Goal: Transaction & Acquisition: Book appointment/travel/reservation

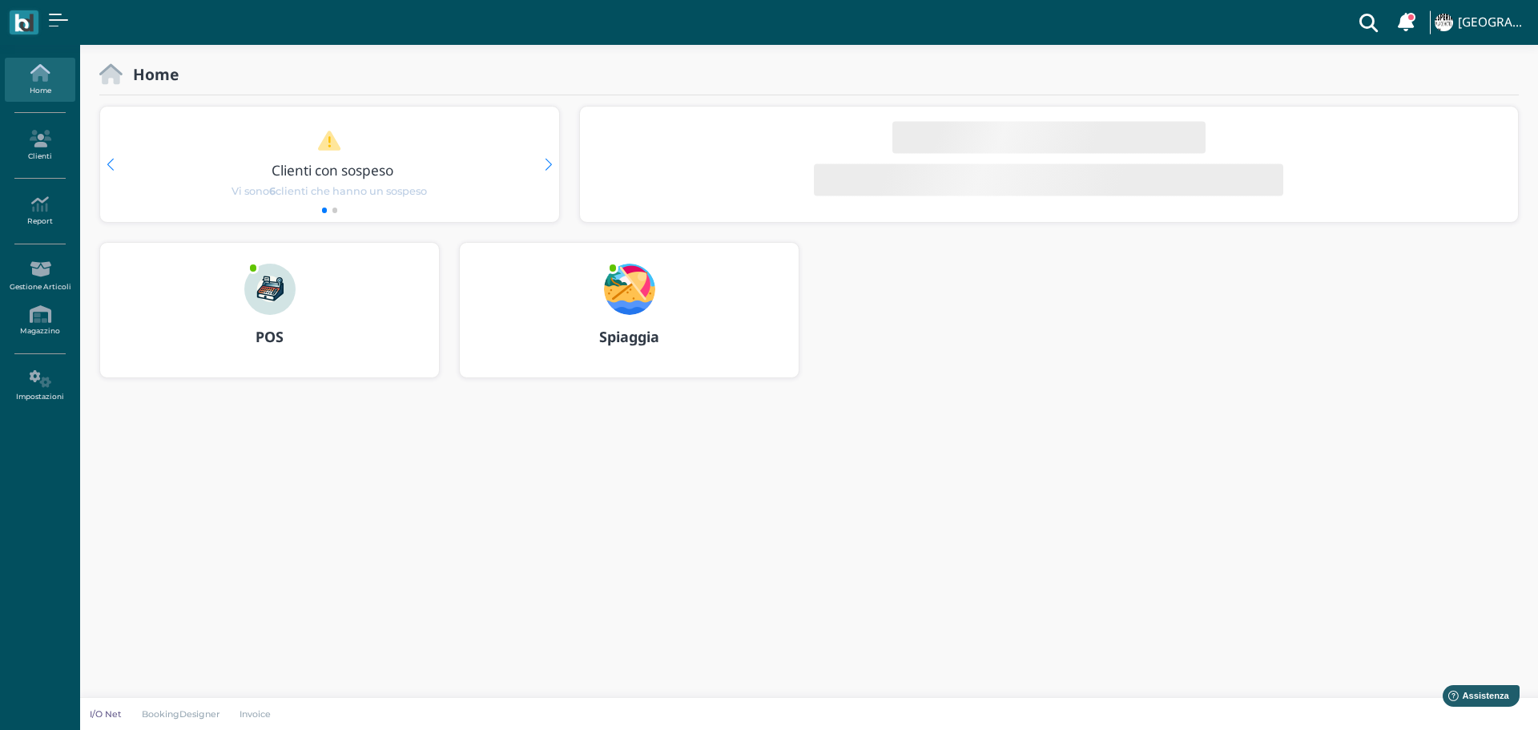
click at [638, 280] on img at bounding box center [629, 289] width 51 height 51
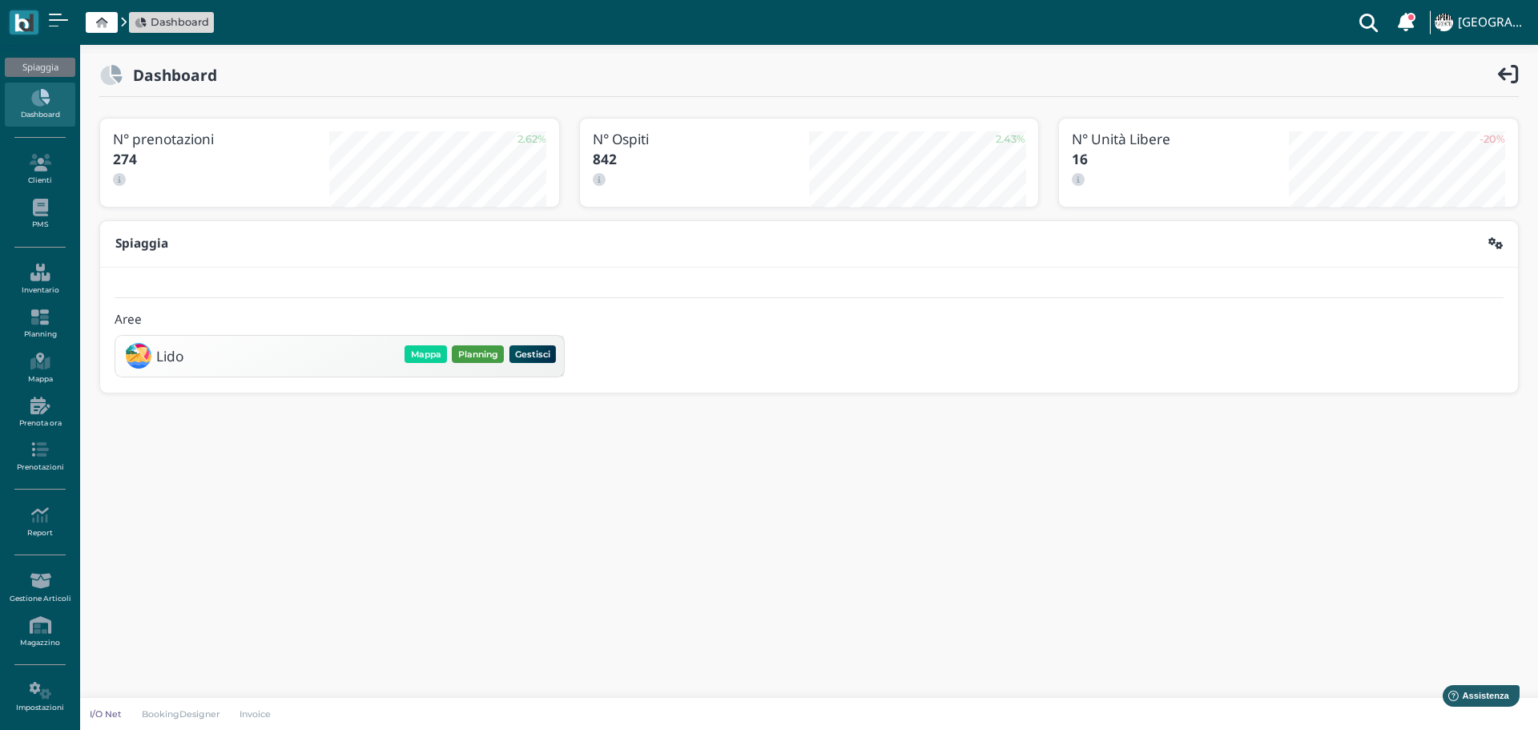
click at [479, 360] on button "Planning" at bounding box center [478, 354] width 52 height 18
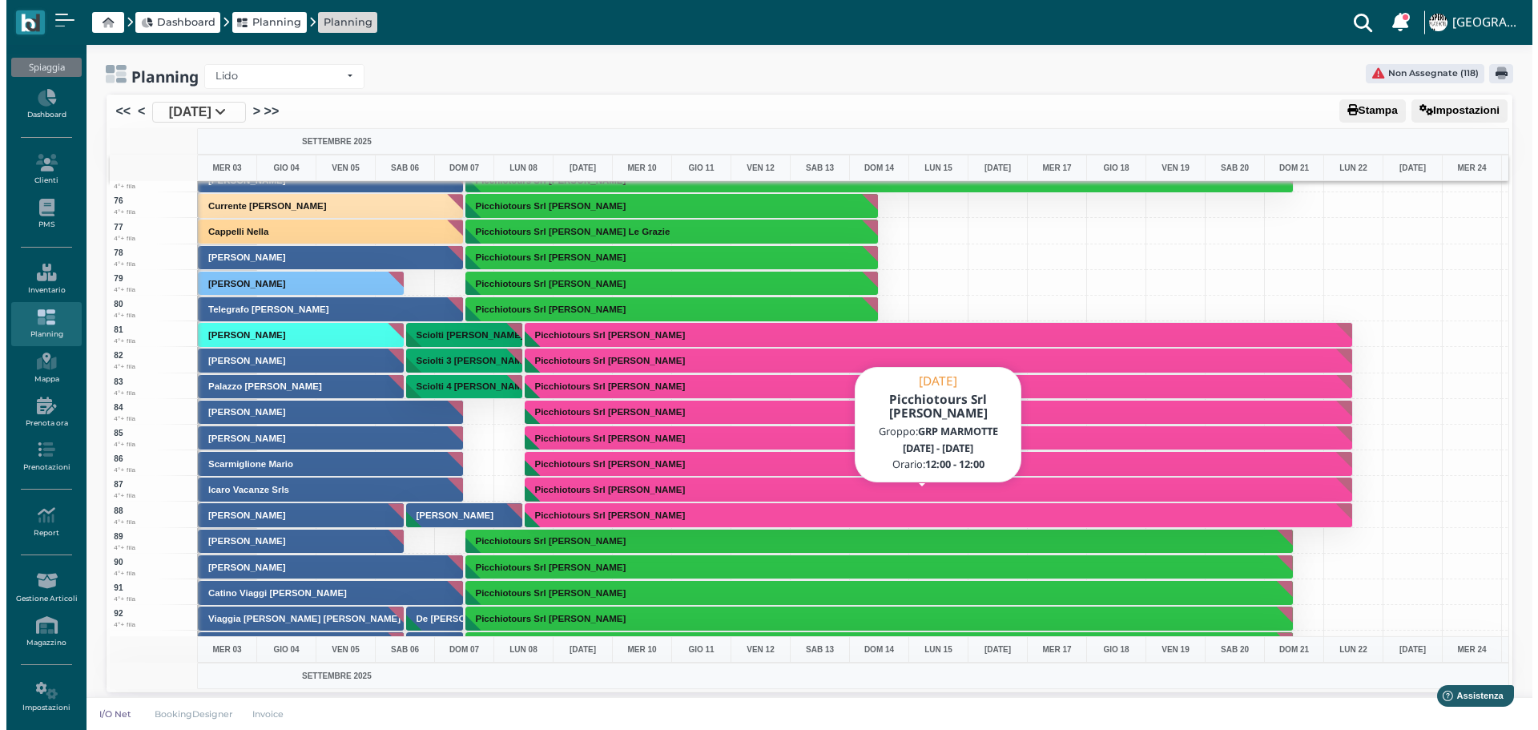
scroll to position [2403, 0]
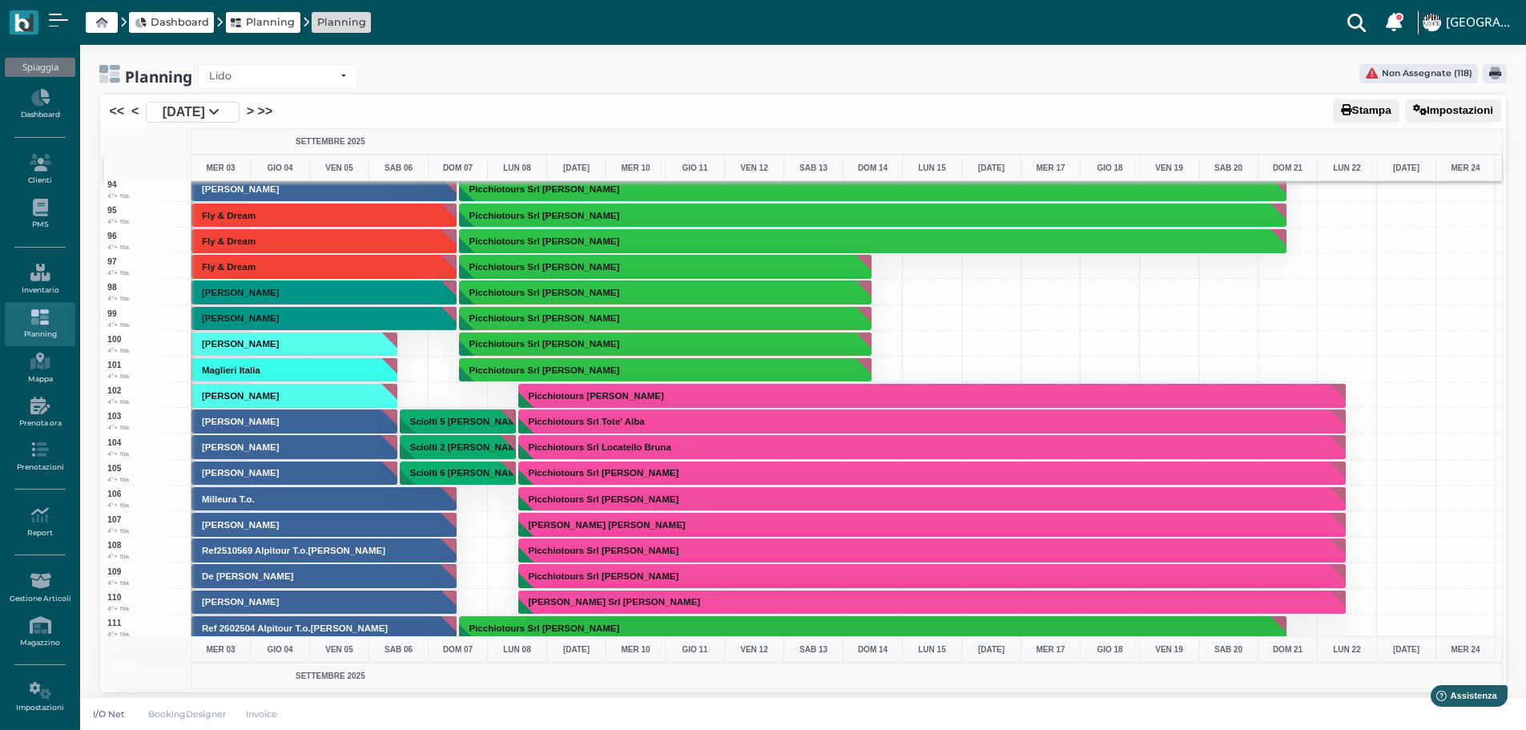
click at [469, 501] on div at bounding box center [458, 498] width 60 height 26
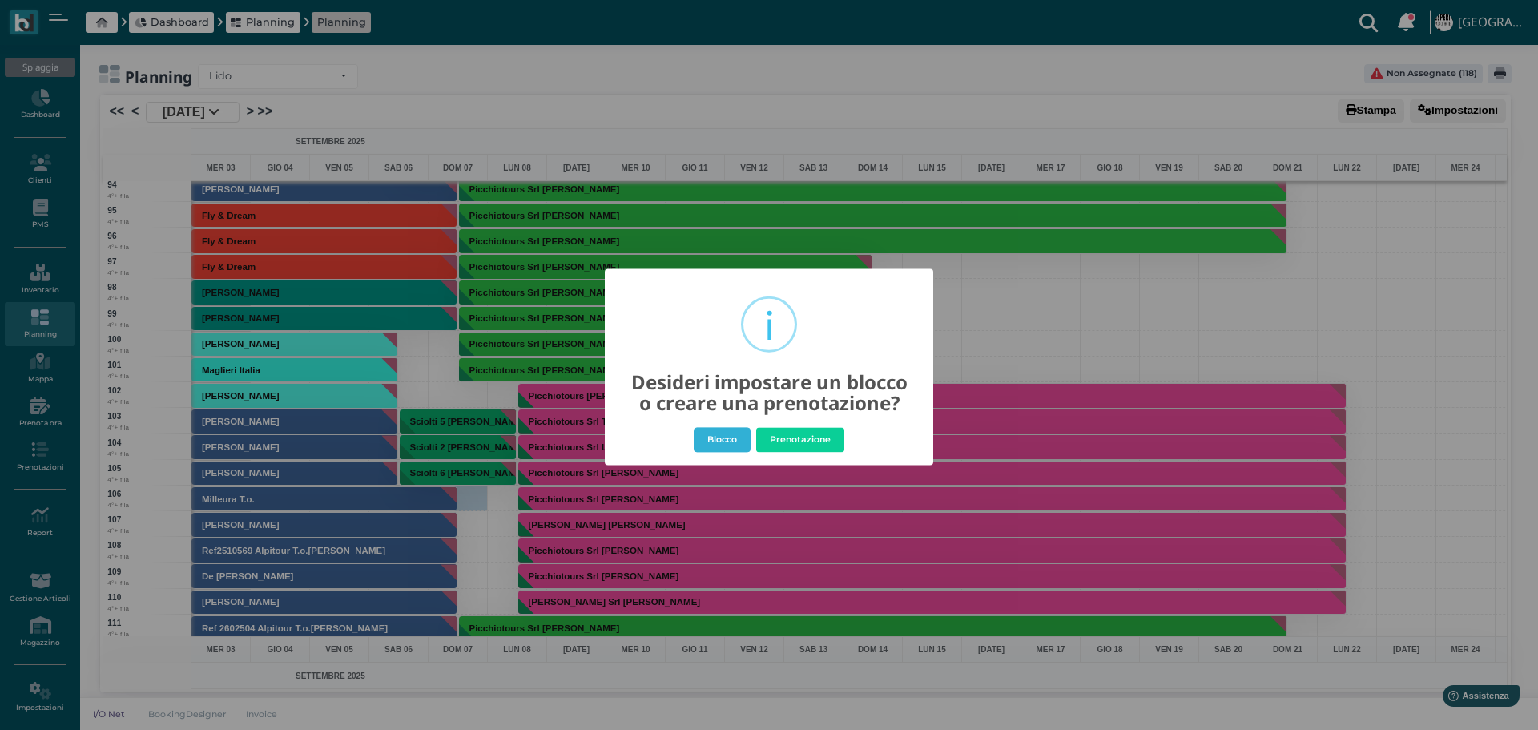
click at [729, 440] on button "Blocco" at bounding box center [722, 440] width 57 height 26
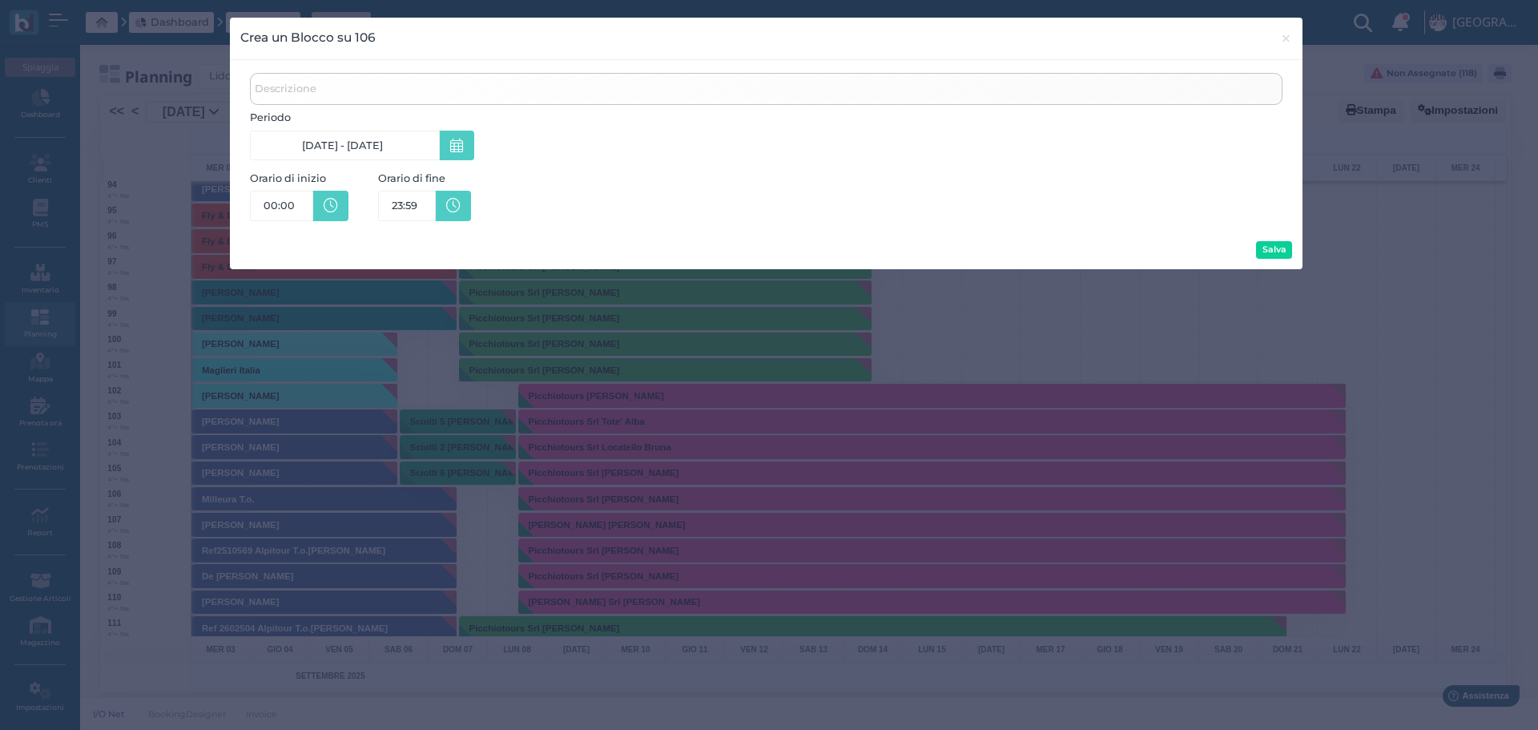
click at [402, 144] on link "07/09/25 - 07/09/25" at bounding box center [345, 146] width 190 height 30
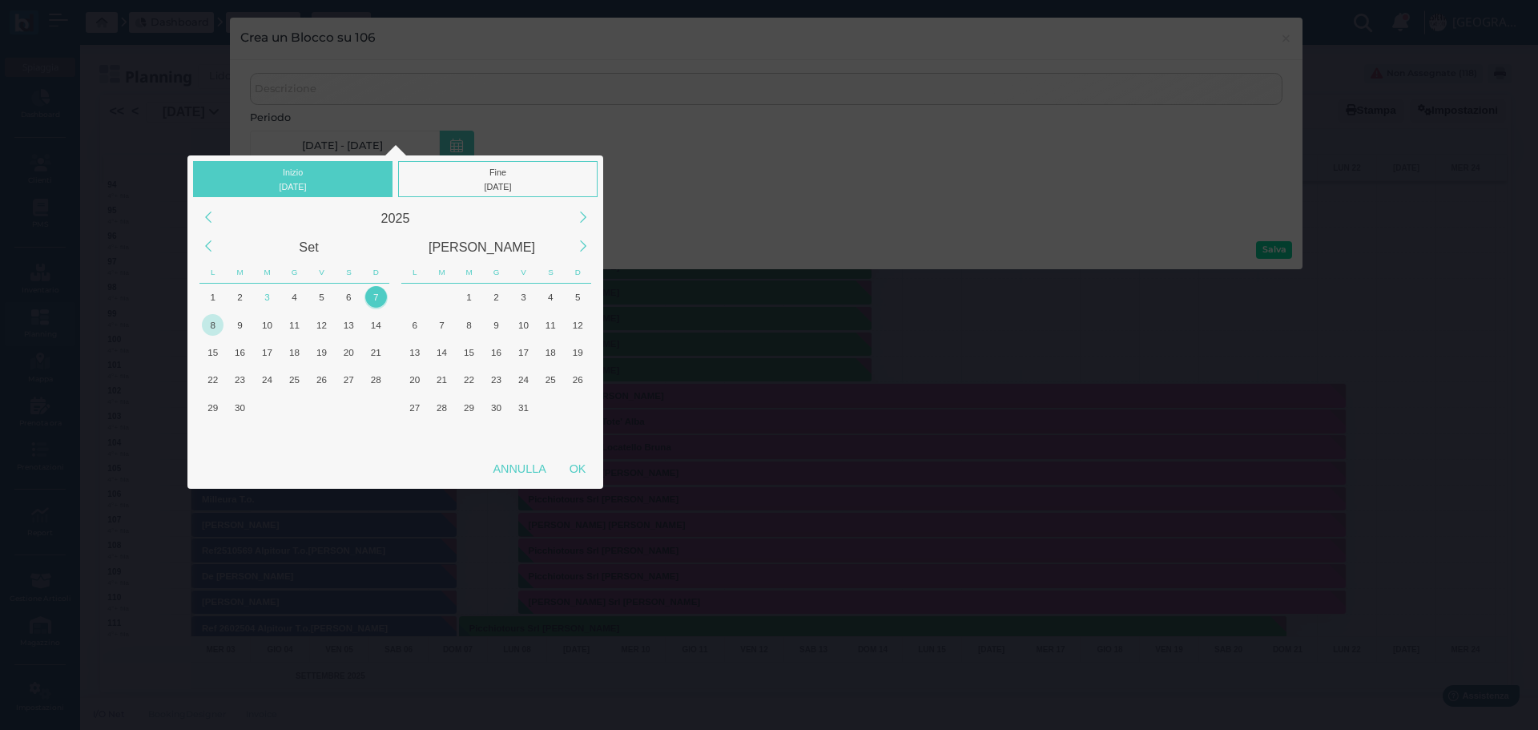
click at [208, 323] on div "8" at bounding box center [213, 325] width 22 height 22
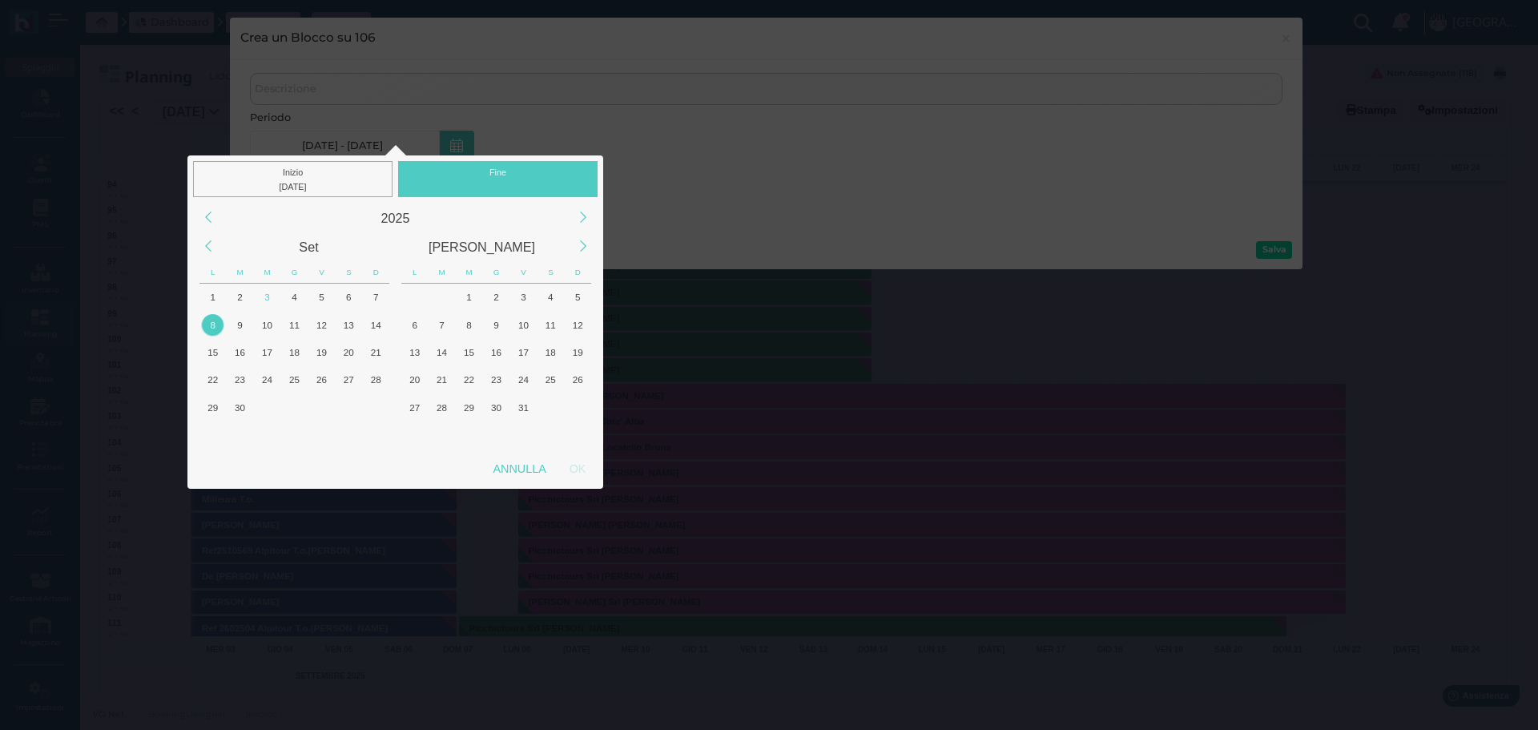
click at [493, 169] on div "Fine" at bounding box center [497, 179] width 199 height 36
click at [219, 319] on div "8" at bounding box center [213, 325] width 22 height 22
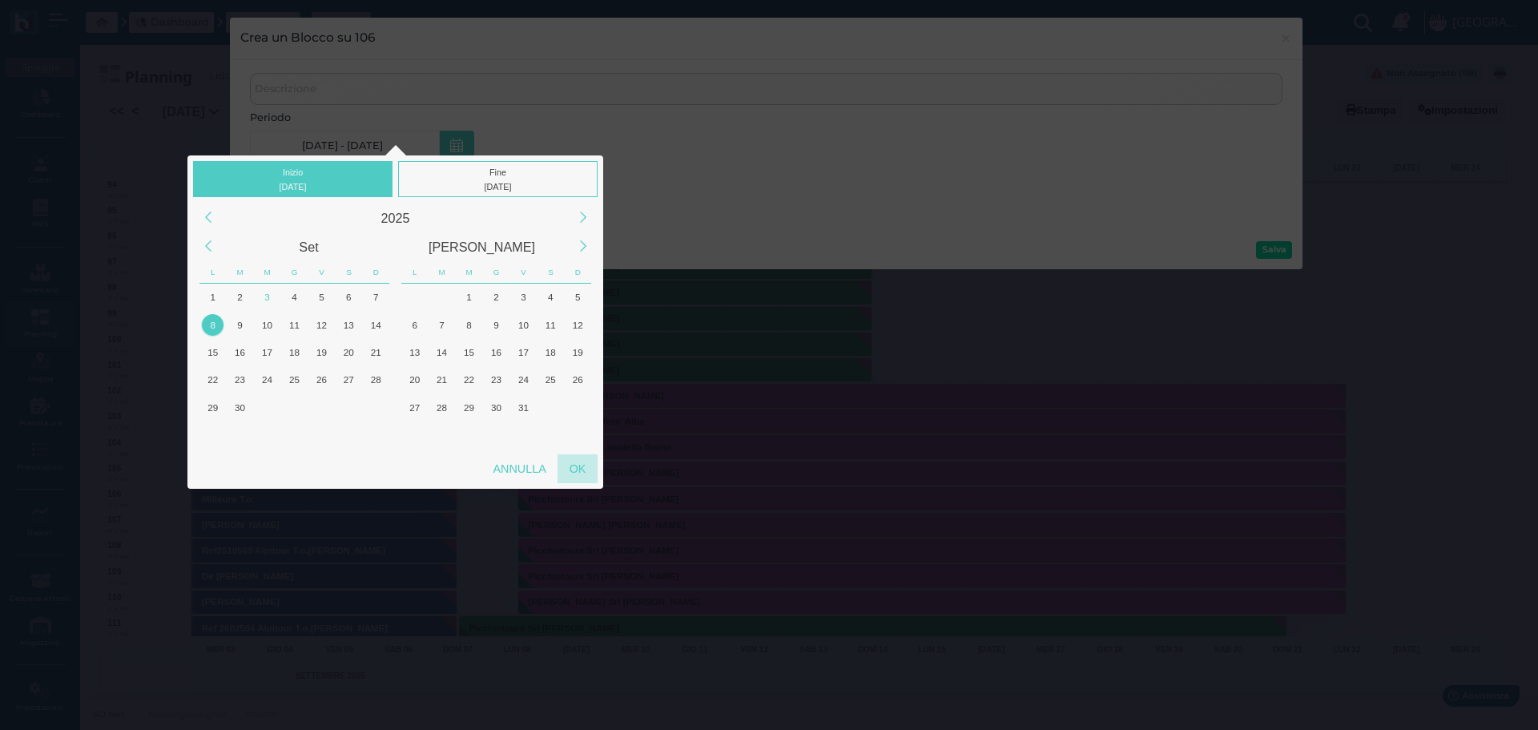
drag, startPoint x: 580, startPoint y: 472, endPoint x: 608, endPoint y: 449, distance: 35.9
click at [581, 471] on div "OK" at bounding box center [577, 468] width 40 height 29
type input "[DATE] - [DATE]"
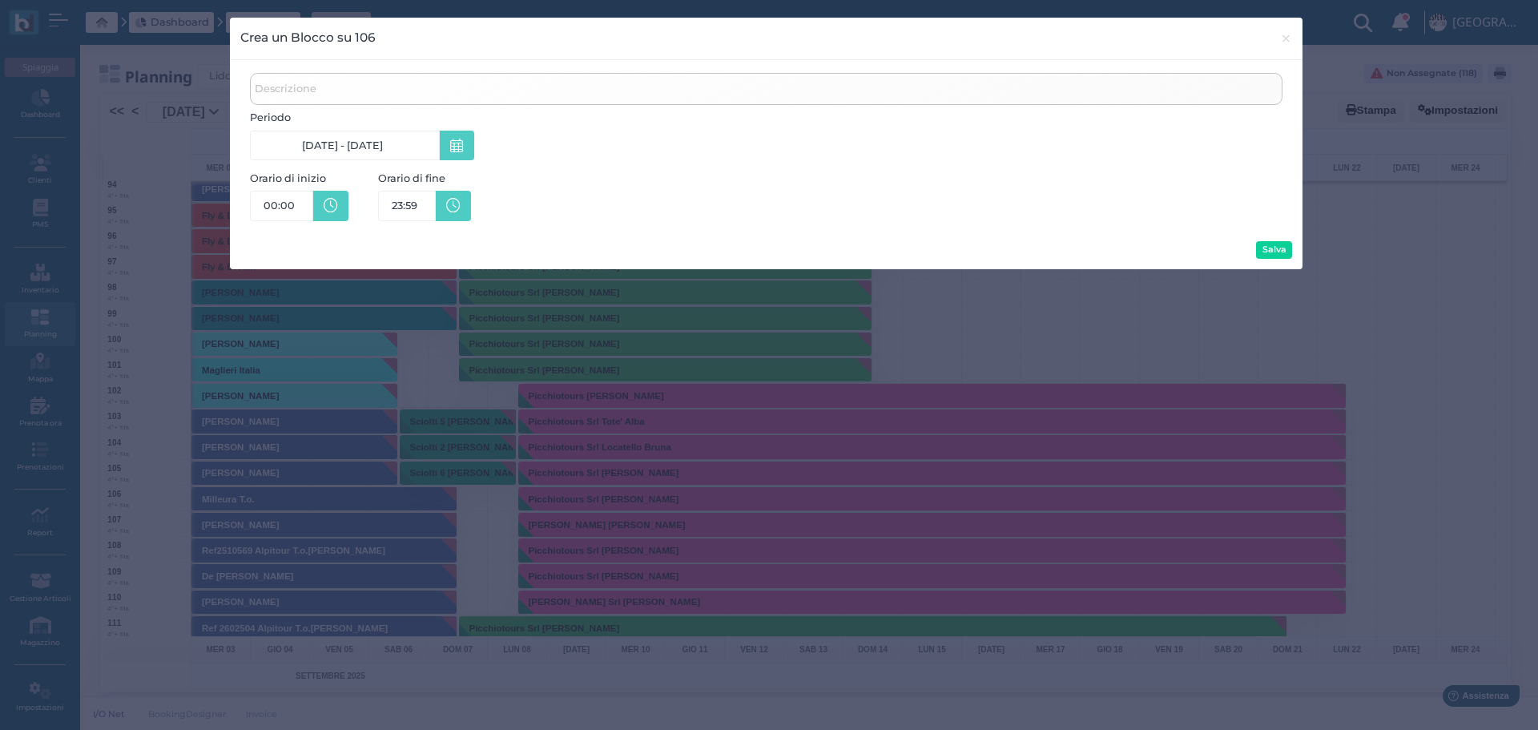
scroll to position [0, 154]
click at [332, 203] on icon at bounding box center [331, 206] width 14 height 14
click at [295, 203] on link "00:00" at bounding box center [281, 206] width 63 height 30
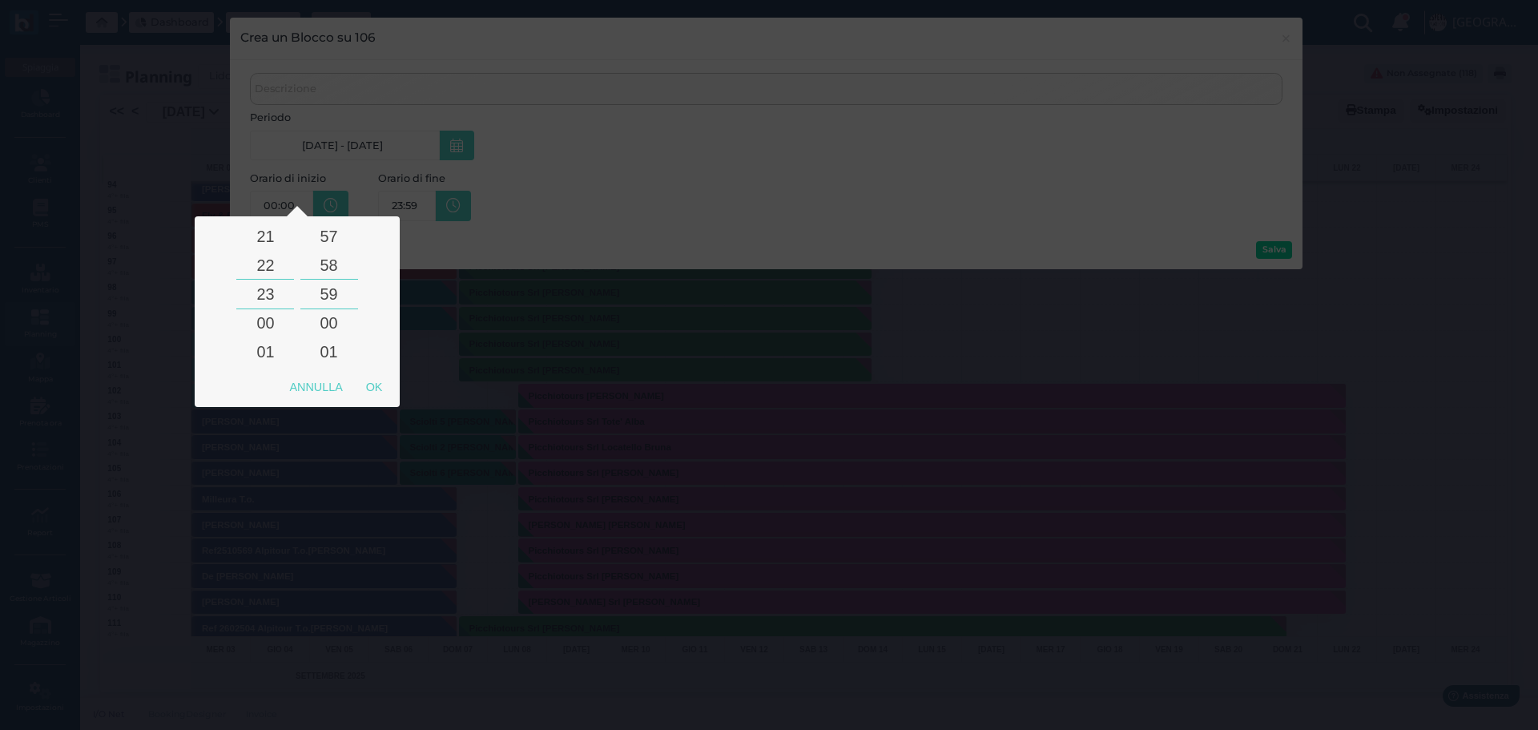
click at [296, 294] on div "Ore 07 08 09 10 11 12 13 14 15 16 17 18 19 20 21 22 23 00 01 02 03 04 05 06 07 …" at bounding box center [297, 294] width 133 height 156
drag, startPoint x: 387, startPoint y: 390, endPoint x: 388, endPoint y: 376, distance: 13.6
click at [388, 390] on div "OK" at bounding box center [374, 386] width 40 height 29
type input "23:59"
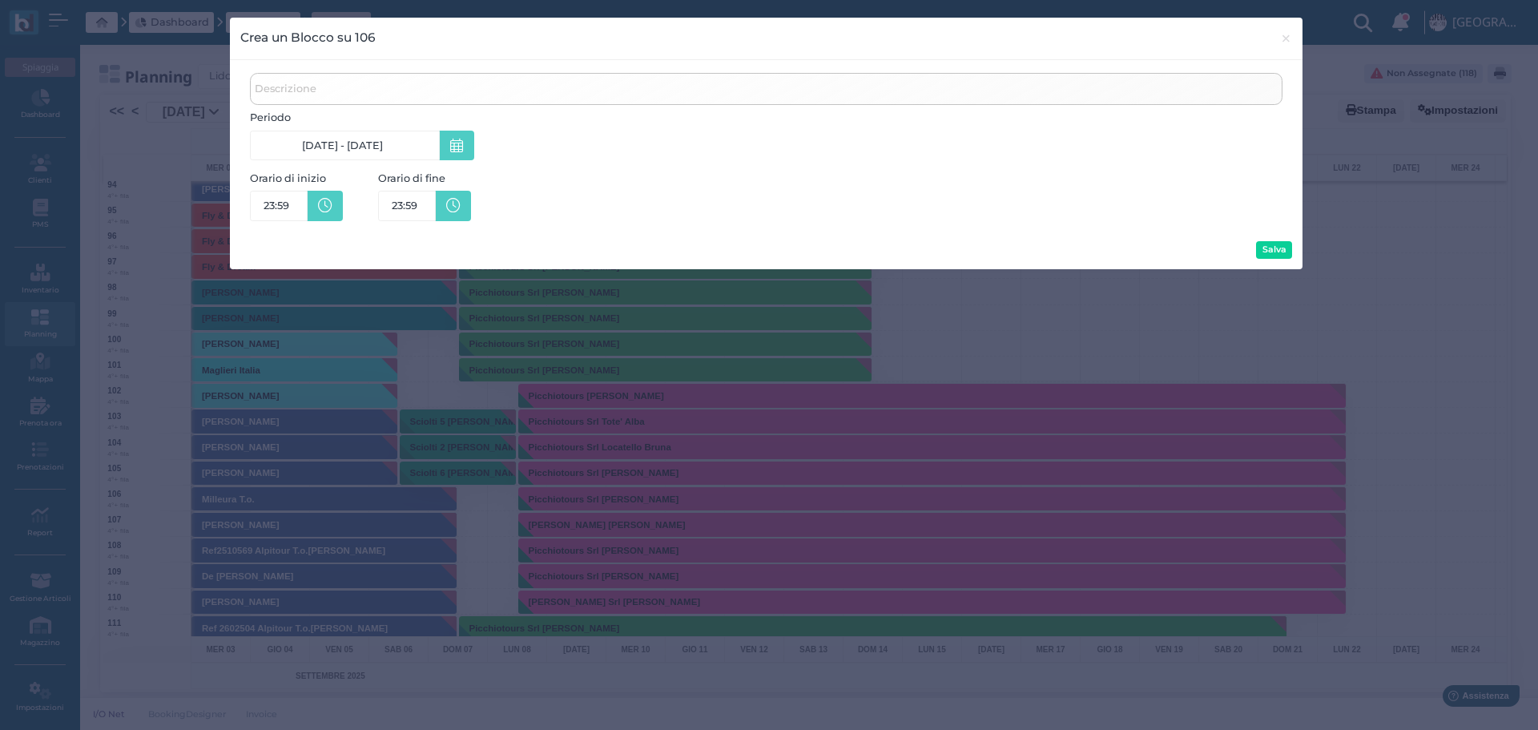
scroll to position [0, 30]
click at [425, 202] on link "23:59" at bounding box center [407, 206] width 58 height 30
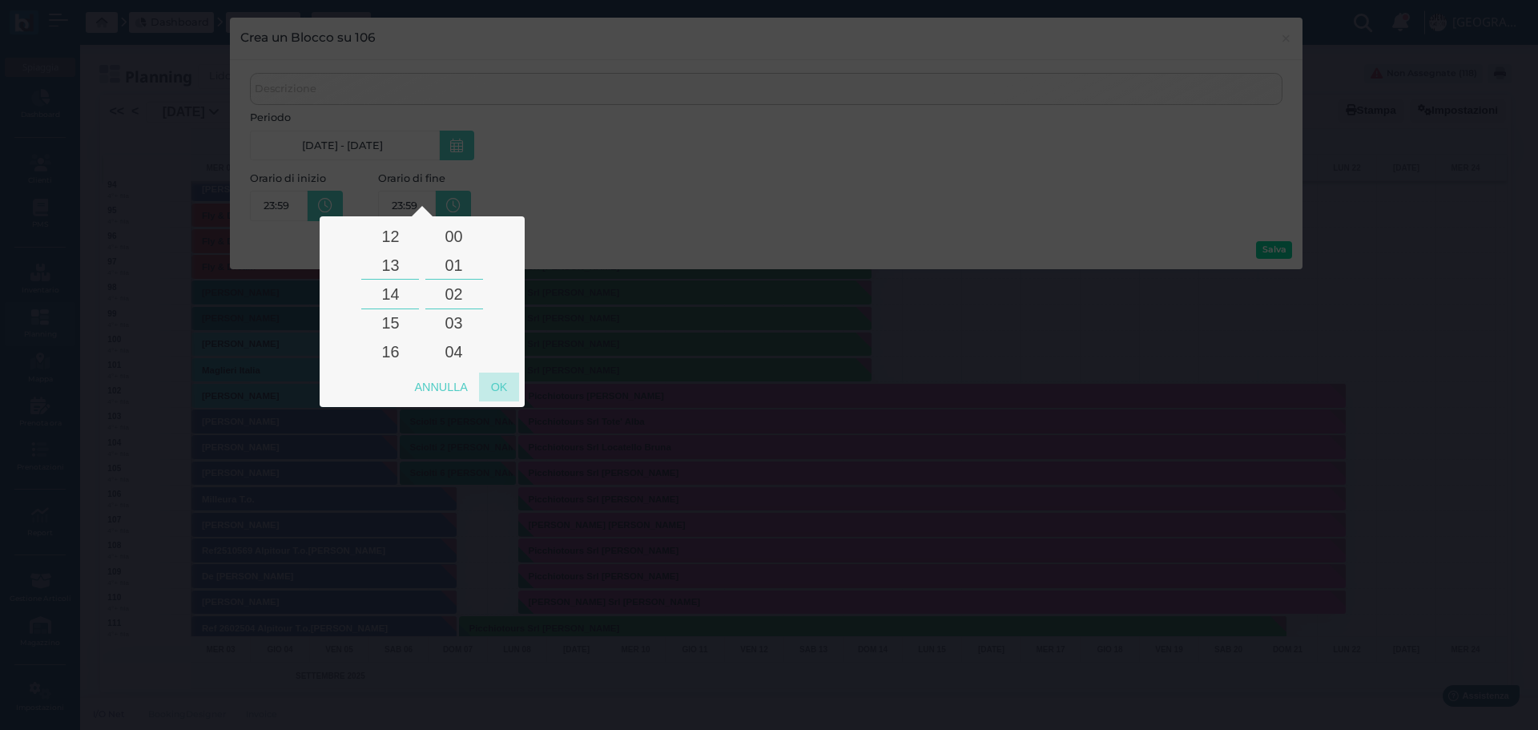
click at [505, 387] on div "OK" at bounding box center [499, 386] width 40 height 29
type input "14:02"
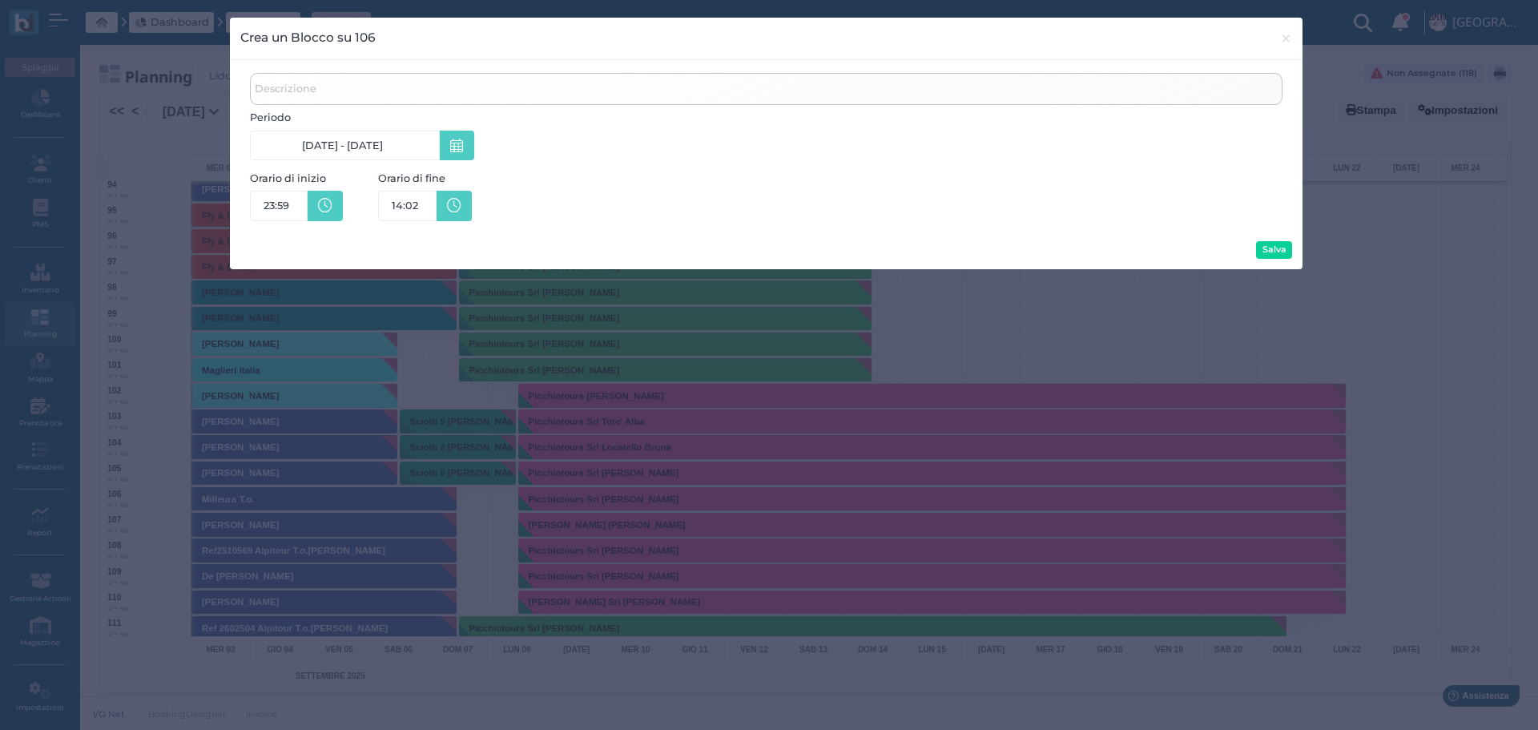
scroll to position [0, 30]
click at [297, 99] on input "Descrizione" at bounding box center [766, 89] width 1032 height 32
type input "l"
type input "LUNGO"
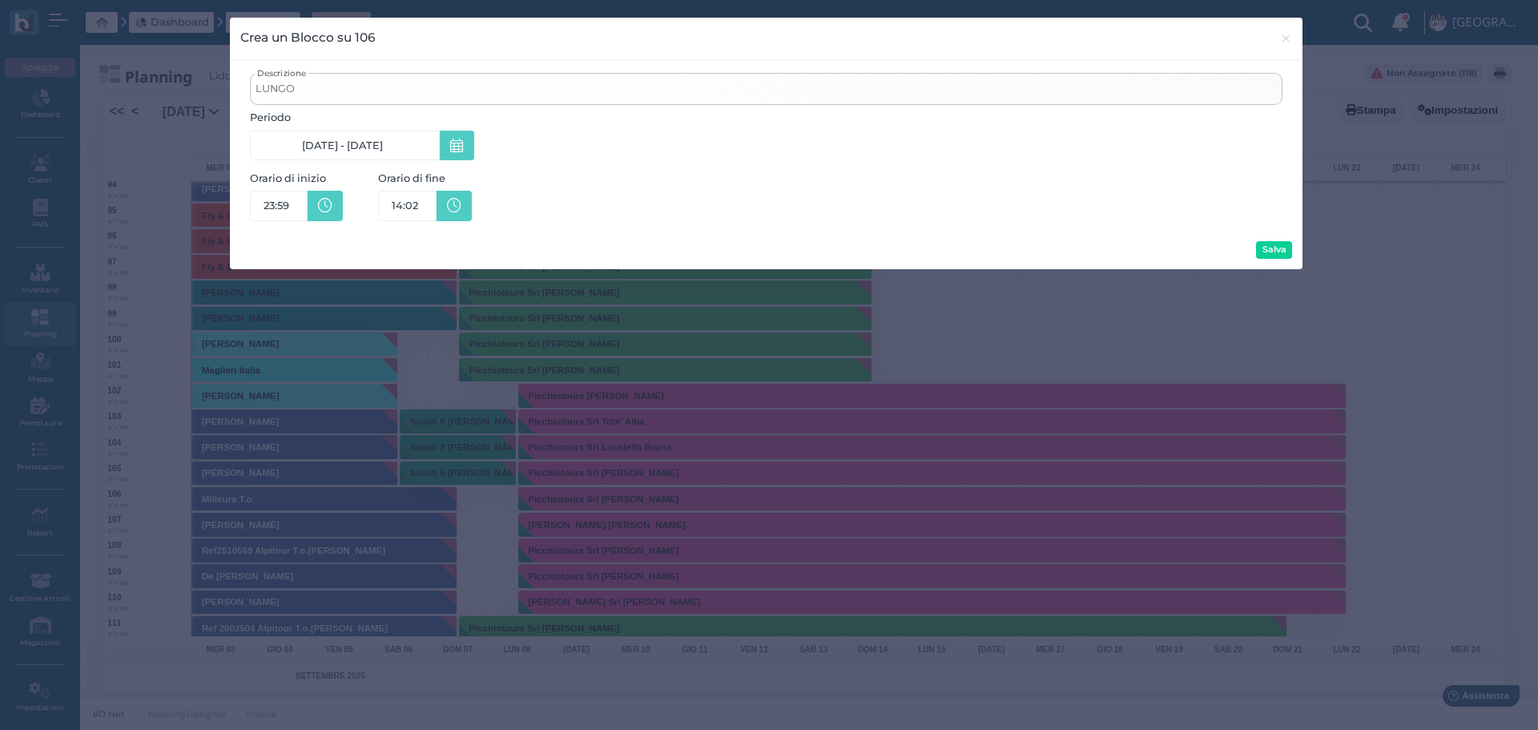
click at [420, 203] on link "14:02 14:02" at bounding box center [407, 206] width 58 height 30
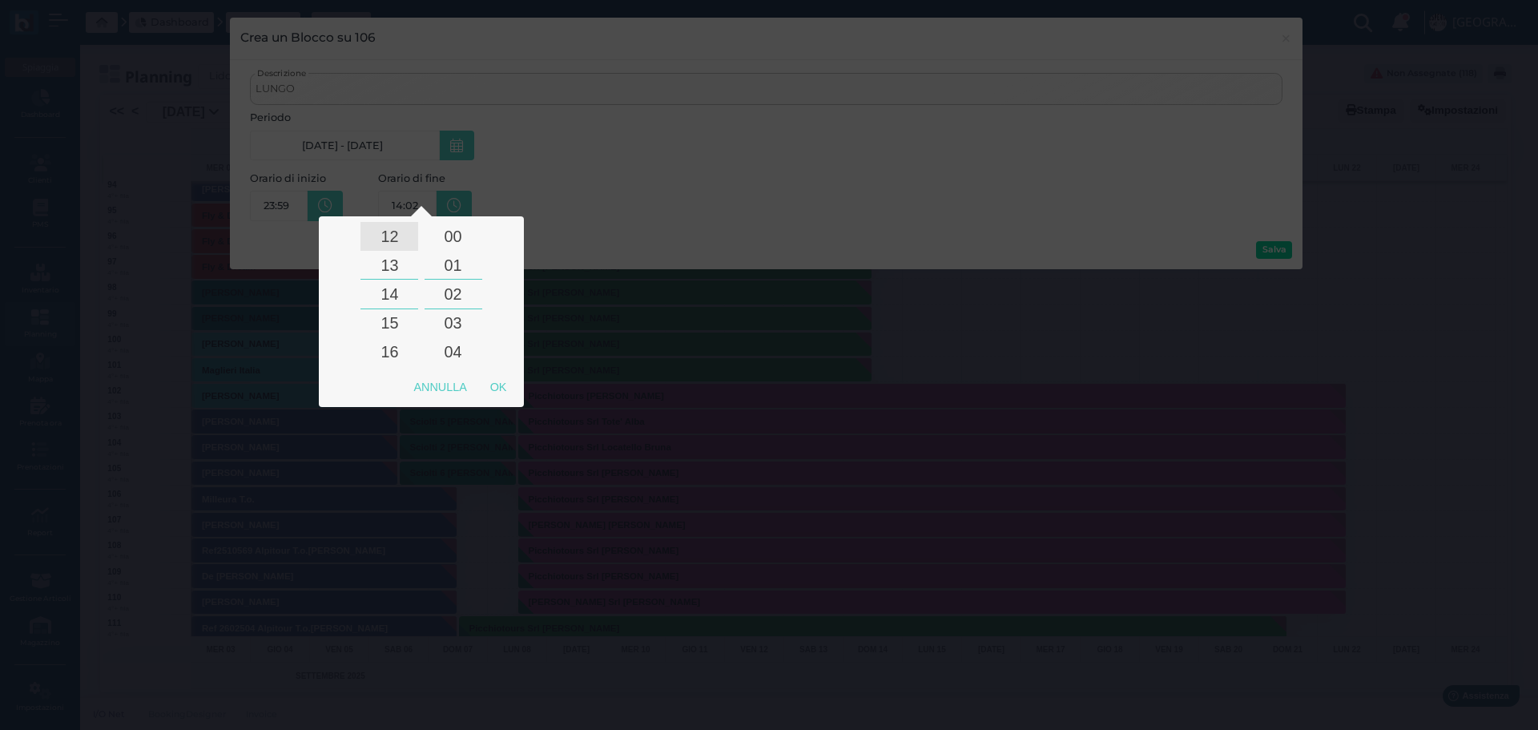
click at [400, 235] on div "12" at bounding box center [389, 236] width 58 height 29
click at [394, 294] on div "12" at bounding box center [389, 294] width 58 height 29
click at [509, 389] on div "OK" at bounding box center [498, 386] width 40 height 29
type input "12:00"
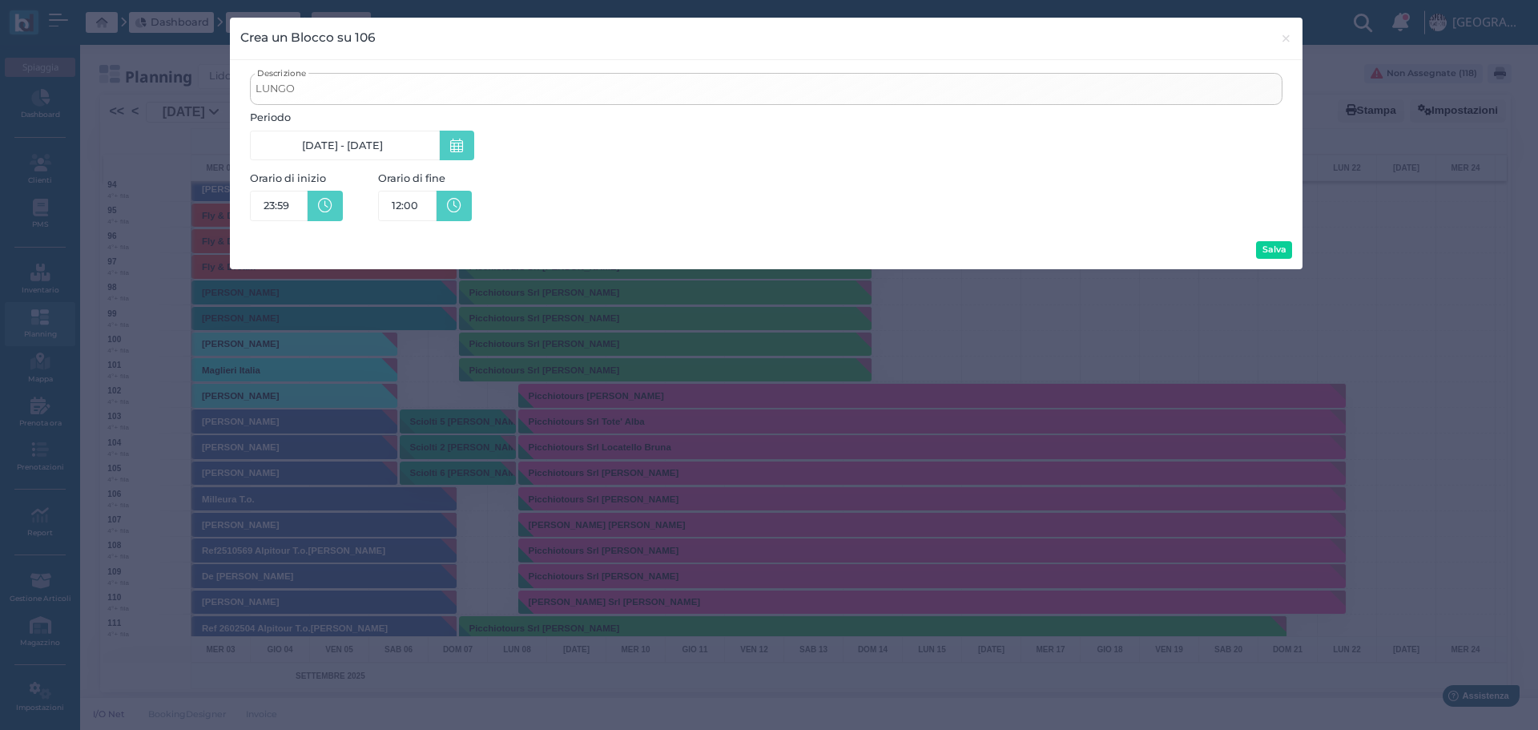
scroll to position [0, 30]
click at [1275, 249] on button "Salva" at bounding box center [1274, 250] width 36 height 18
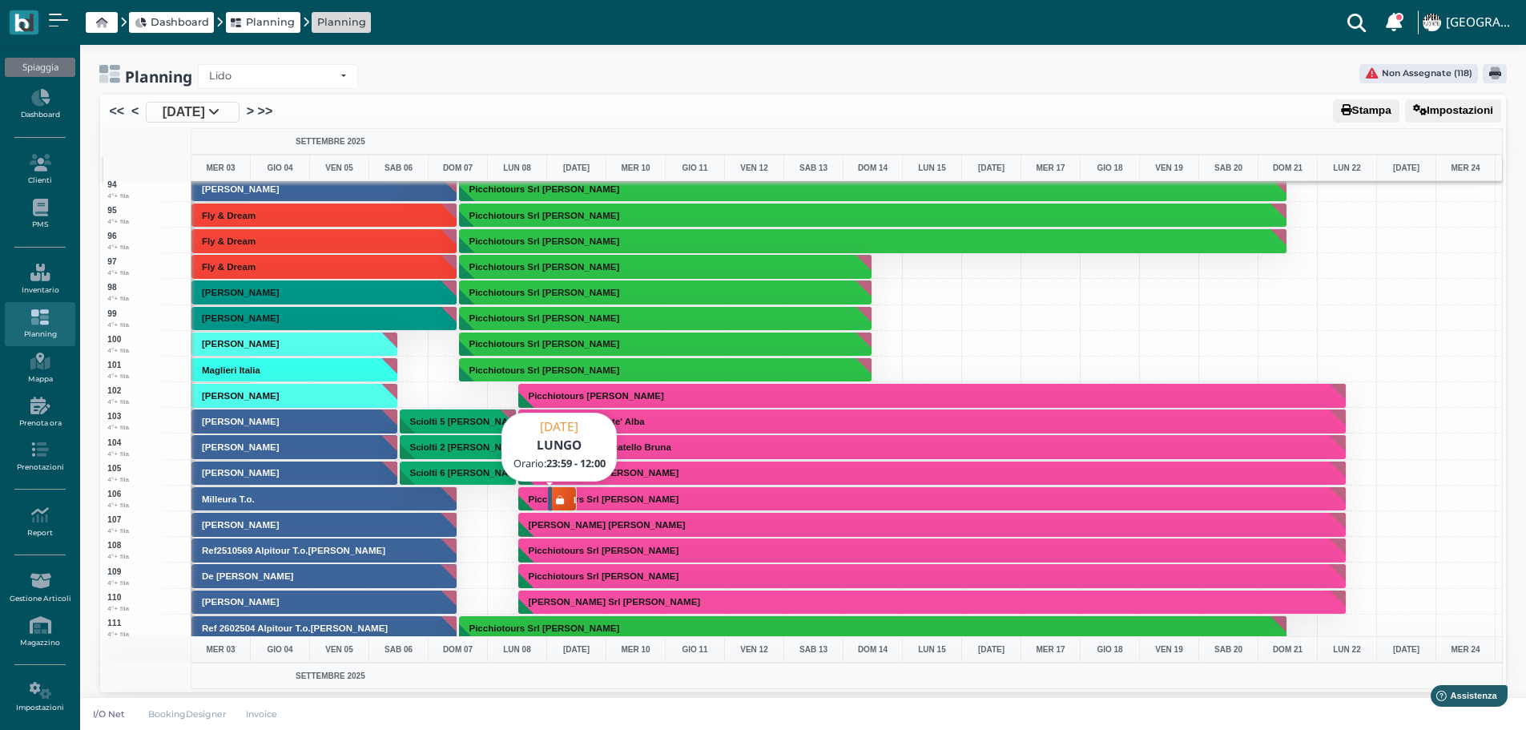
drag, startPoint x: 561, startPoint y: 494, endPoint x: 496, endPoint y: 493, distance: 65.7
click at [482, 493] on div "1 1° fila 2 1° fila 3 1° fila 4 1° fila 5 1° fila 6 1° fila 7 1° fila 8 1° fila…" at bounding box center [802, 408] width 1398 height 455
click at [569, 496] on h3 "LUNGO" at bounding box center [590, 500] width 46 height 14
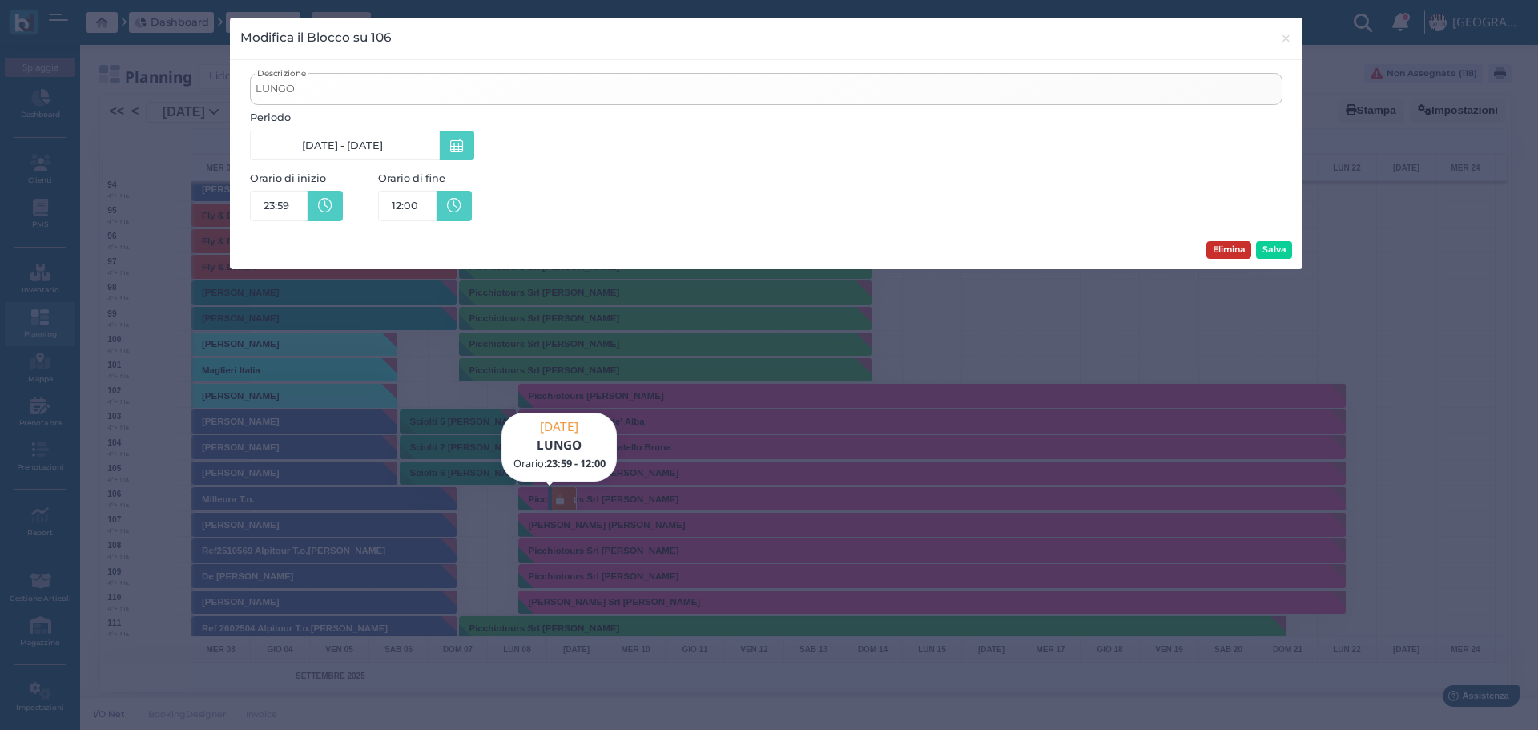
click at [1247, 249] on button "Elimina" at bounding box center [1228, 250] width 45 height 18
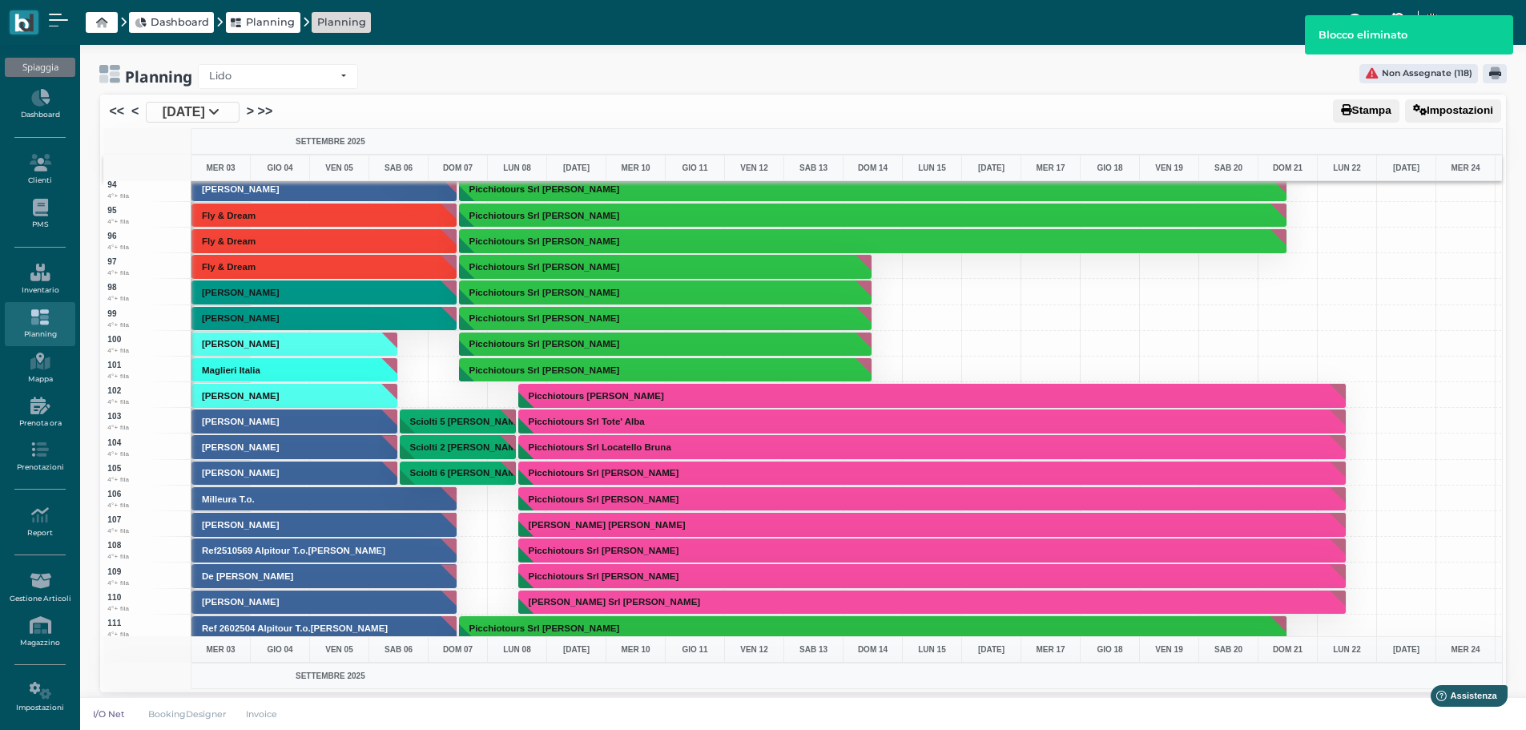
click at [495, 499] on div "Picchiotours Srl Guarnieri Maurizio" at bounding box center [517, 498] width 60 height 26
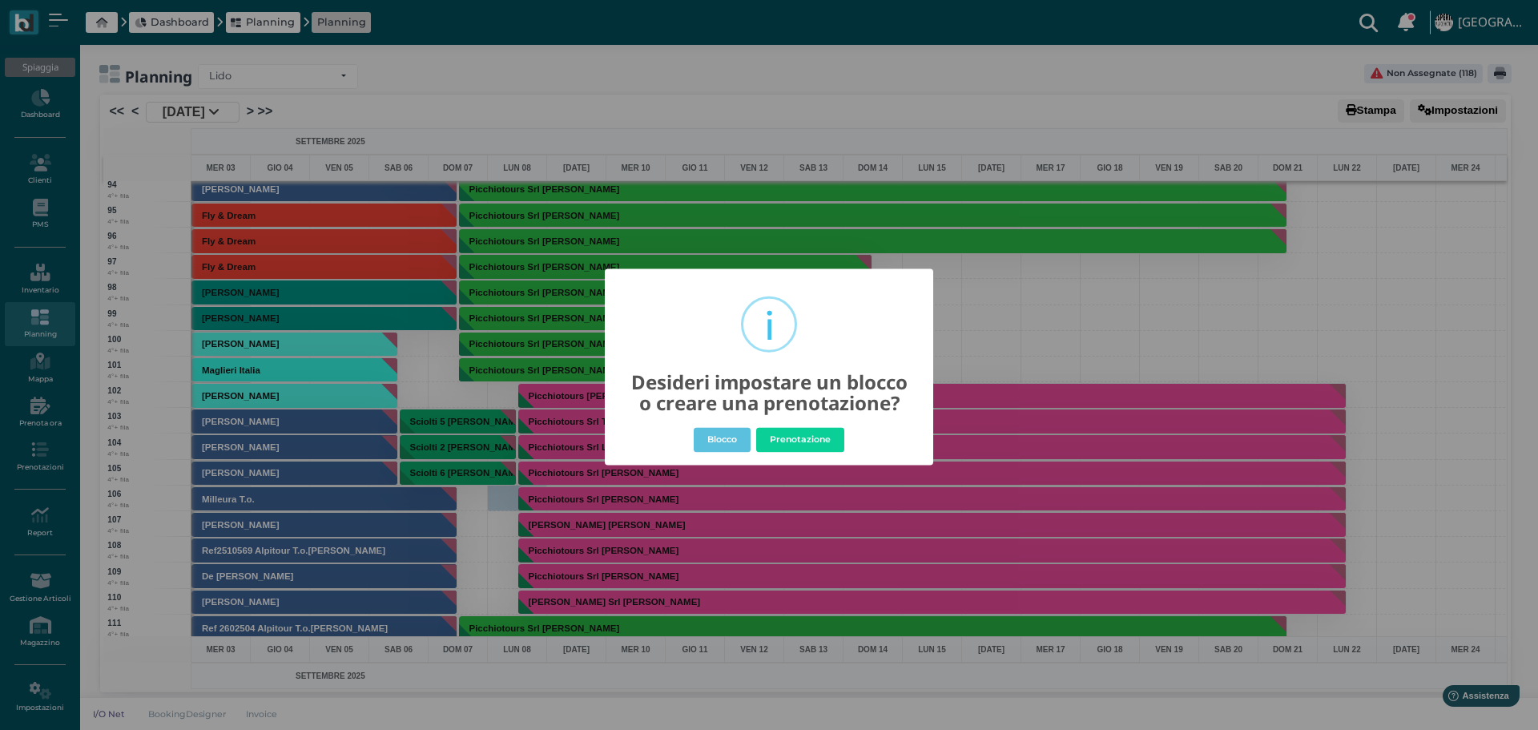
click at [1040, 276] on div "× i Desideri impostare un blocco o creare una prenotazione? Blocco No Prenotazi…" at bounding box center [769, 365] width 1538 height 730
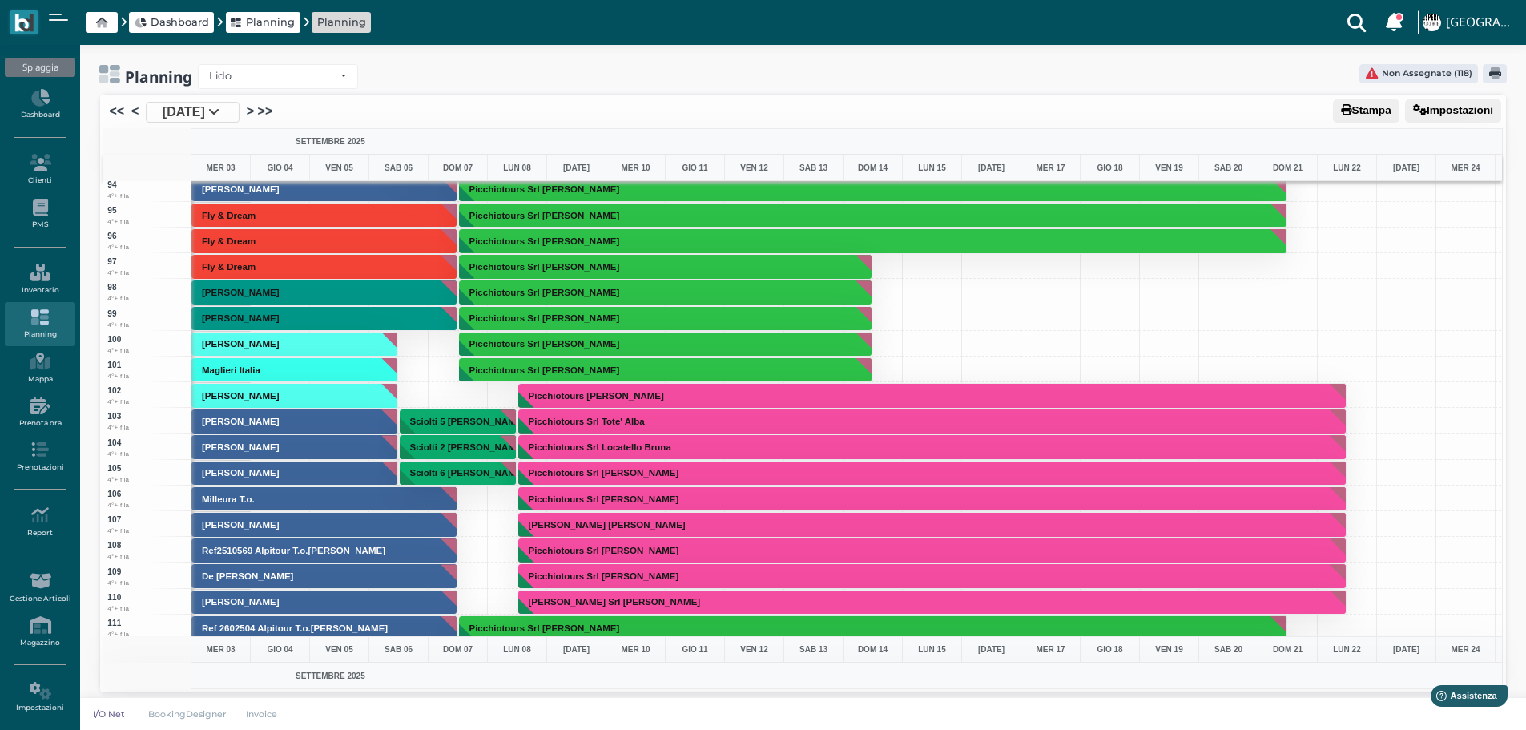
click at [464, 499] on div at bounding box center [458, 498] width 60 height 26
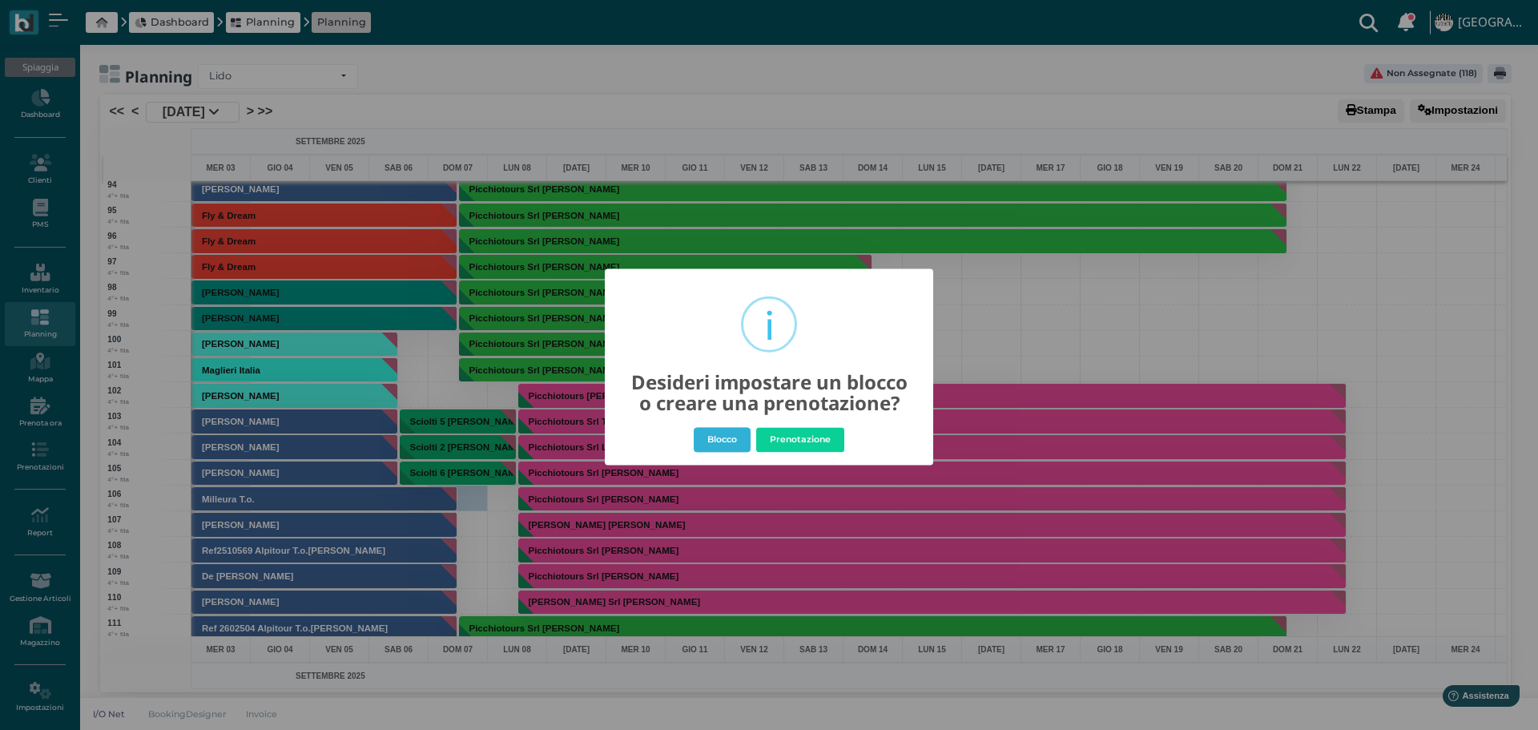
click at [708, 438] on button "Blocco" at bounding box center [722, 440] width 57 height 26
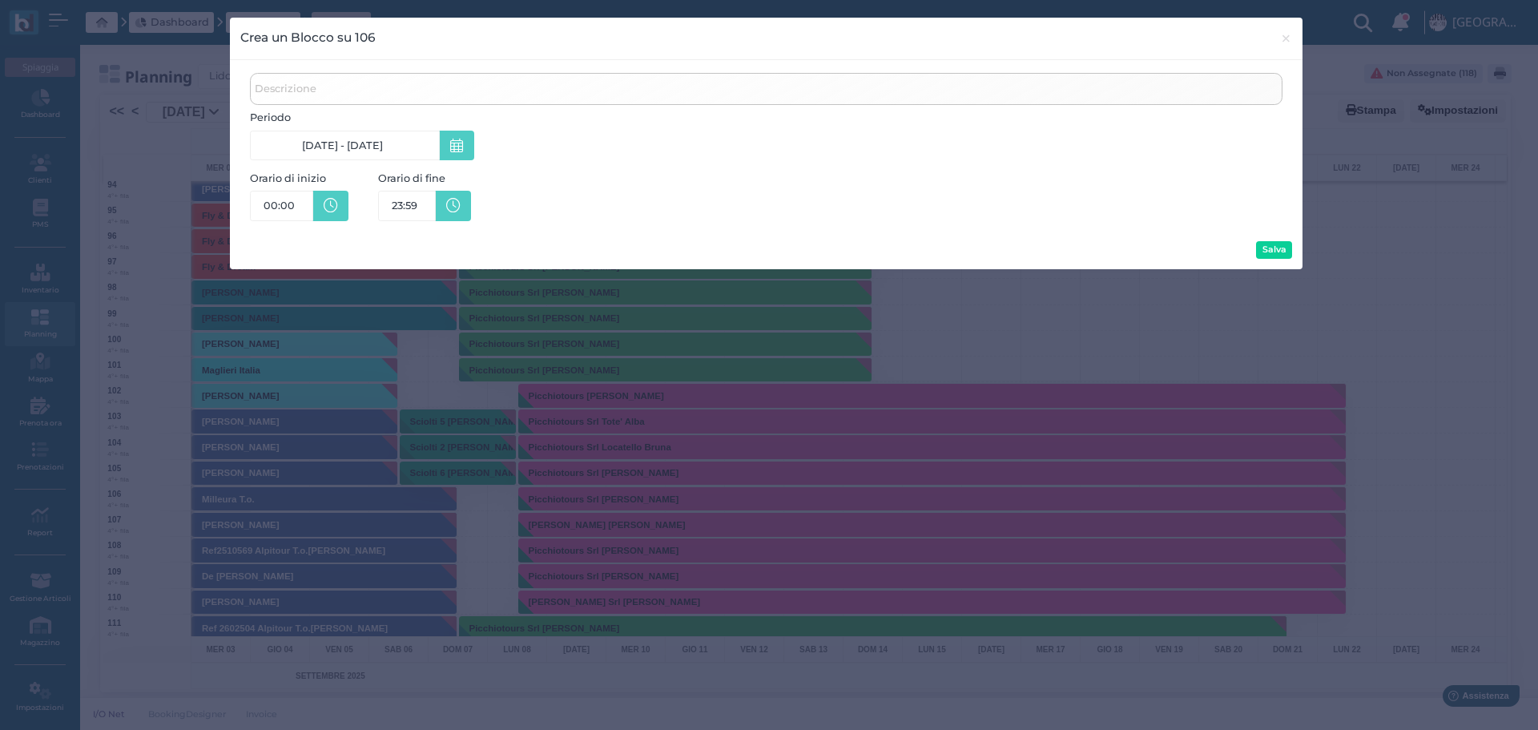
click at [310, 83] on span "Descrizione" at bounding box center [285, 88] width 66 height 20
click at [310, 83] on input "Descrizione" at bounding box center [766, 89] width 1032 height 32
type input "LUNGO"
click at [392, 145] on link "07/09/25 - 07/09/25" at bounding box center [345, 146] width 190 height 30
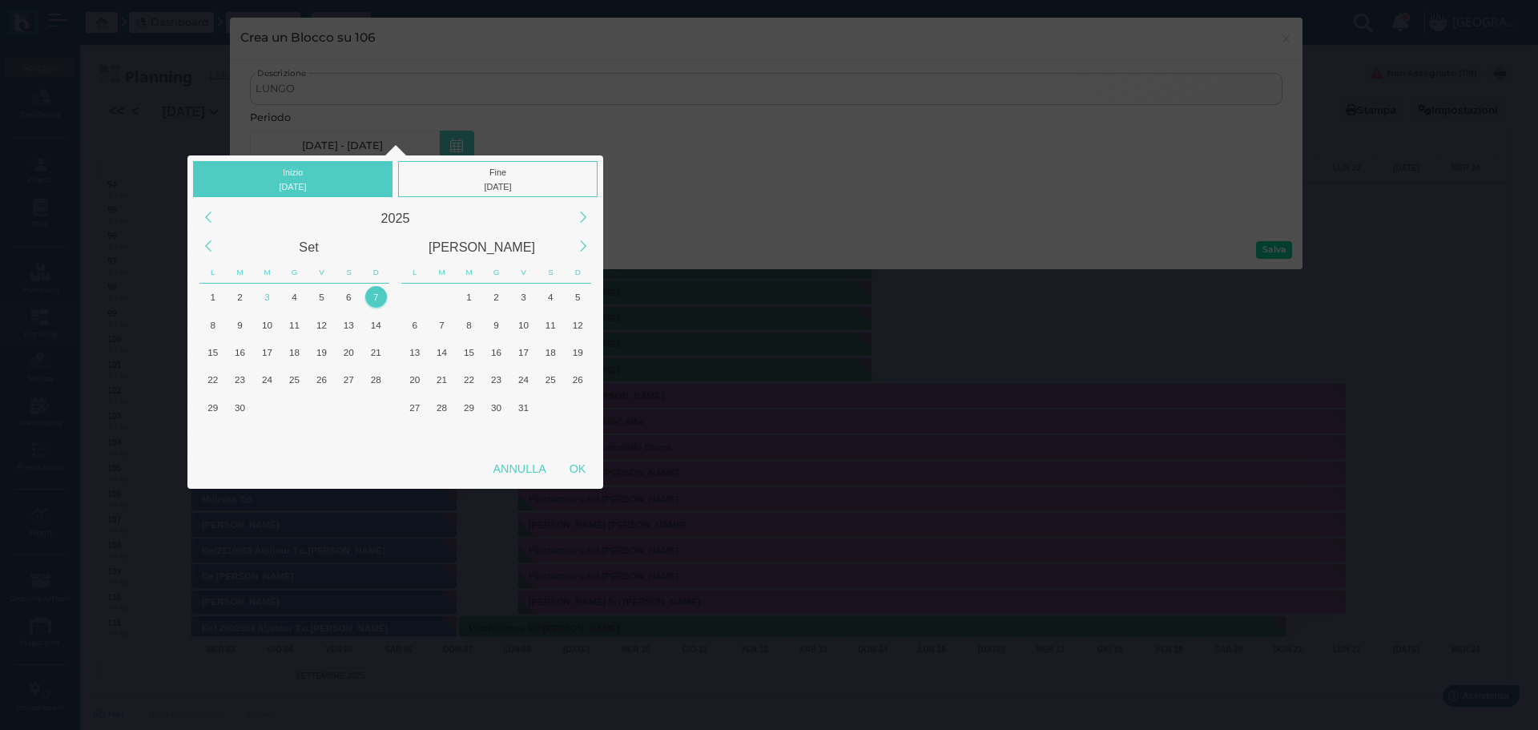
click at [376, 295] on div "7" at bounding box center [376, 297] width 22 height 22
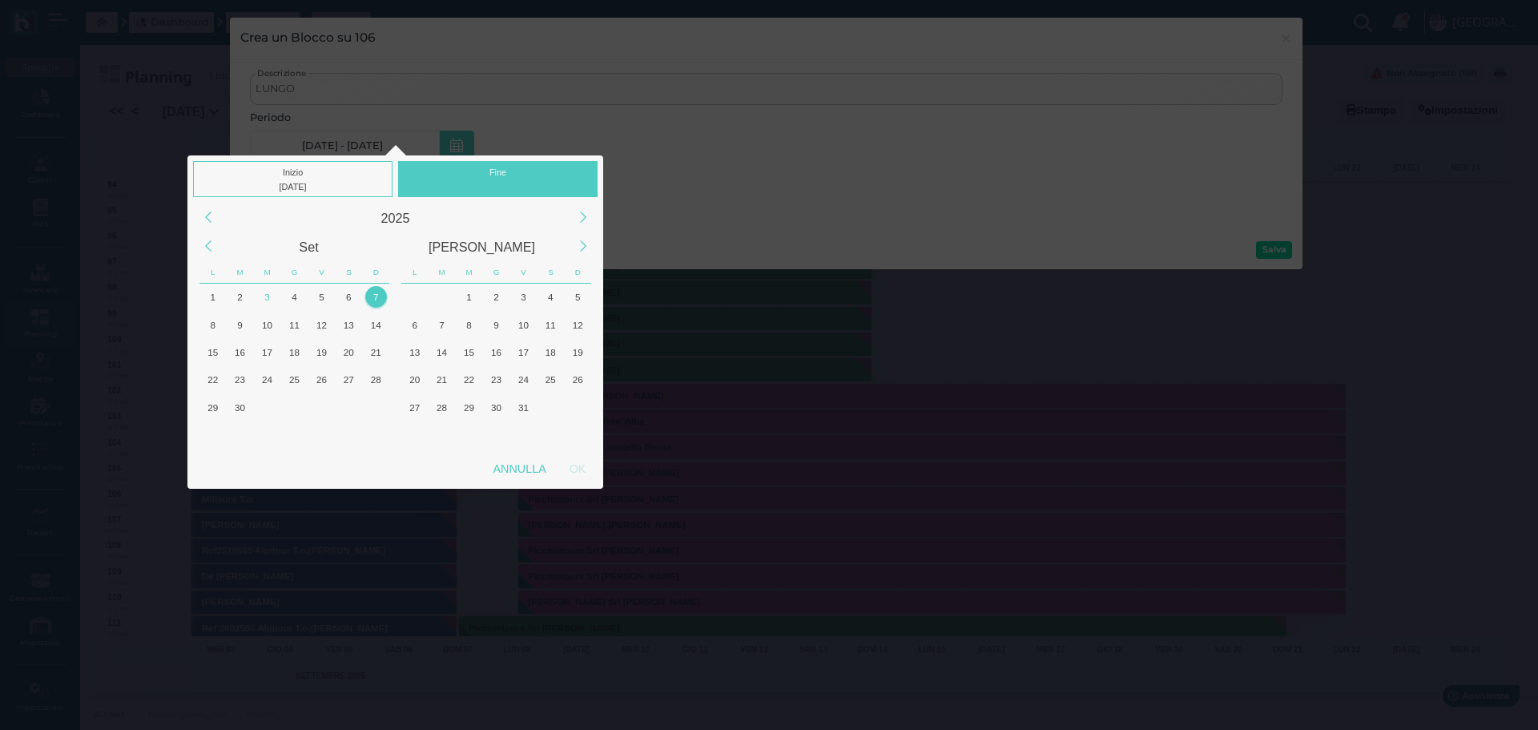
click at [502, 175] on div "Fine" at bounding box center [497, 179] width 199 height 36
click at [210, 325] on div "8" at bounding box center [213, 325] width 22 height 22
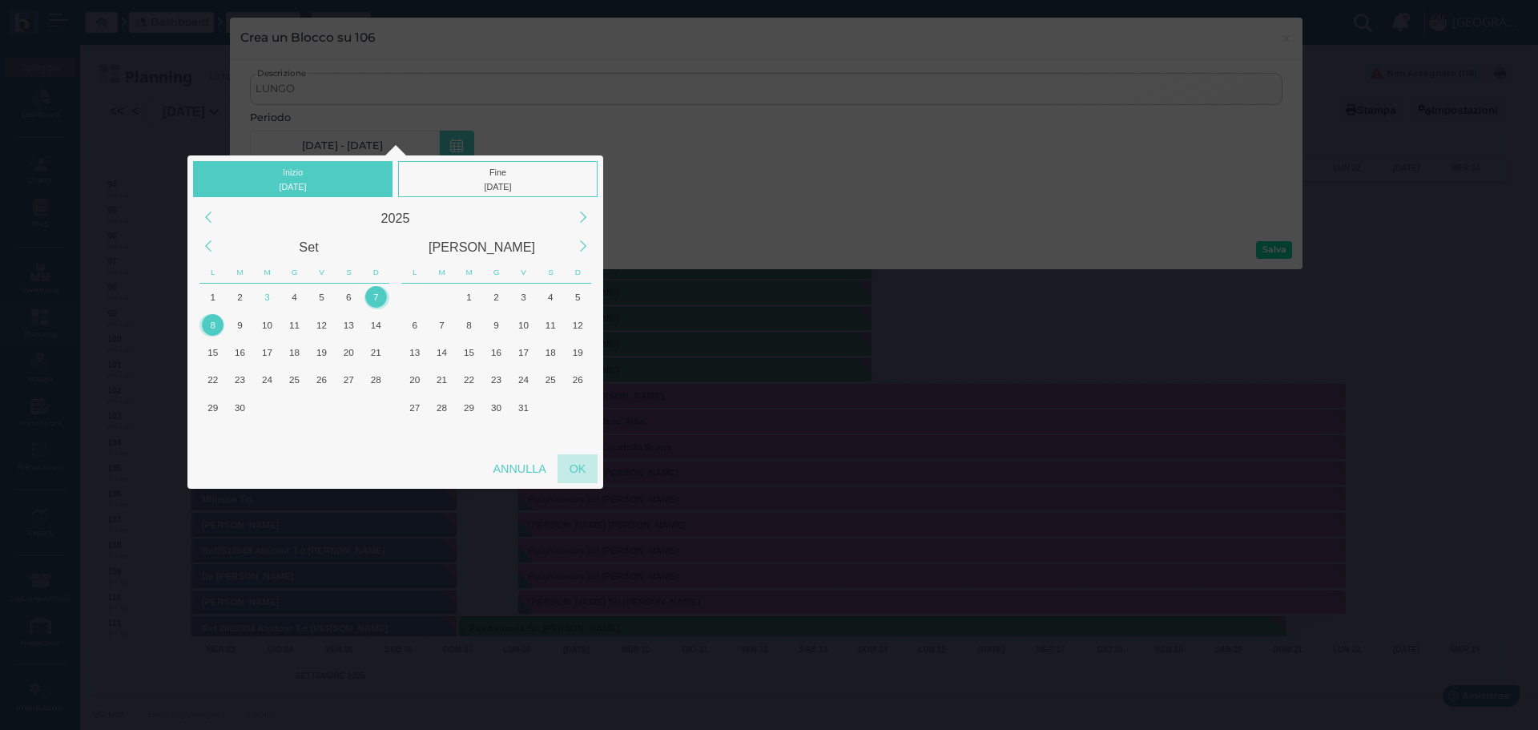
click at [574, 466] on div "OK" at bounding box center [577, 468] width 40 height 29
type input "07/09/2025 - 08/09/2025"
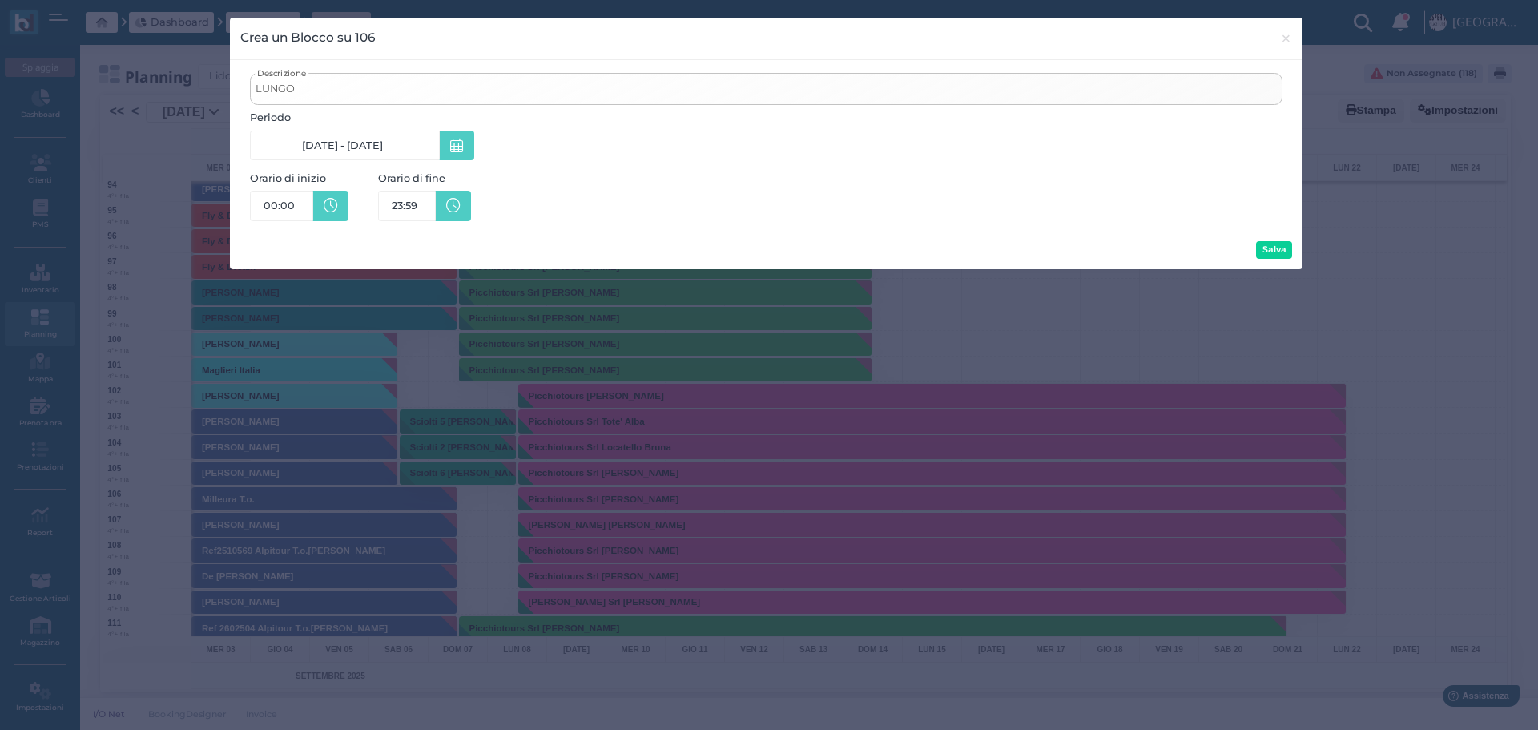
scroll to position [0, 151]
click at [302, 205] on link "00:00" at bounding box center [281, 206] width 63 height 30
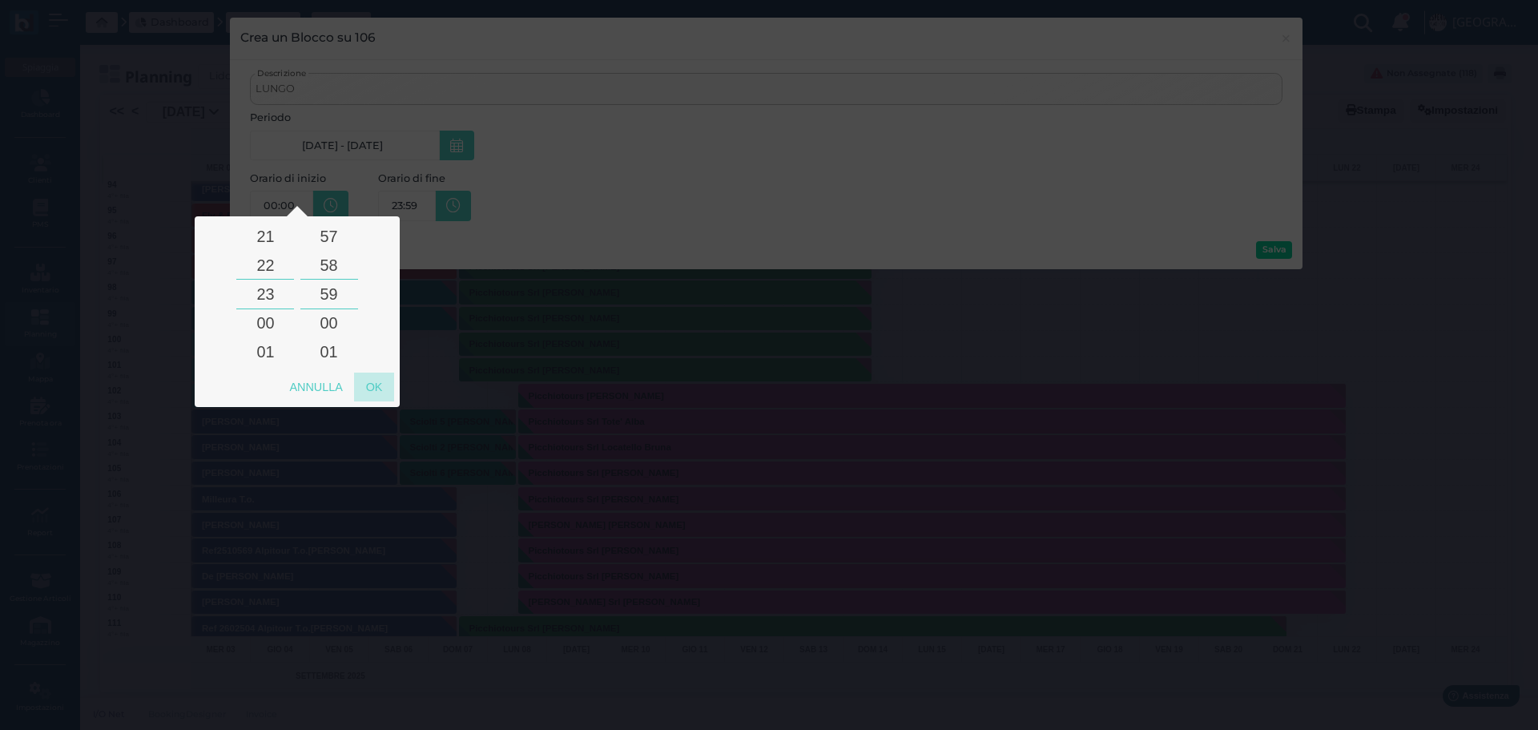
click at [372, 385] on div "OK" at bounding box center [374, 386] width 40 height 29
type input "23:59"
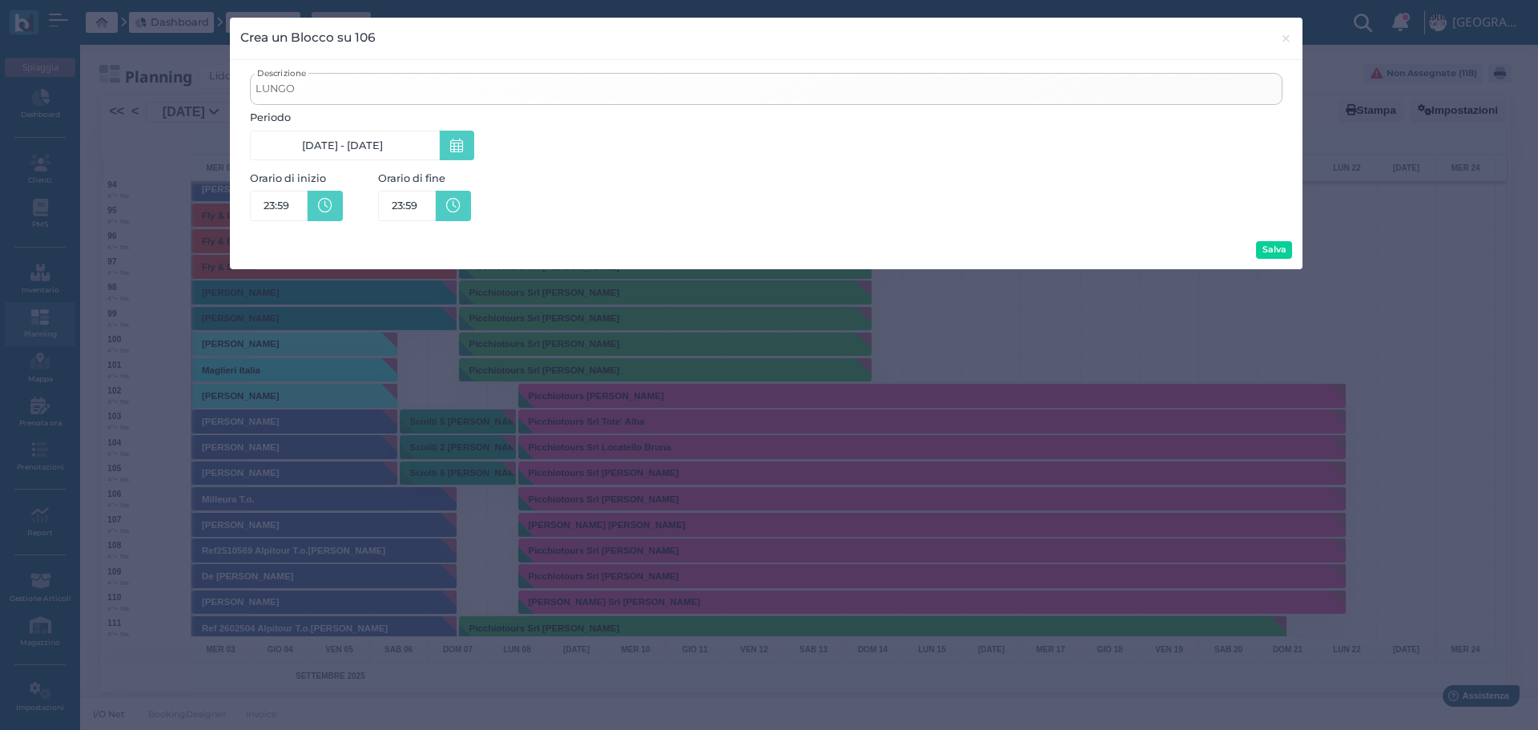
scroll to position [0, 30]
click at [429, 203] on link "23:59" at bounding box center [407, 206] width 58 height 30
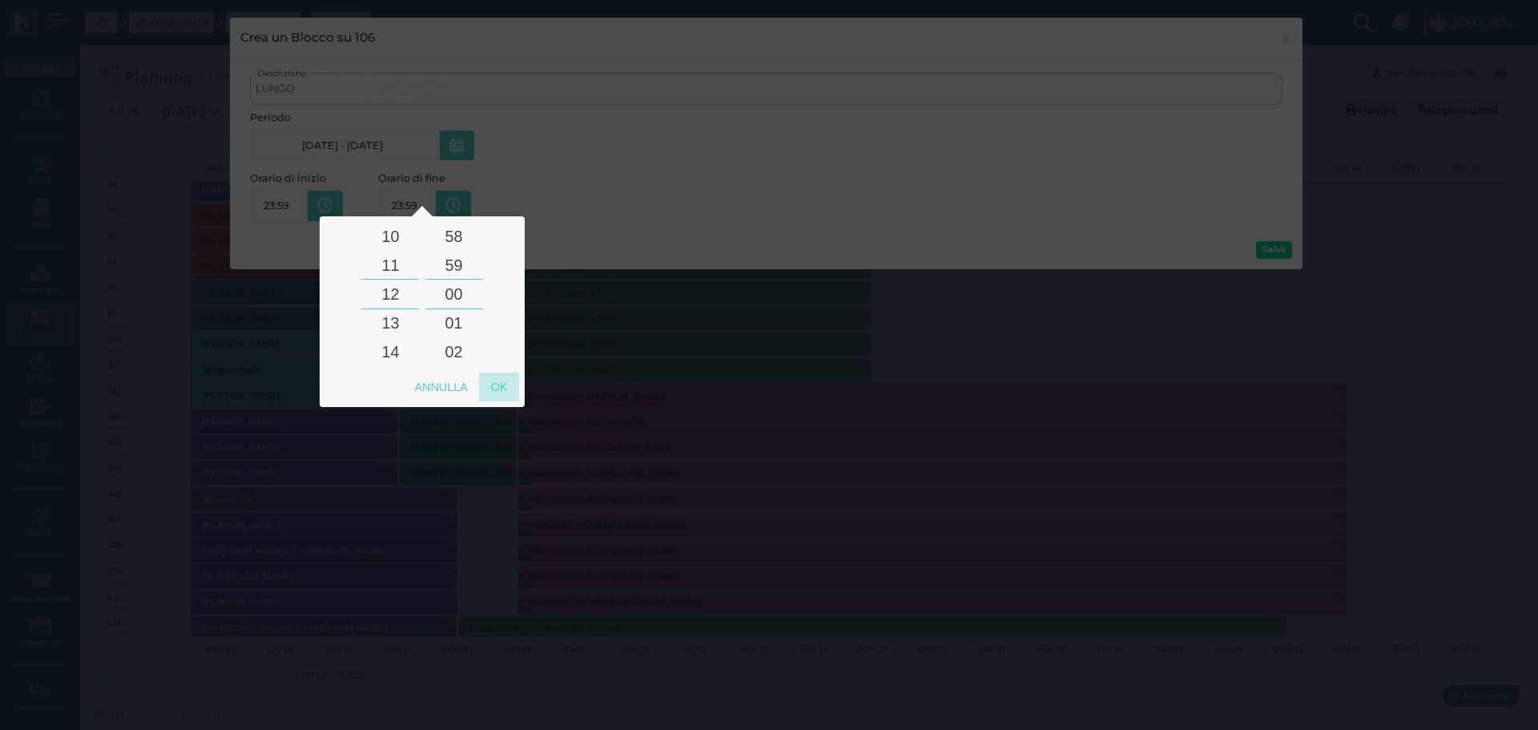
click at [503, 382] on div "OK" at bounding box center [499, 386] width 40 height 29
type input "12:00"
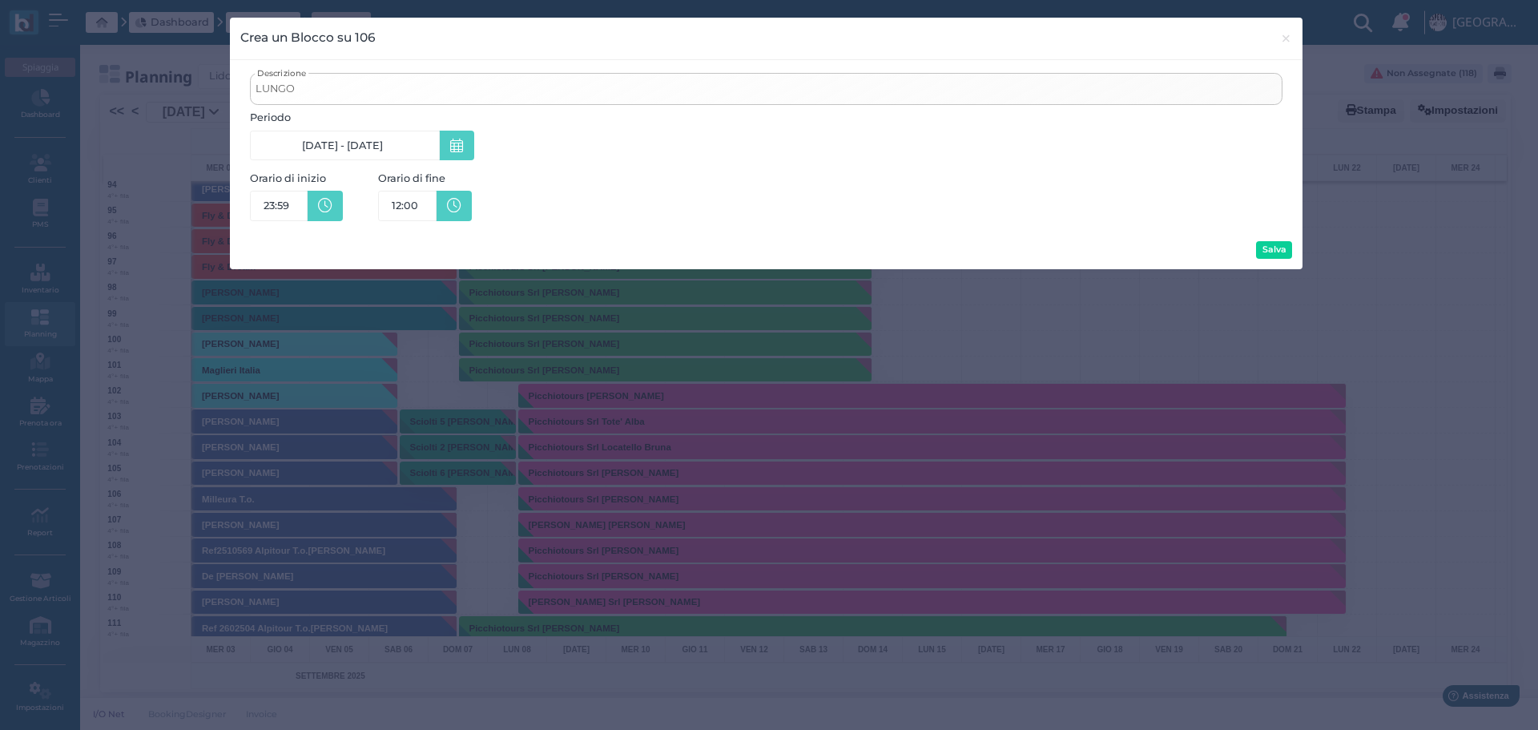
scroll to position [0, 30]
drag, startPoint x: 1279, startPoint y: 248, endPoint x: 1330, endPoint y: 262, distance: 52.3
click at [1278, 248] on button "Salva" at bounding box center [1274, 250] width 36 height 18
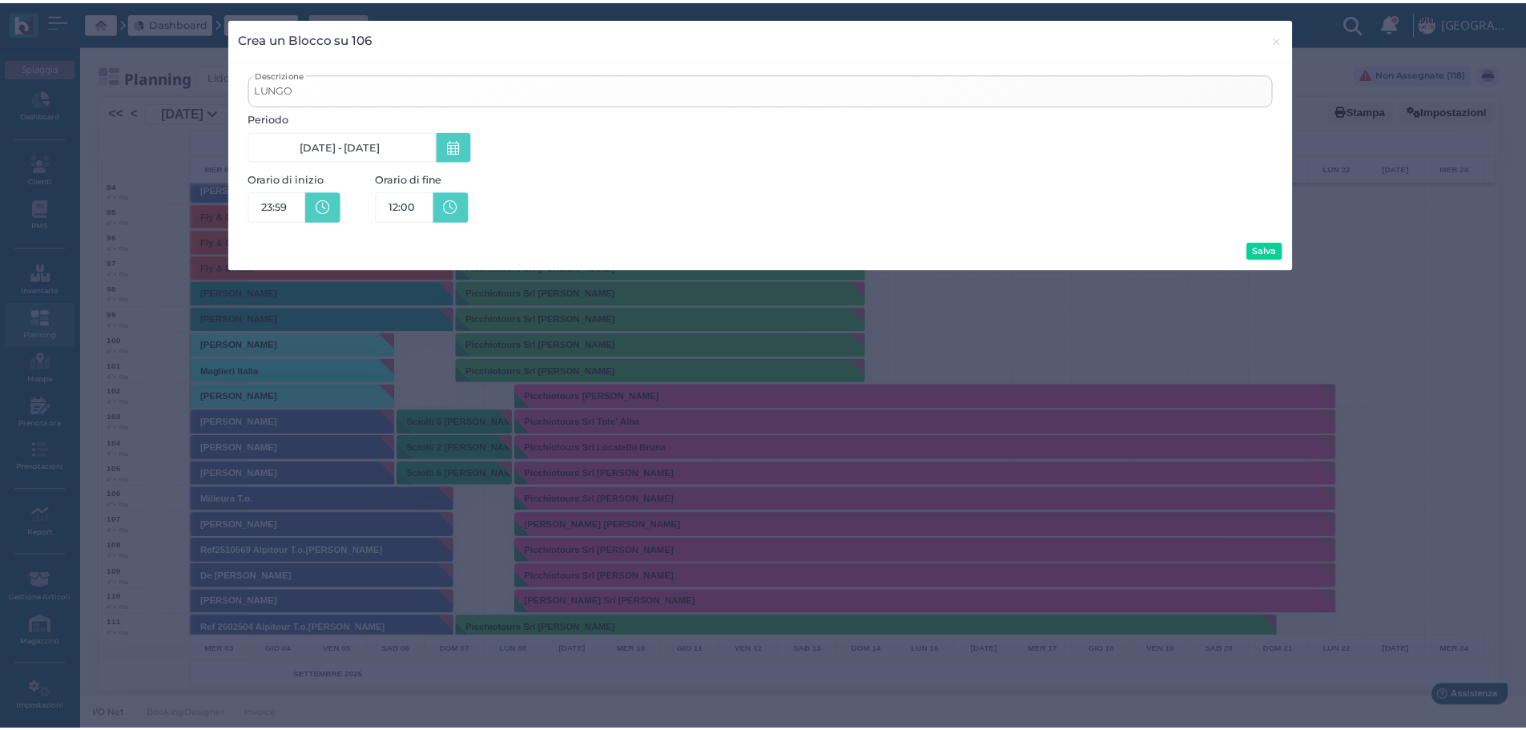
scroll to position [0, 0]
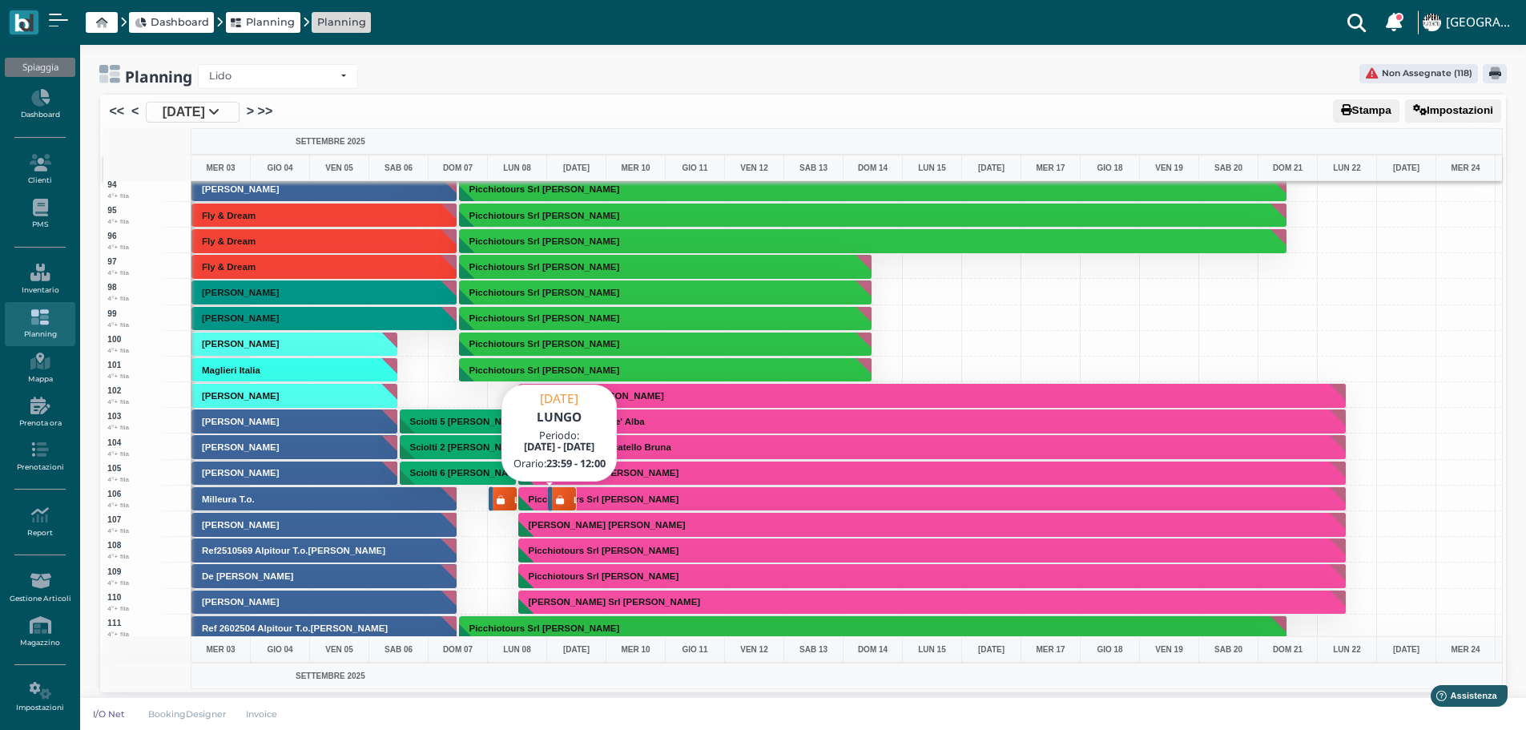
click at [559, 494] on div at bounding box center [560, 500] width 8 height 14
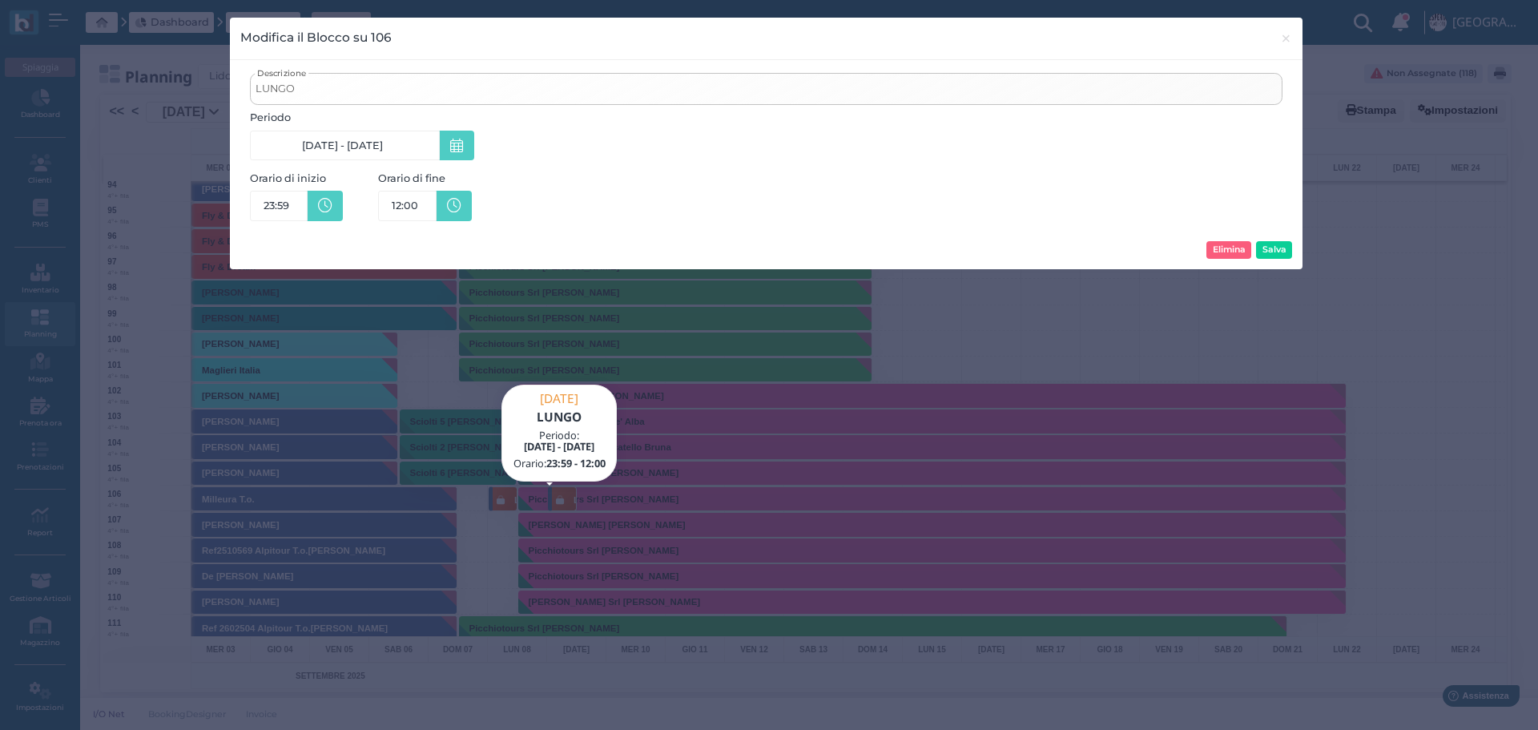
drag, startPoint x: 1234, startPoint y: 255, endPoint x: 1204, endPoint y: 234, distance: 36.9
click at [1233, 254] on button "Elimina" at bounding box center [1228, 250] width 45 height 18
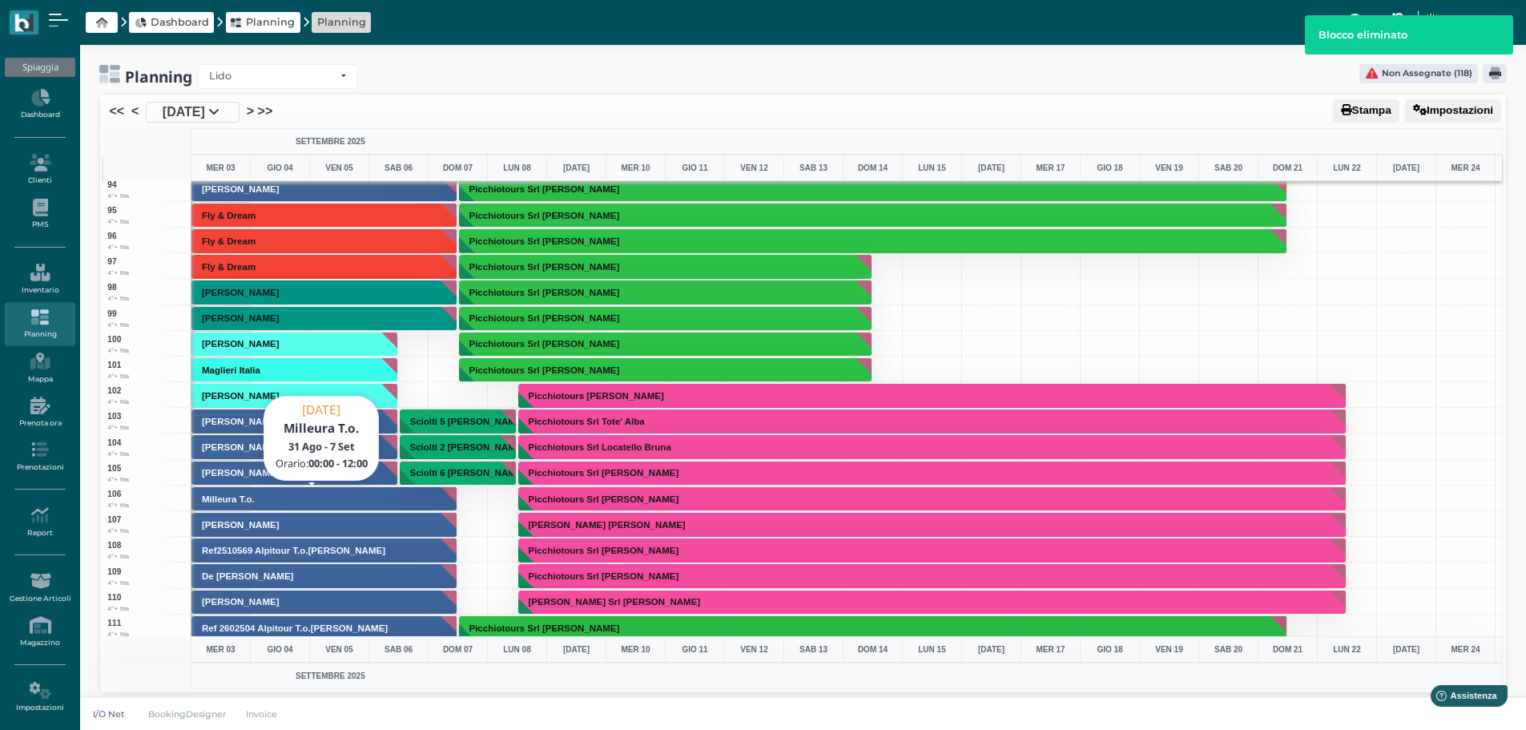
click at [352, 498] on button "Milleura T.o." at bounding box center [324, 499] width 266 height 26
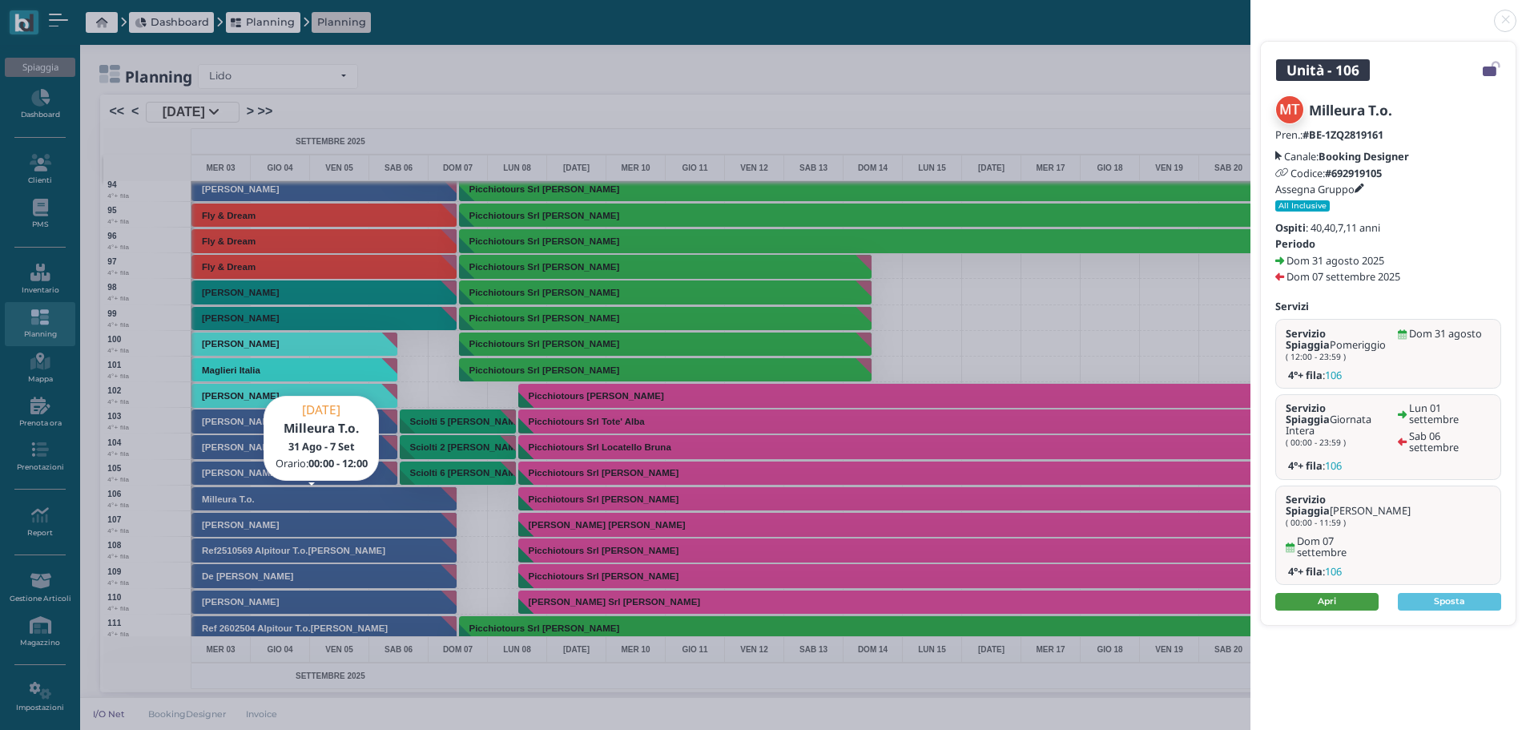
click at [1346, 593] on link "Apri" at bounding box center [1326, 602] width 103 height 18
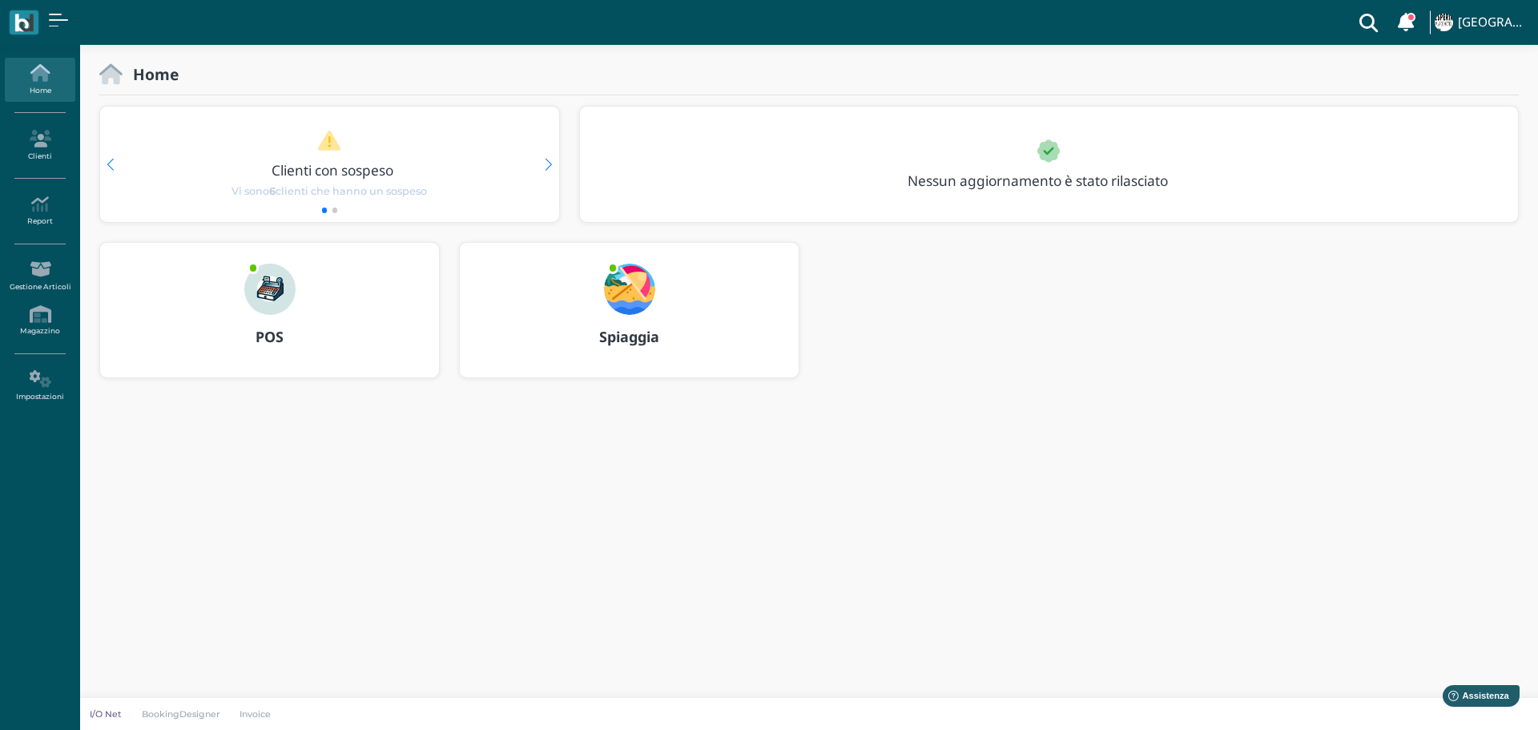
click at [640, 282] on img at bounding box center [629, 289] width 51 height 51
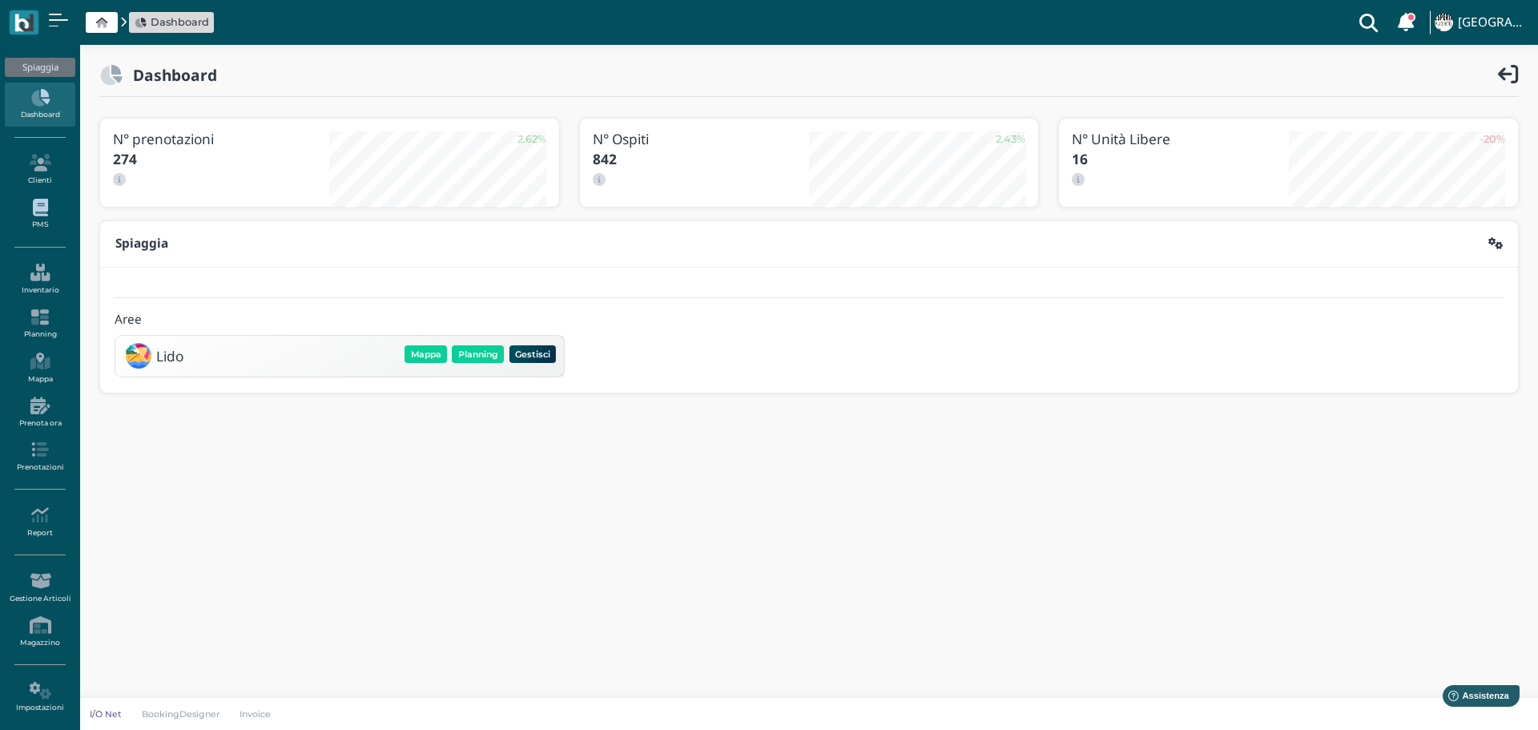
click at [38, 226] on link "PMS" at bounding box center [40, 214] width 70 height 44
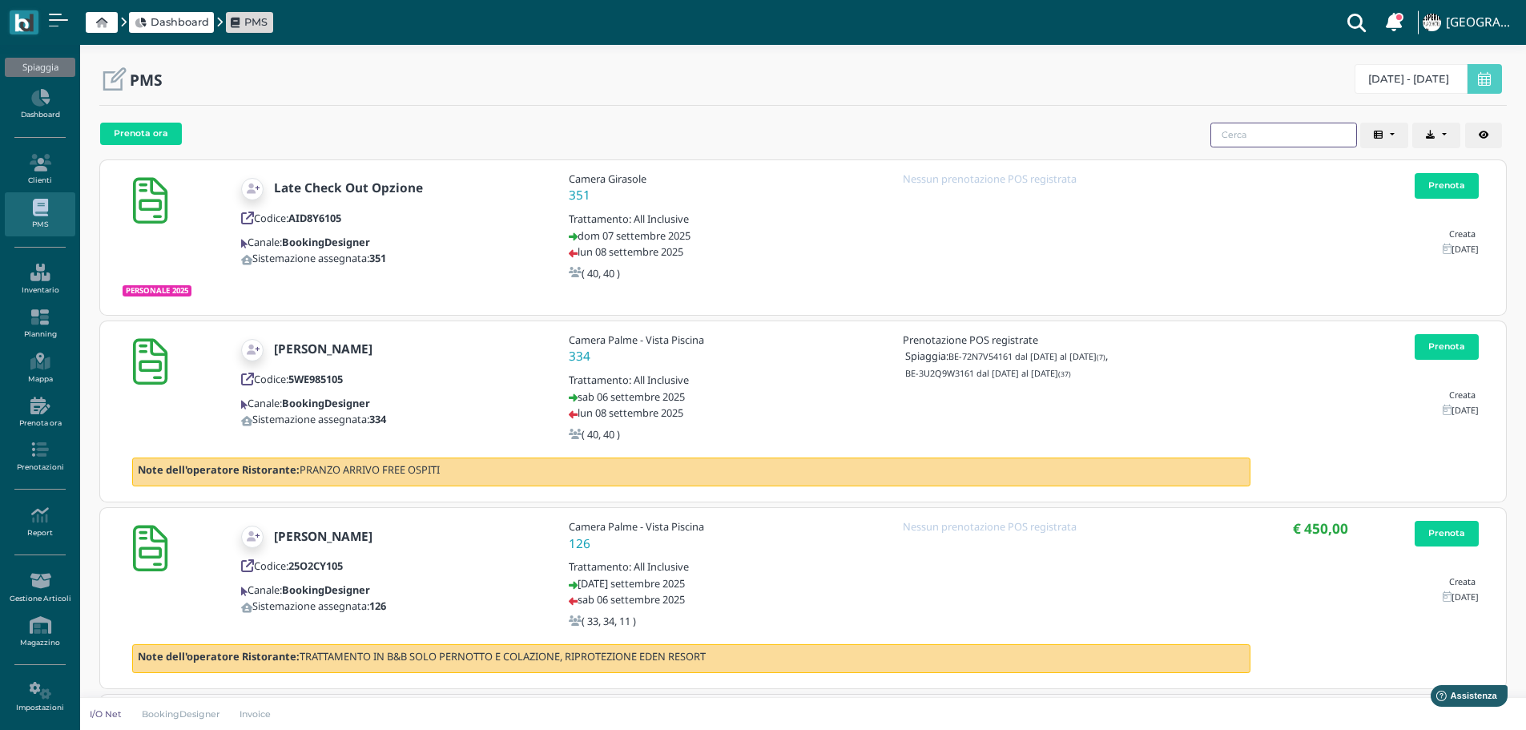
click at [1270, 135] on input "search" at bounding box center [1283, 135] width 147 height 25
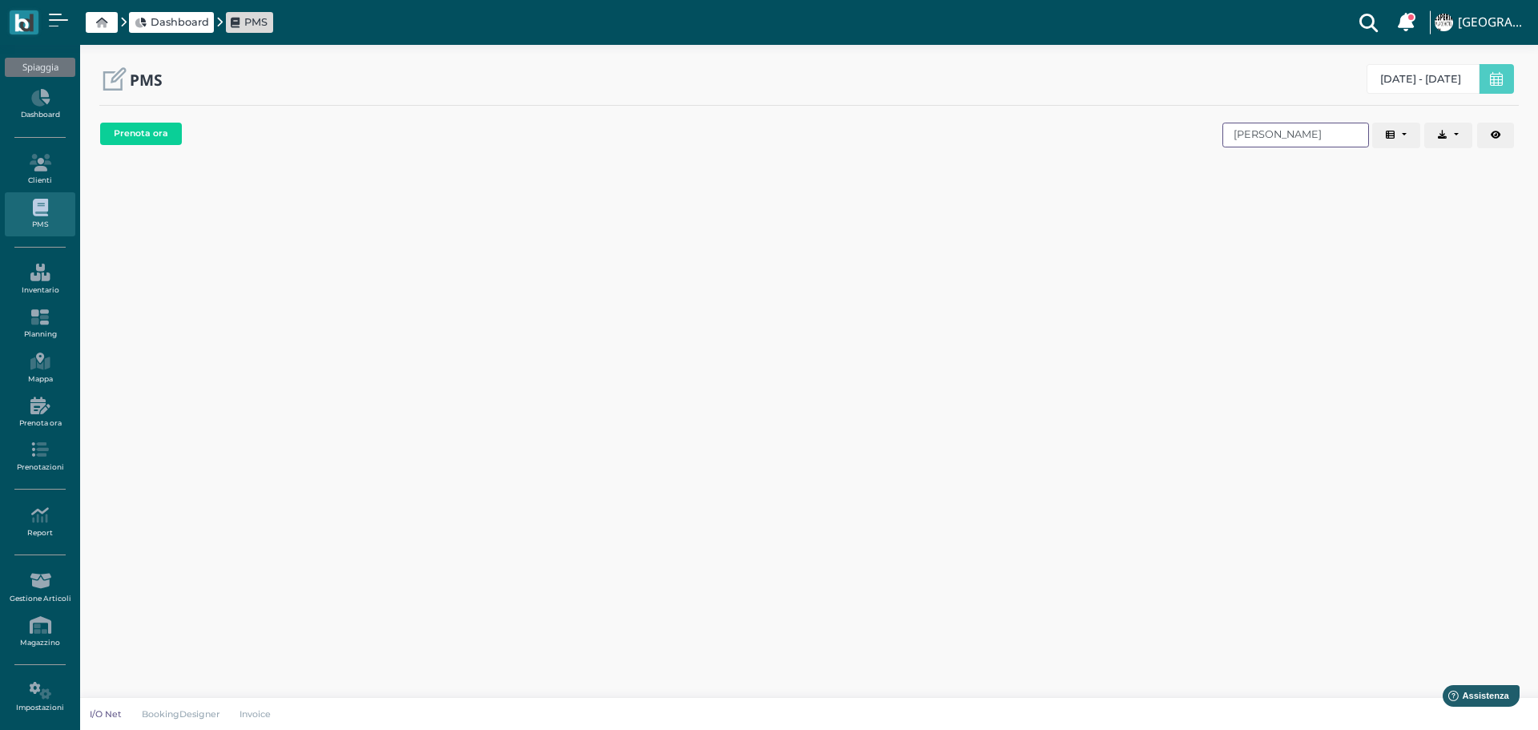
drag, startPoint x: 1265, startPoint y: 135, endPoint x: 1185, endPoint y: 112, distance: 83.2
click at [1183, 130] on div "Prenota ora Codice Cliente Gruppo Sistemazione Prenotazioni POS Data di arrivo …" at bounding box center [808, 136] width 1419 height 41
drag, startPoint x: 1299, startPoint y: 133, endPoint x: 1265, endPoint y: 136, distance: 33.8
click at [1265, 136] on input "milleura lungo" at bounding box center [1283, 135] width 147 height 25
type input "milleura"
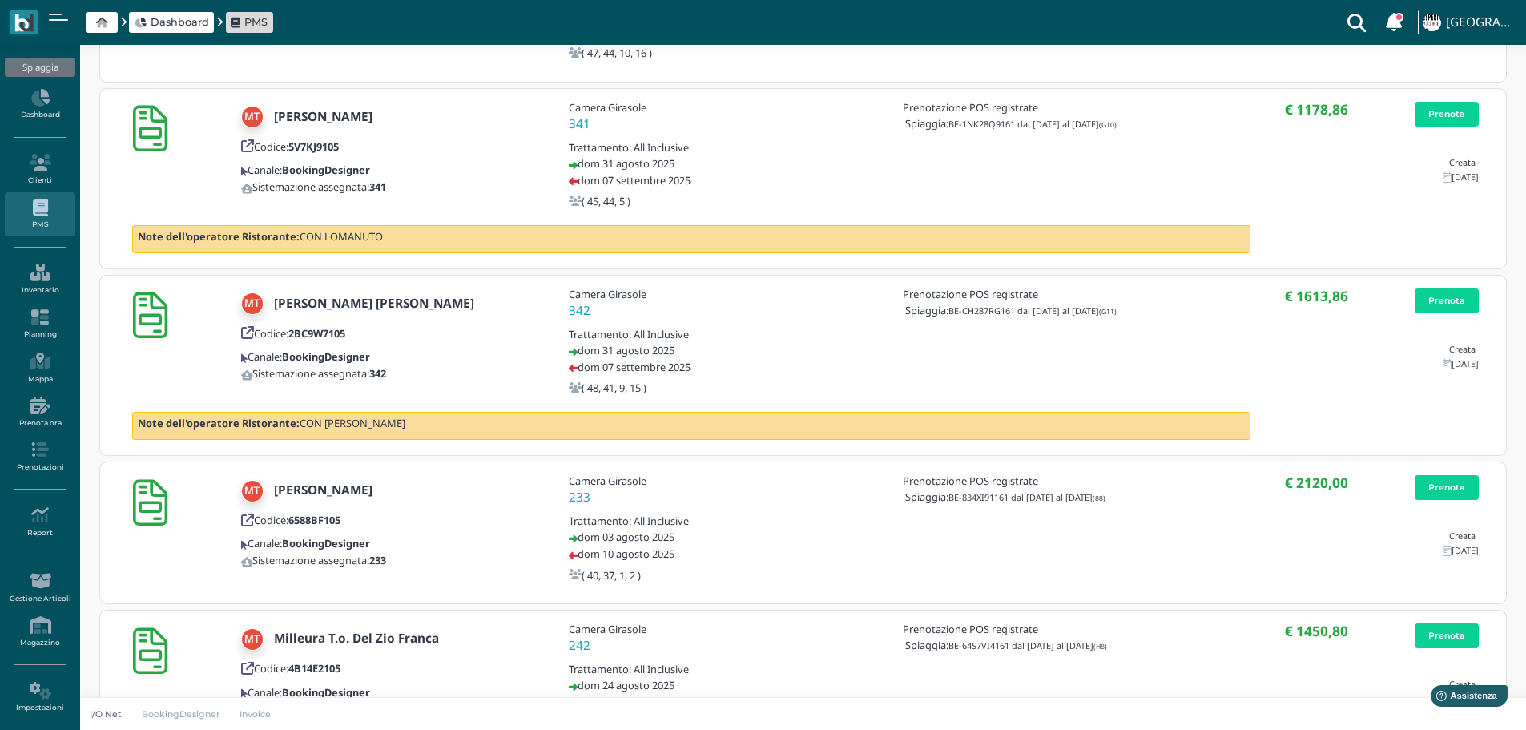
scroll to position [1104, 0]
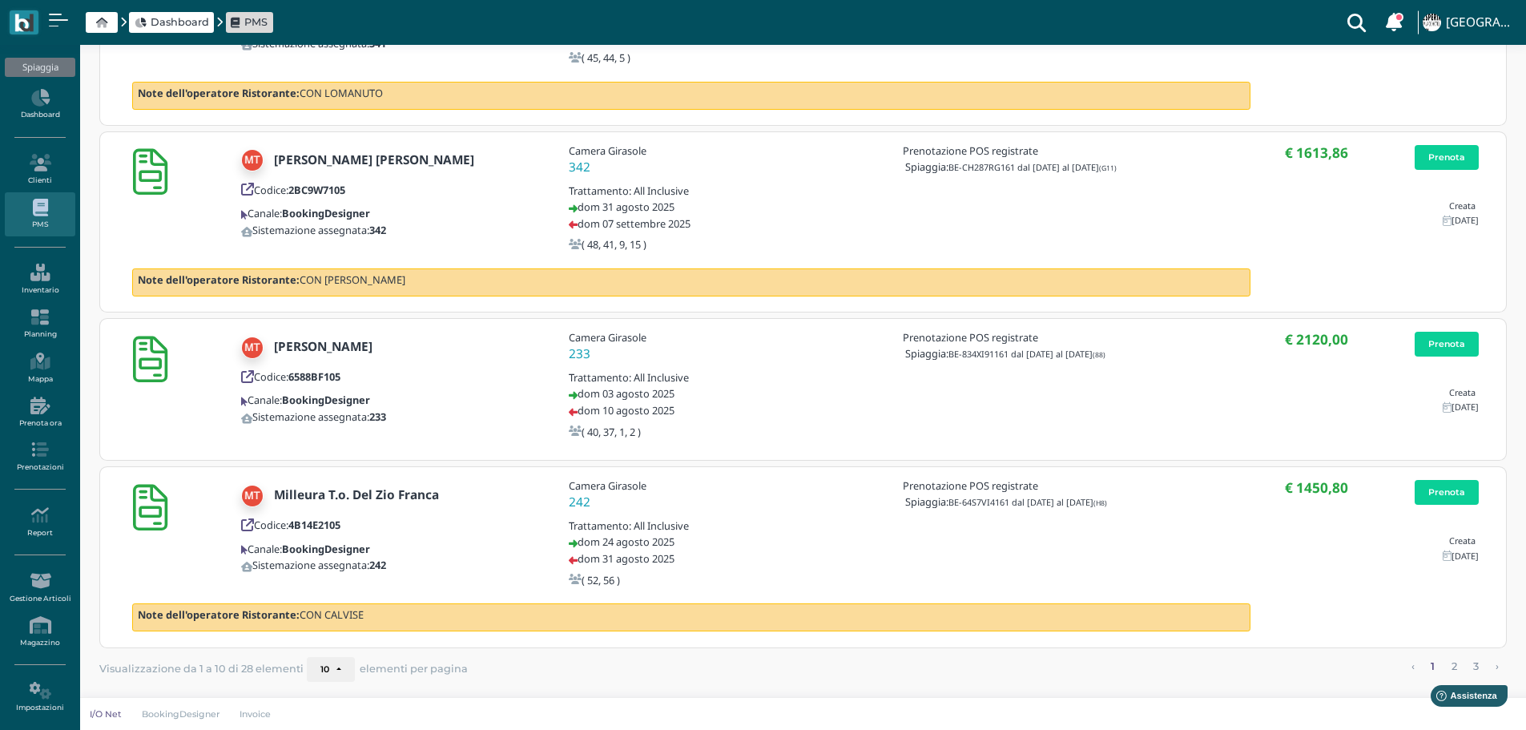
click at [336, 668] on button "10" at bounding box center [331, 670] width 48 height 26
click at [285, 265] on link "25" at bounding box center [293, 268] width 101 height 21
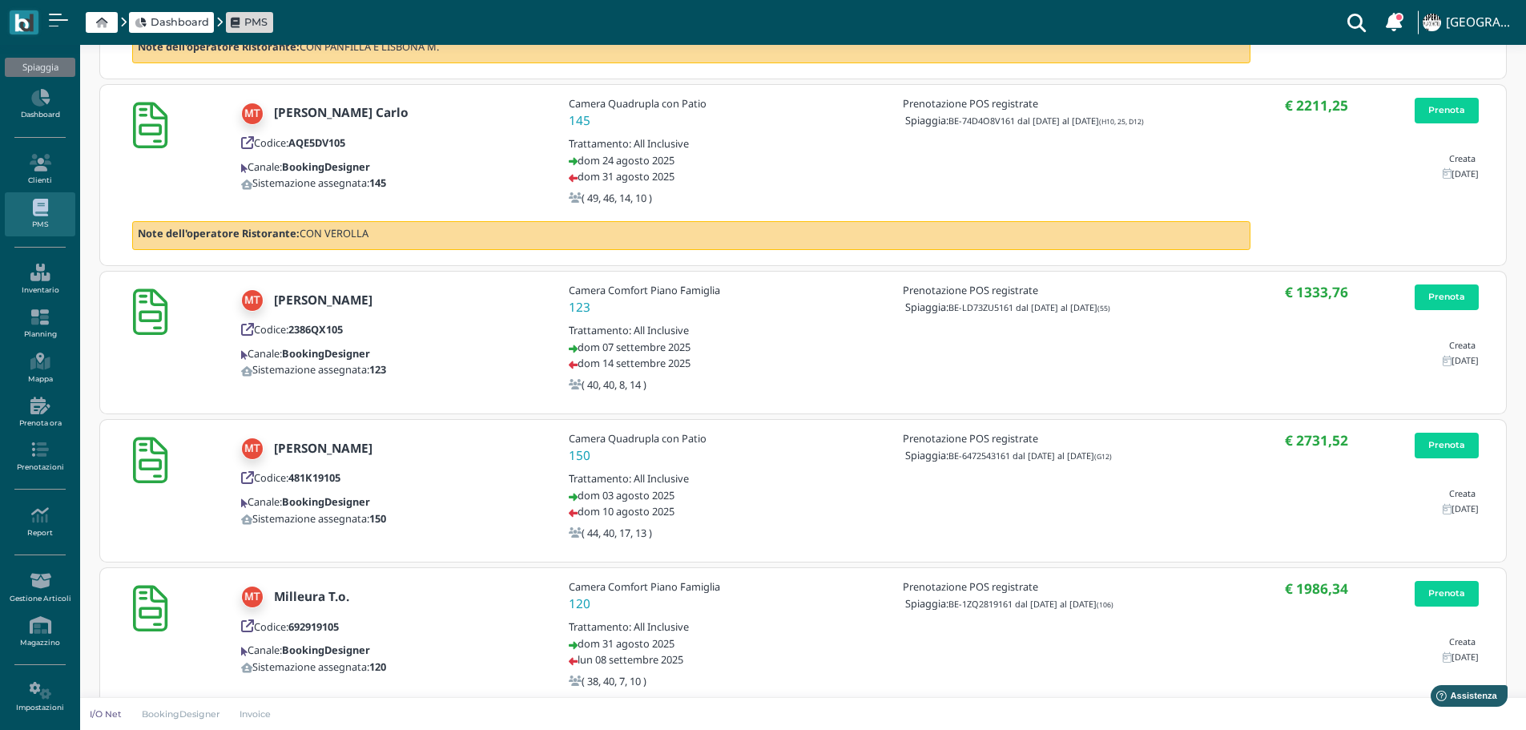
scroll to position [2146, 0]
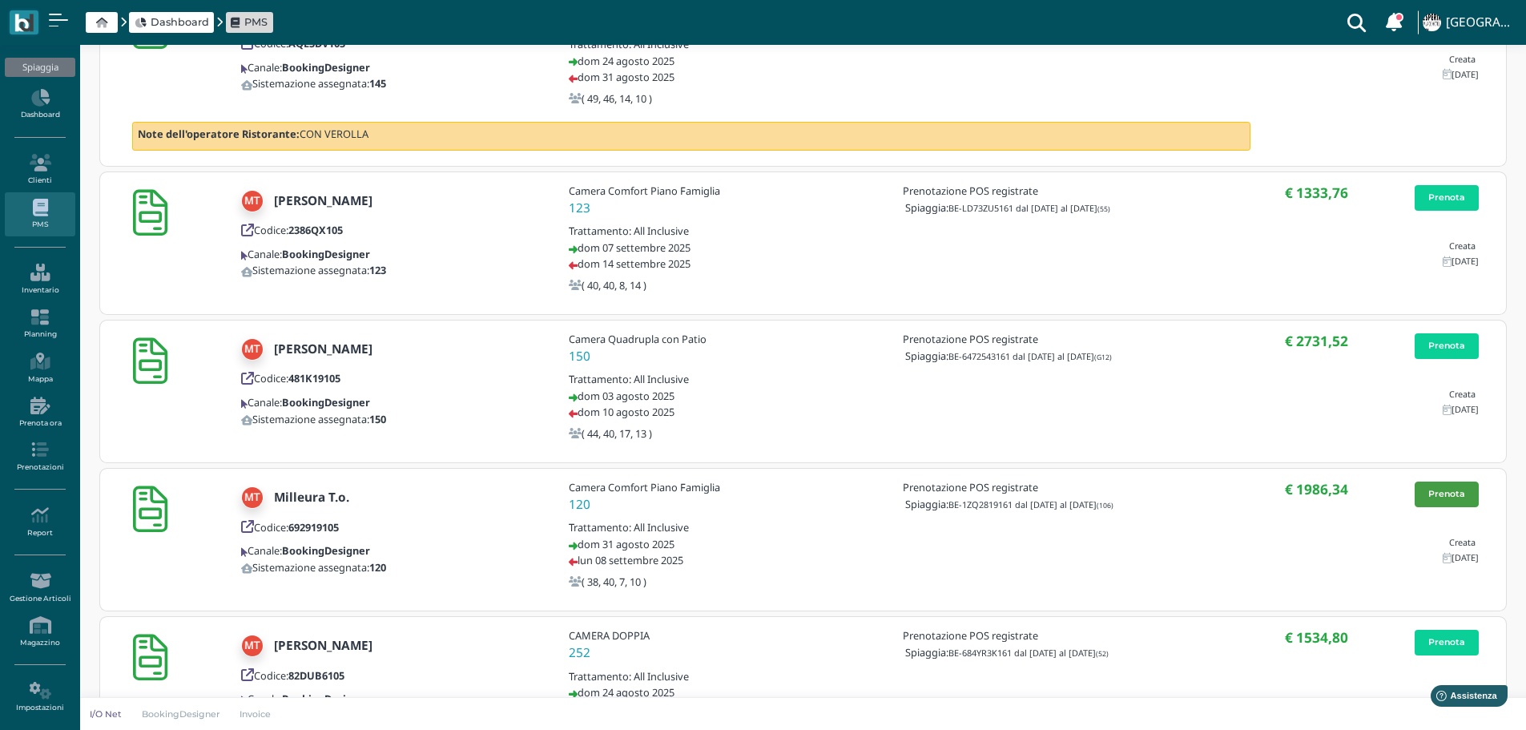
click at [1458, 487] on link "Prenota" at bounding box center [1446, 494] width 64 height 26
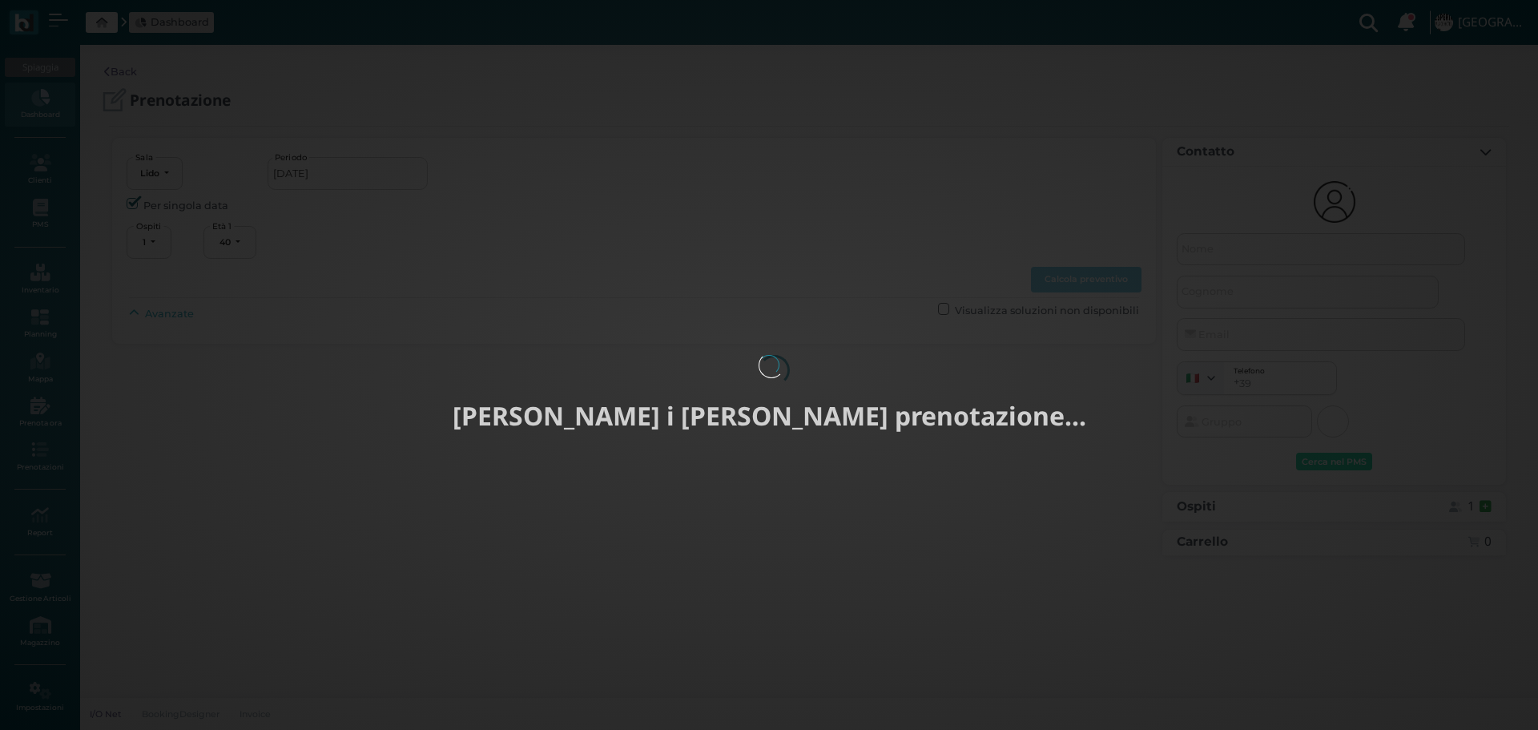
select select "40"
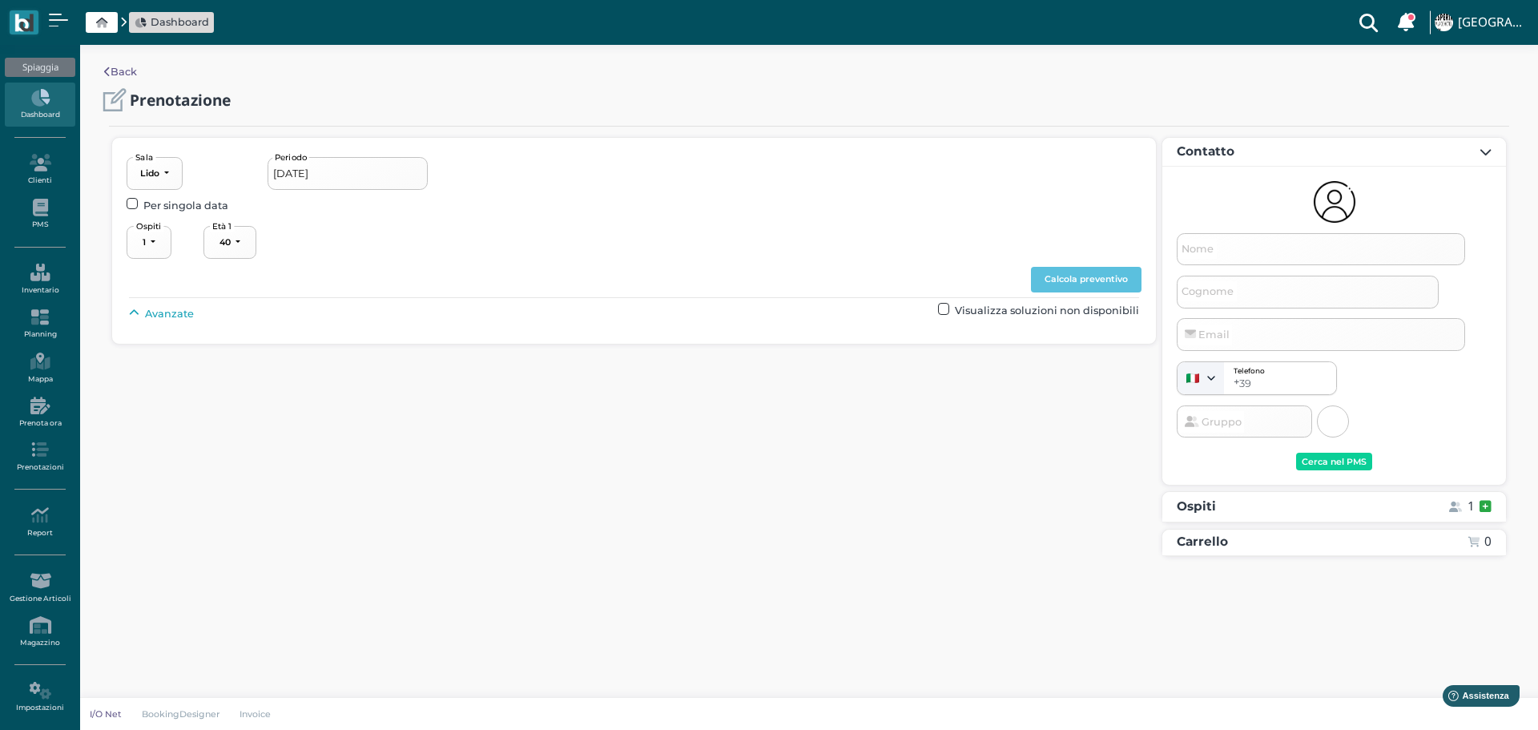
type input "03/09/2025 - 08/09/2025"
select select "4"
type input "Milleura T.o."
type input "booking@milleuraviaggi.it"
select select "40"
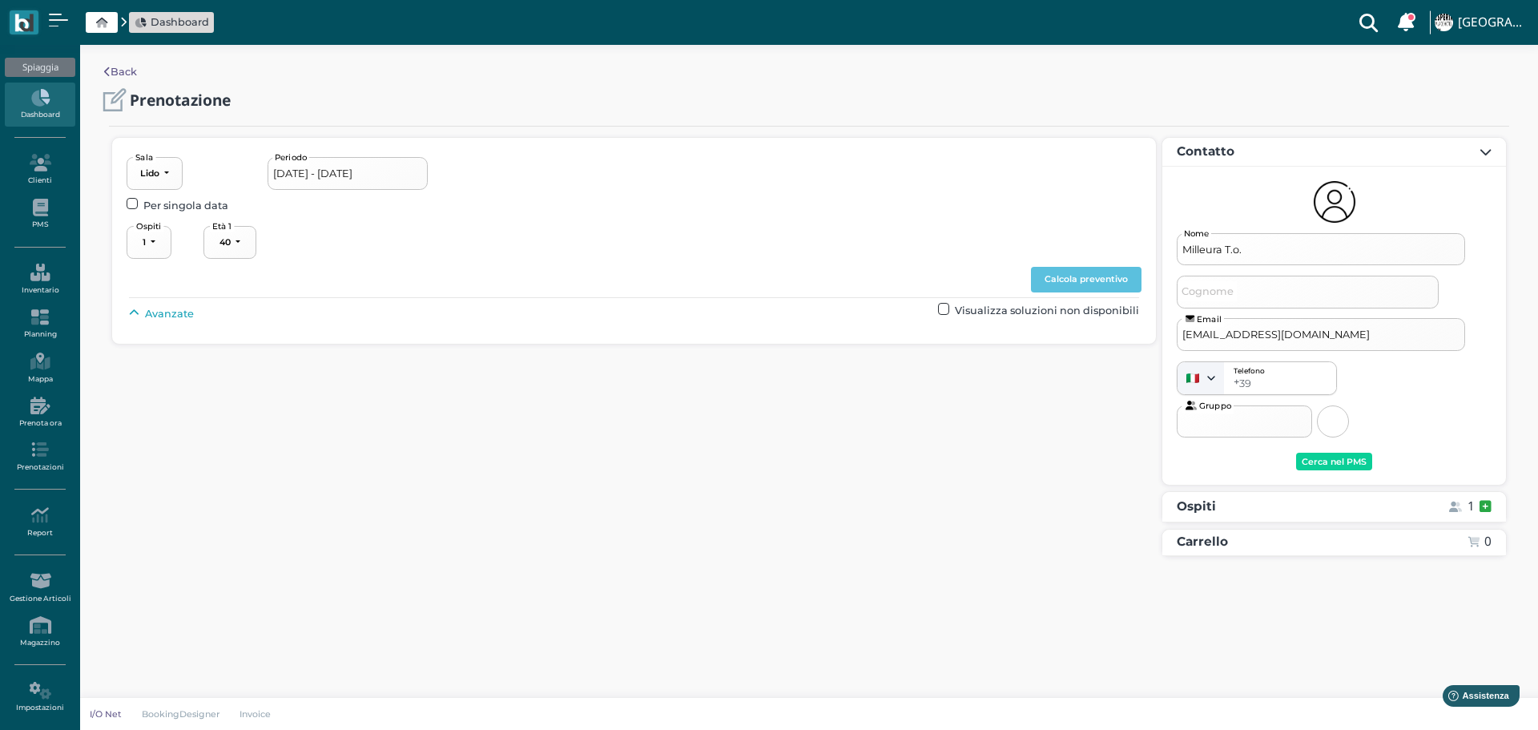
select select "40"
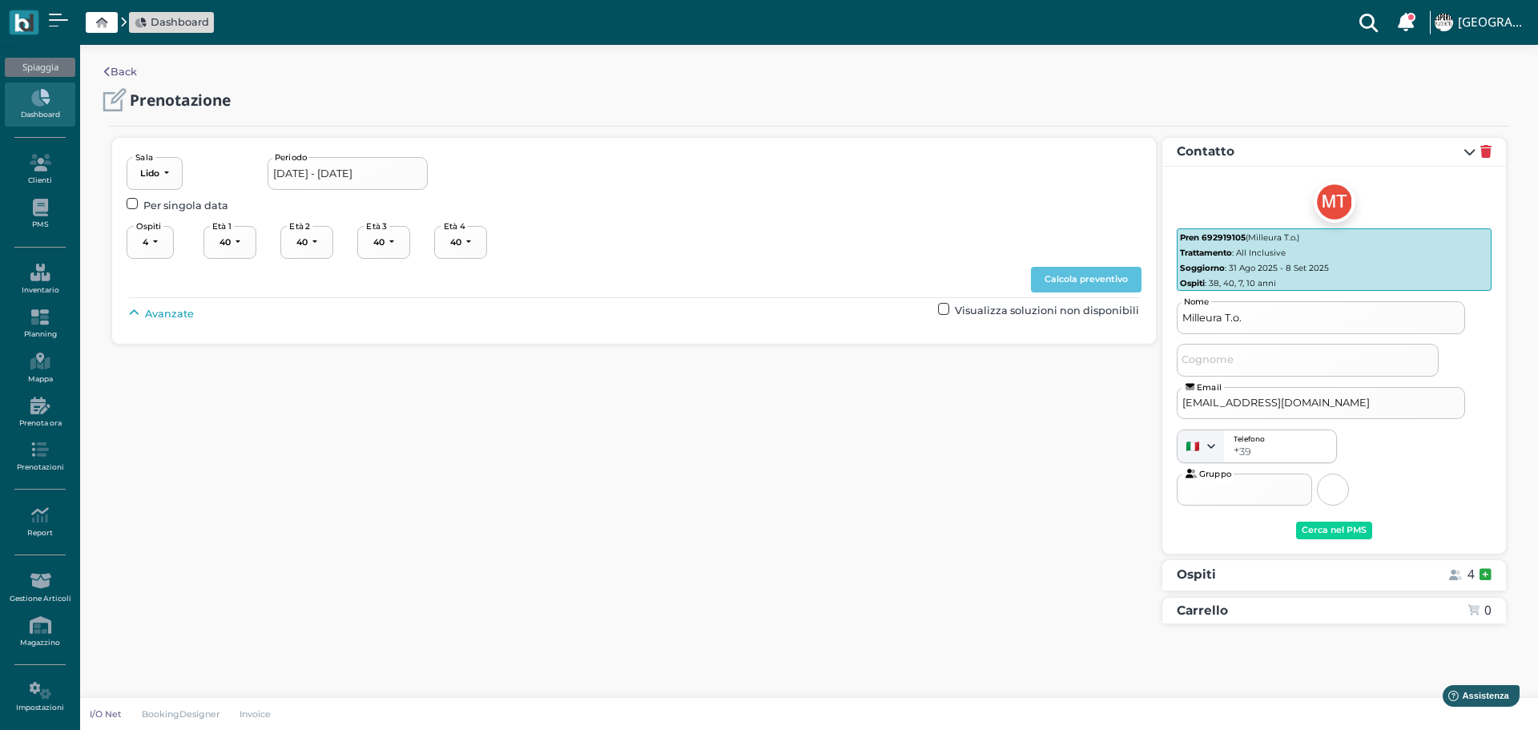
select select "38"
select select "7"
select select "10"
click at [400, 176] on input "03/09/2025 - 08/09/2025" at bounding box center [348, 173] width 160 height 32
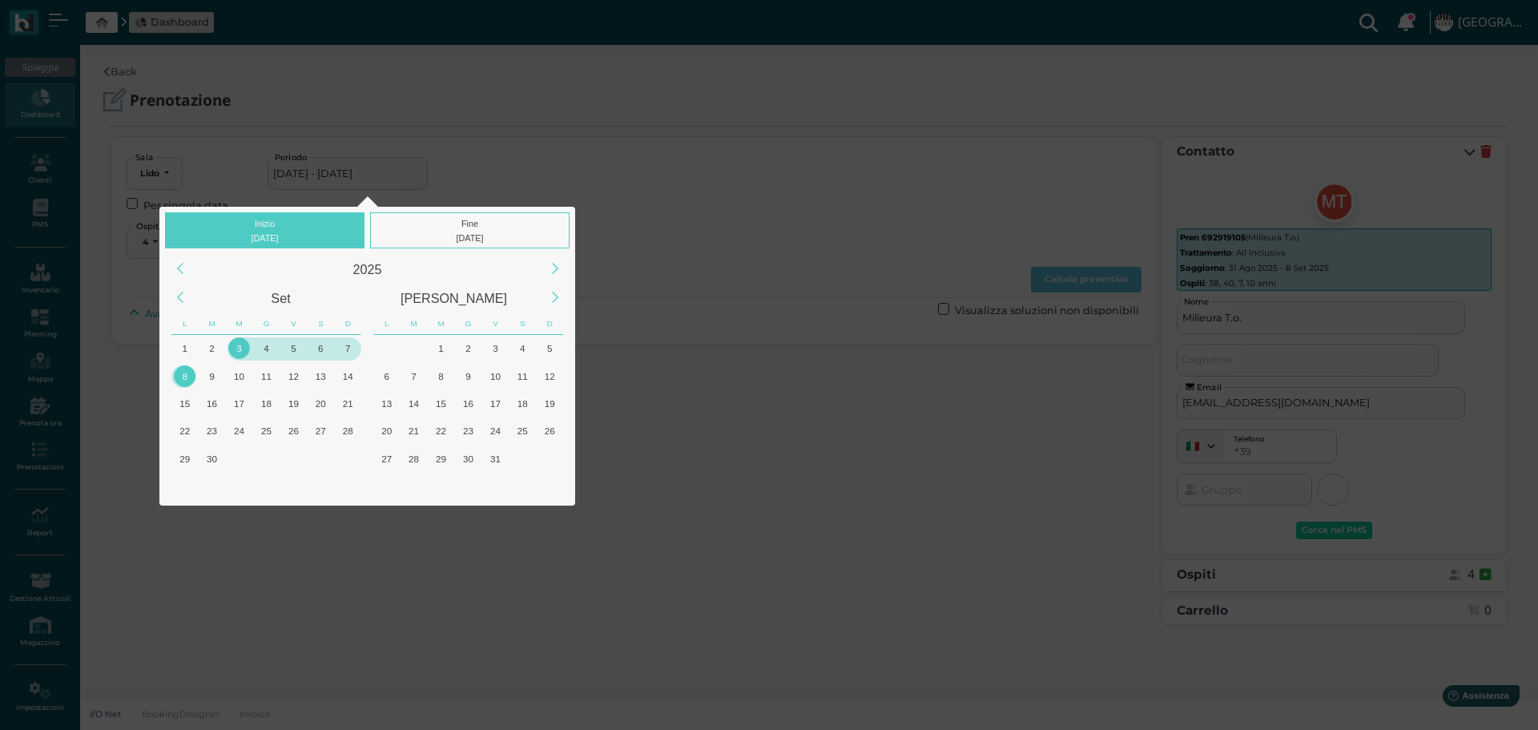
drag, startPoint x: 239, startPoint y: 345, endPoint x: 312, endPoint y: 292, distance: 90.5
click at [239, 344] on div "3" at bounding box center [239, 348] width 22 height 22
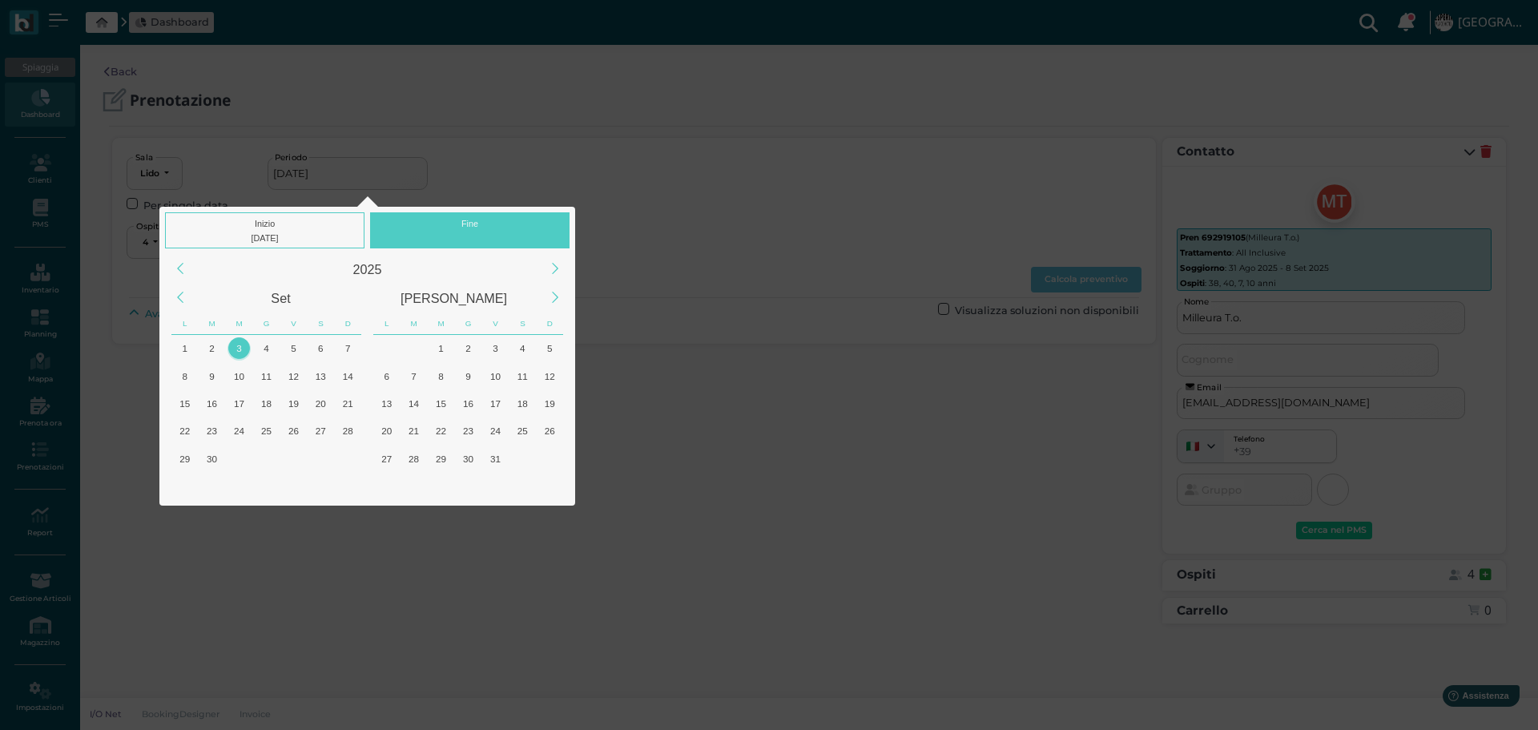
drag, startPoint x: 495, startPoint y: 215, endPoint x: 316, endPoint y: 313, distance: 204.7
click at [494, 215] on div "Fine" at bounding box center [469, 230] width 199 height 36
drag, startPoint x: 241, startPoint y: 344, endPoint x: 513, endPoint y: 340, distance: 271.5
click at [242, 344] on div "3" at bounding box center [239, 348] width 22 height 22
type input "03/09/2025 - 03/09/2025"
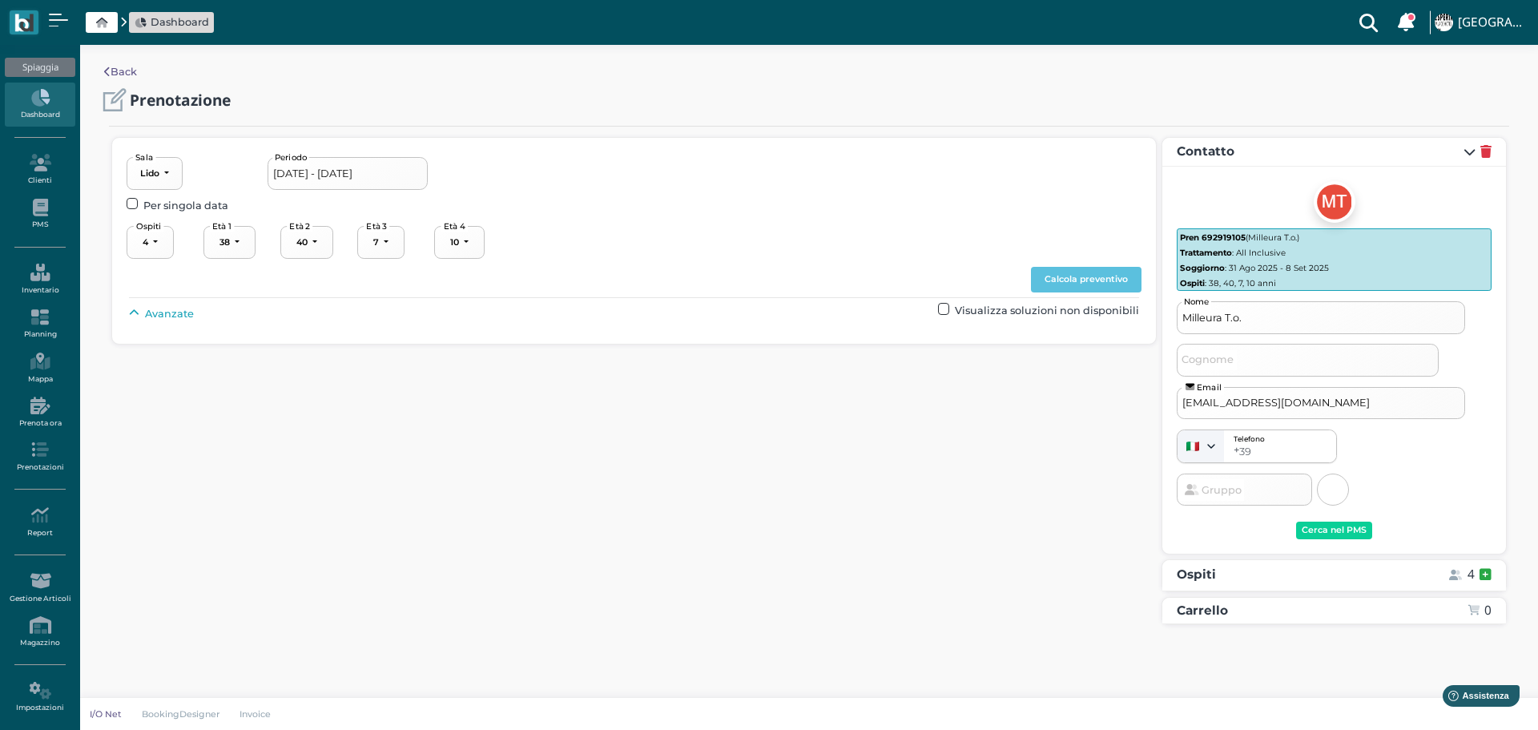
click at [179, 316] on span "Avanzate" at bounding box center [169, 313] width 49 height 15
click at [712, 358] on button "----------------------" at bounding box center [687, 350] width 107 height 33
drag, startPoint x: 700, startPoint y: 468, endPoint x: 703, endPoint y: 457, distance: 11.7
click at [700, 466] on link "4°+ fila" at bounding box center [701, 470] width 119 height 21
select select "240"
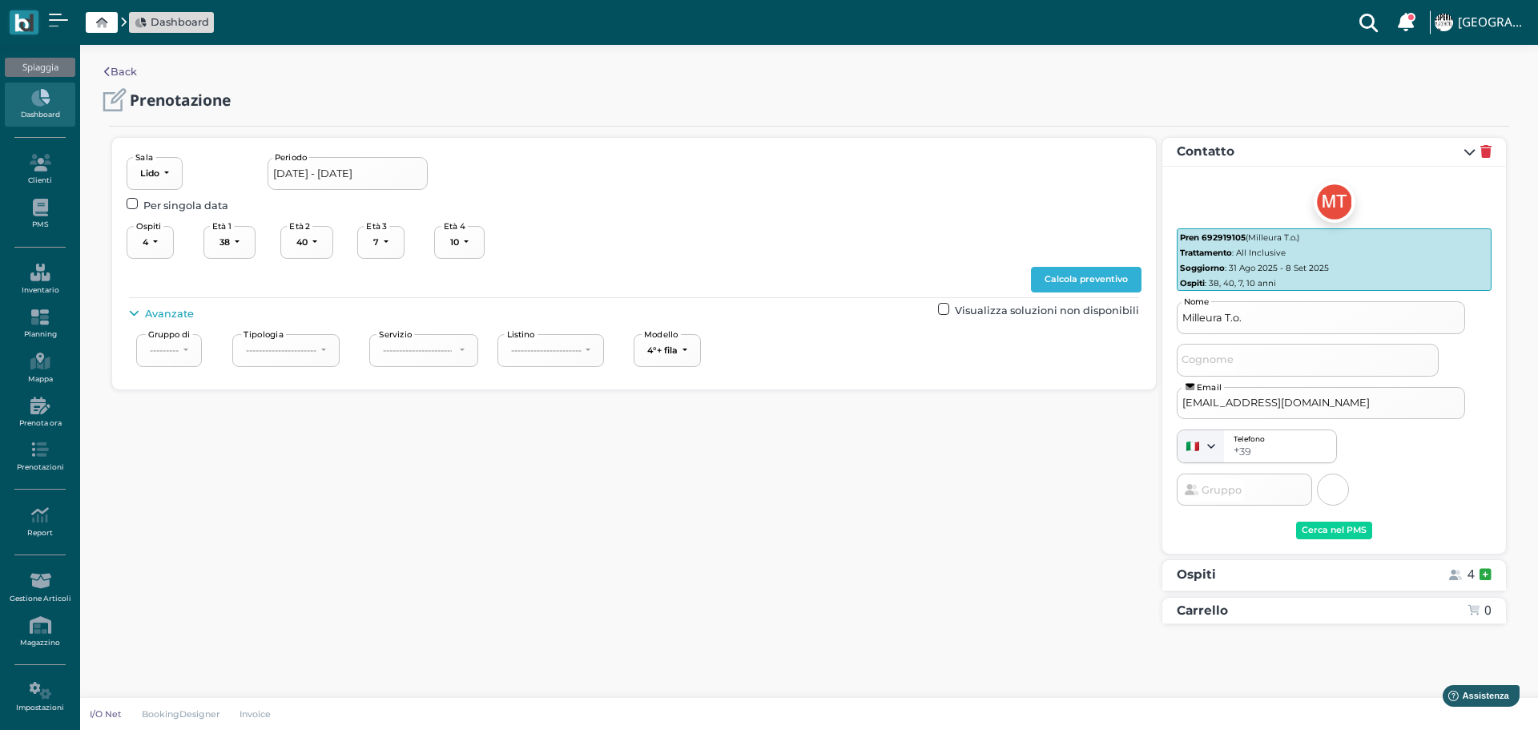
click at [1104, 280] on button "Calcola preventivo" at bounding box center [1086, 280] width 111 height 26
click at [408, 173] on input "03/09/2025 - 03/09/2025" at bounding box center [348, 173] width 160 height 32
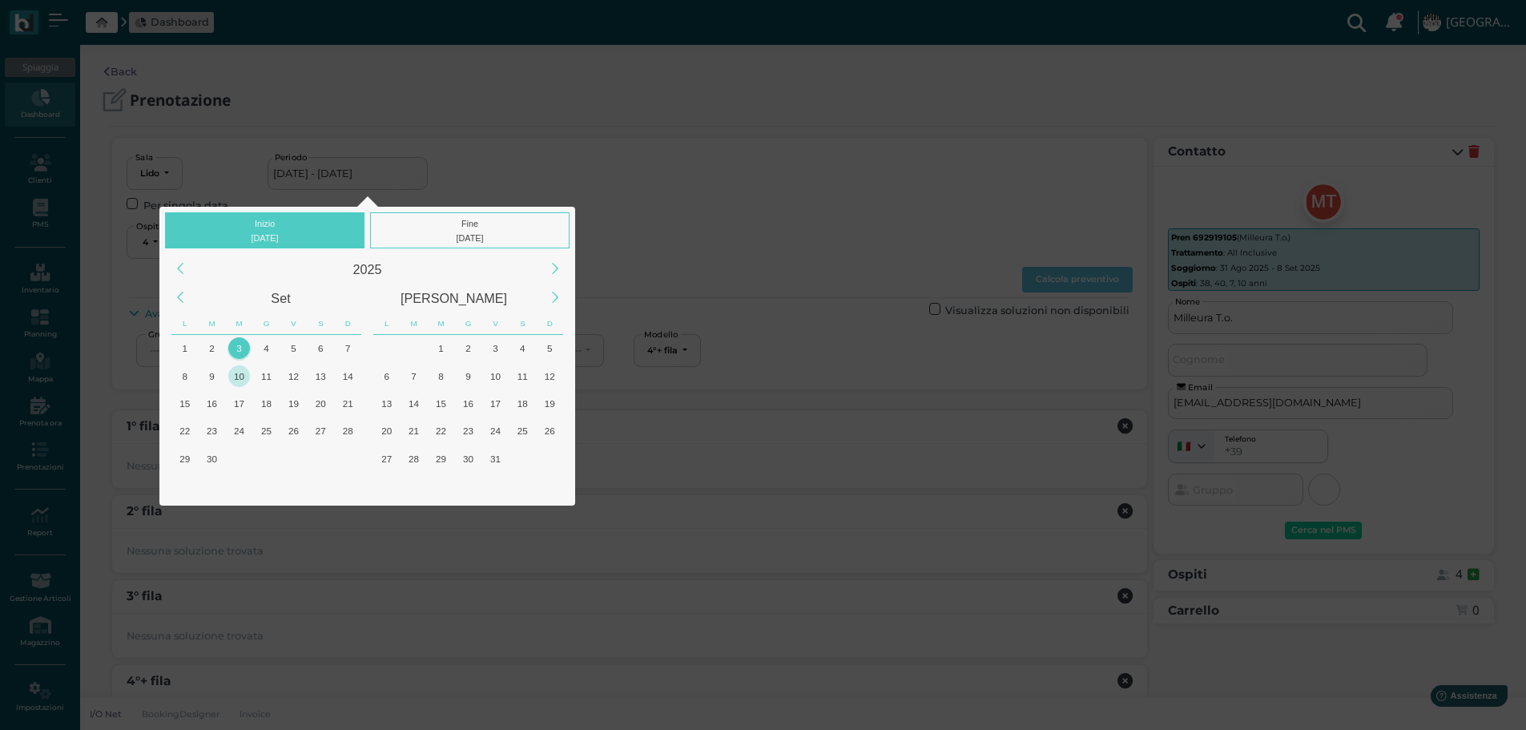
drag, startPoint x: 184, startPoint y: 380, endPoint x: 225, endPoint y: 361, distance: 45.1
click at [185, 380] on div "8" at bounding box center [185, 376] width 22 height 22
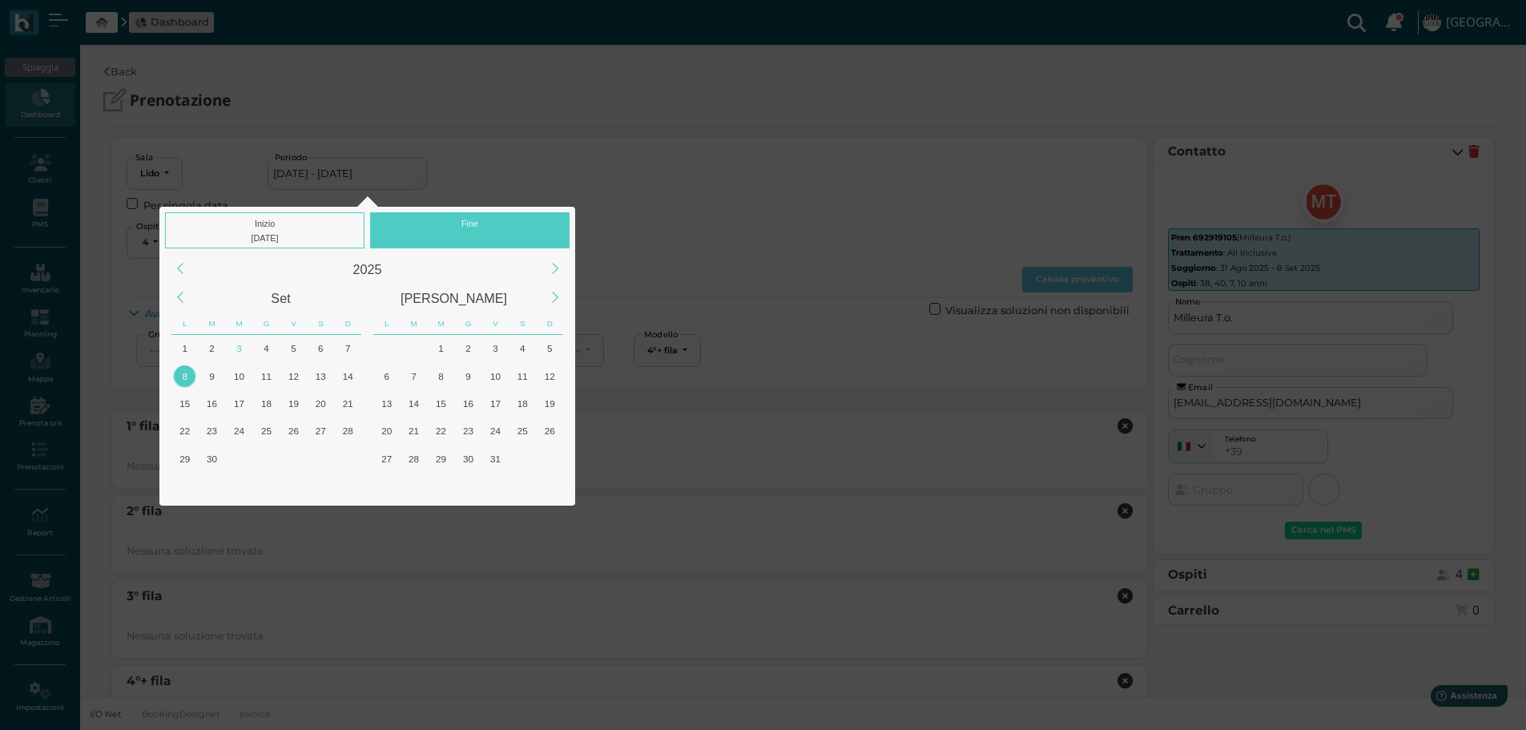
click at [472, 223] on div "Fine" at bounding box center [469, 230] width 199 height 36
click at [187, 372] on div "8" at bounding box center [185, 376] width 22 height 22
type input "08/09/2025 - 08/09/2025"
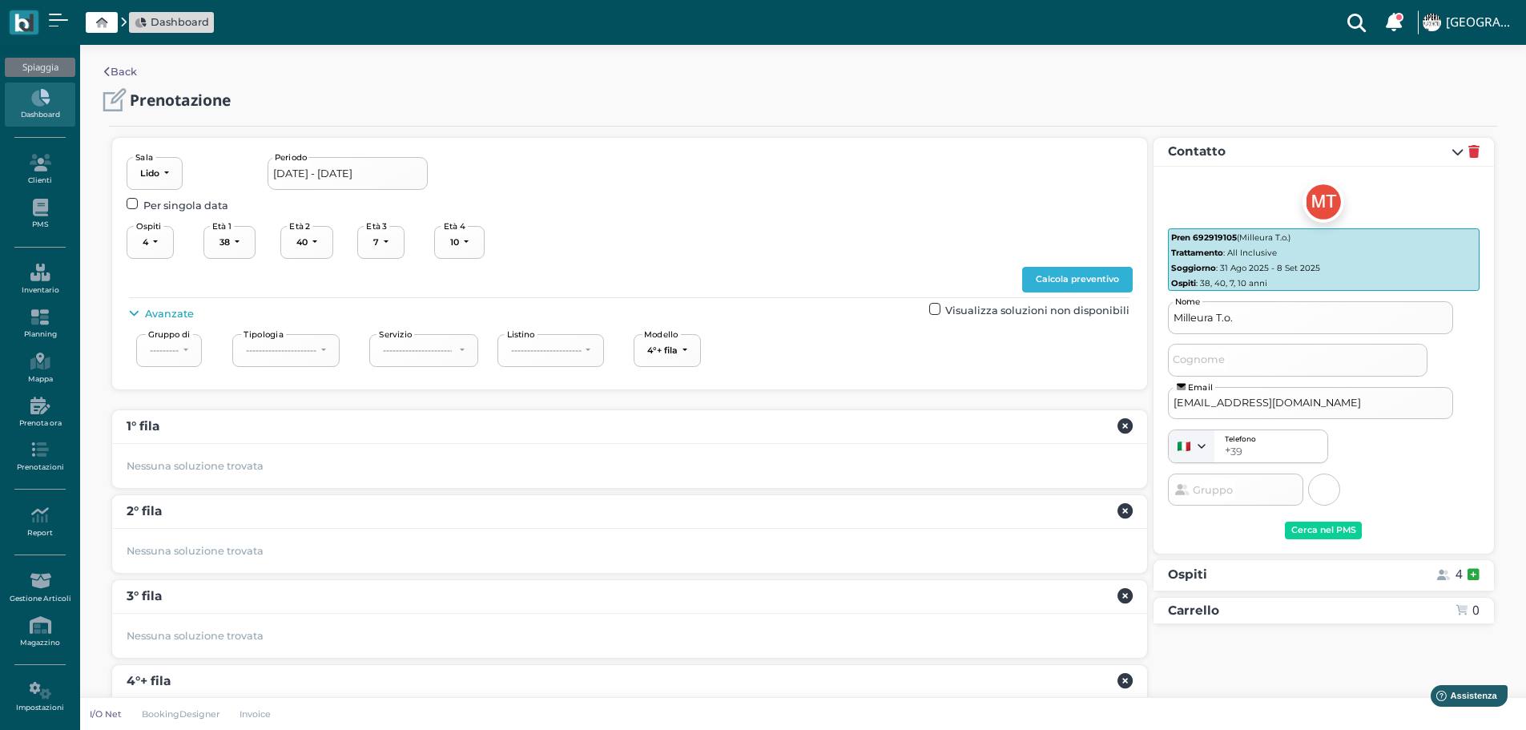
click at [1081, 280] on button "Calcola preventivo" at bounding box center [1077, 280] width 111 height 26
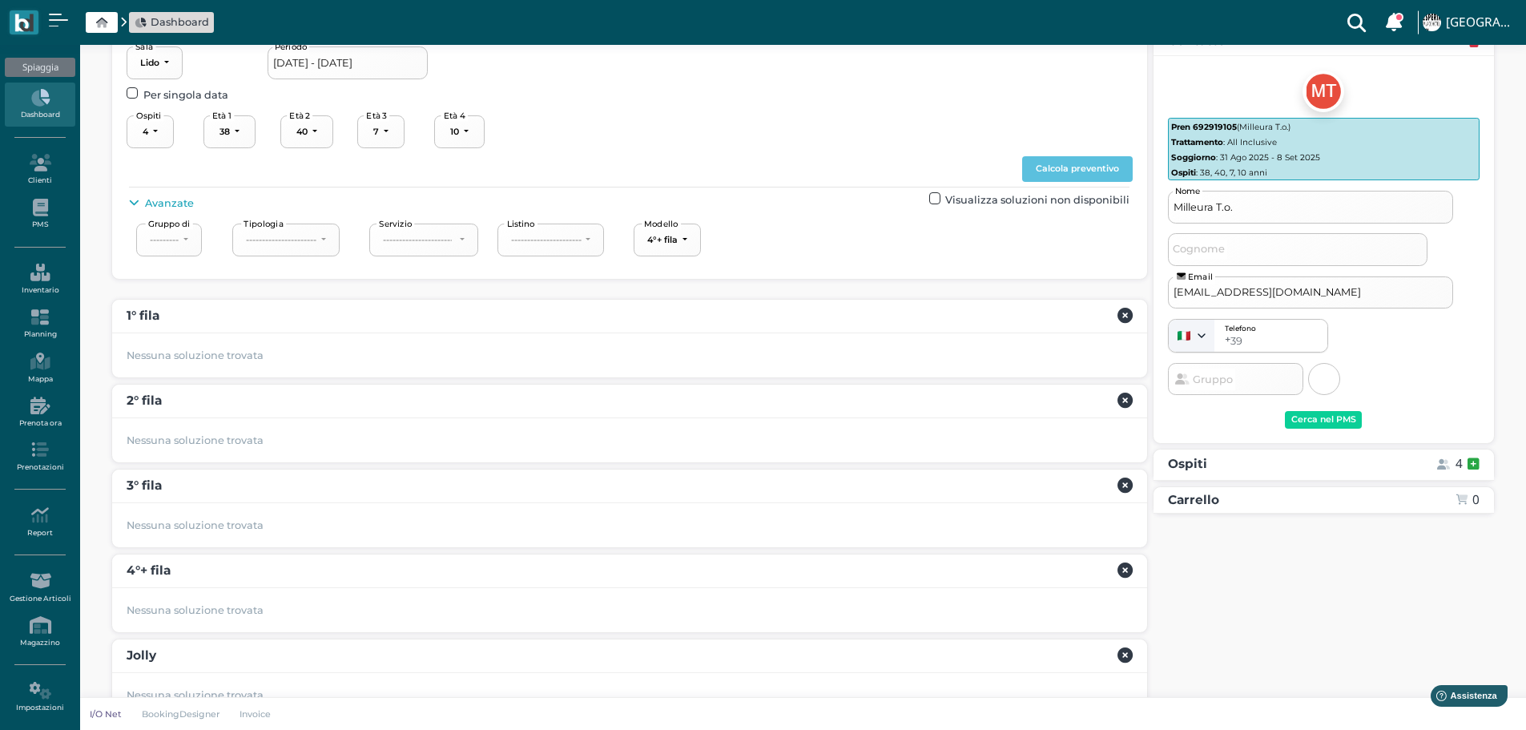
scroll to position [146, 0]
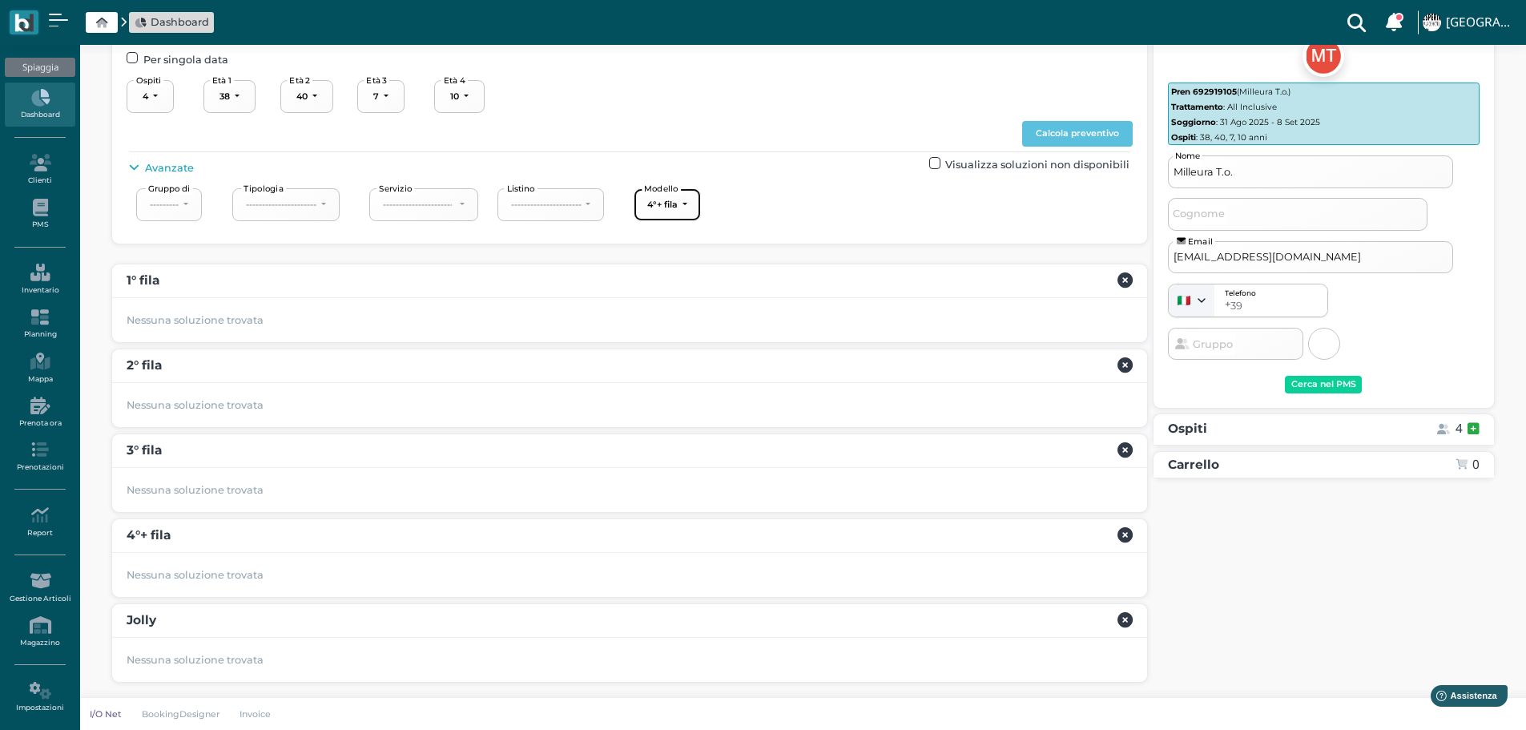
click at [695, 199] on button "4°+ fila" at bounding box center [667, 204] width 67 height 33
click at [682, 298] on span "3° fila" at bounding box center [670, 303] width 27 height 15
select select "239"
click at [1091, 131] on button "Calcola preventivo" at bounding box center [1077, 134] width 111 height 26
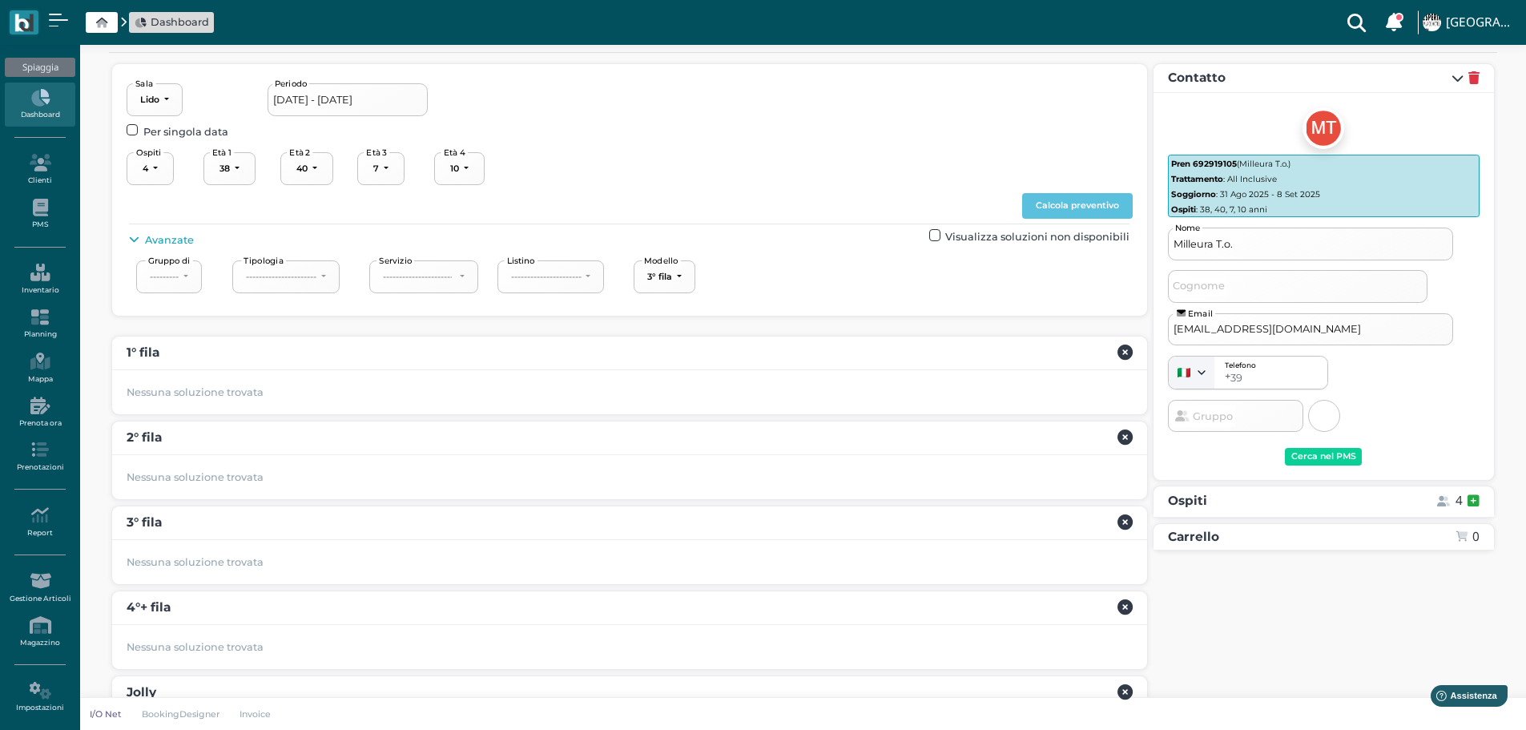
scroll to position [0, 0]
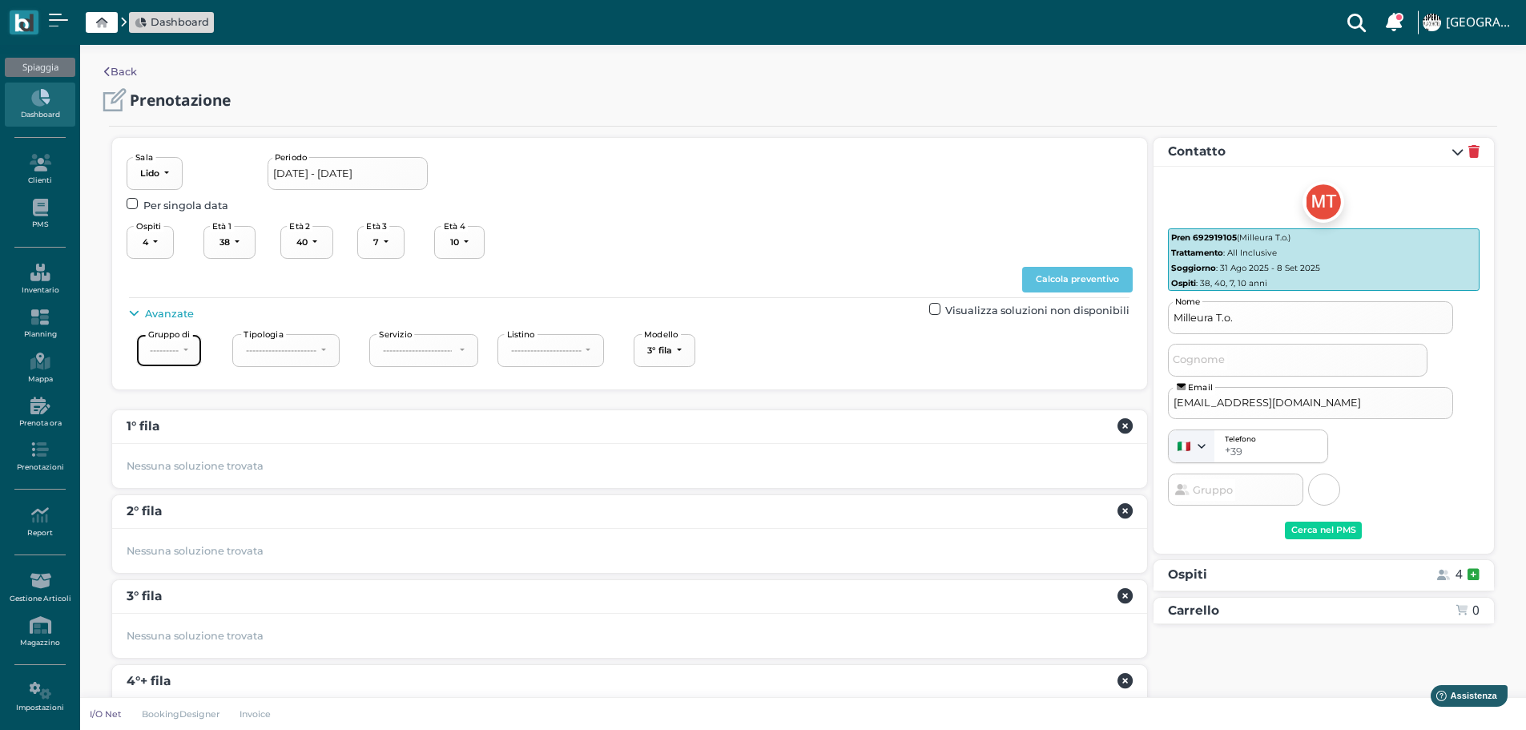
click at [184, 348] on button "---------" at bounding box center [169, 350] width 66 height 33
click at [764, 225] on div "1 2 3 4 5 6 7 8 9 10 11 12 13 14 15 16 17 18 19 20 21 22 23 24 25 26 27 28 29 3…" at bounding box center [630, 242] width 1006 height 38
drag, startPoint x: 133, startPoint y: 305, endPoint x: 371, endPoint y: 331, distance: 239.3
click at [134, 306] on span "Avanzate" at bounding box center [161, 313] width 64 height 15
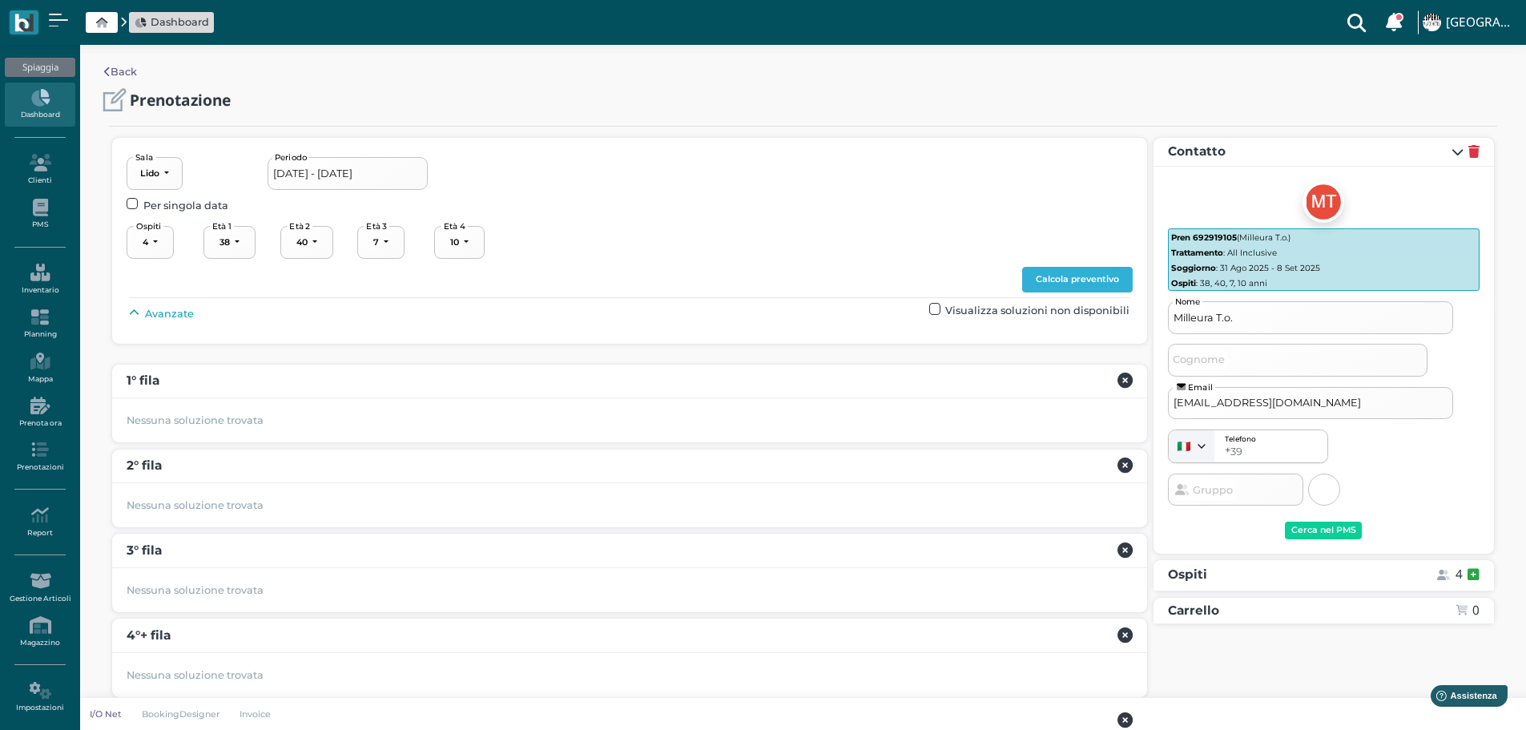
click at [1118, 268] on button "Calcola preventivo" at bounding box center [1077, 280] width 111 height 26
click at [418, 172] on input "[DATE] - [DATE]" at bounding box center [348, 173] width 160 height 32
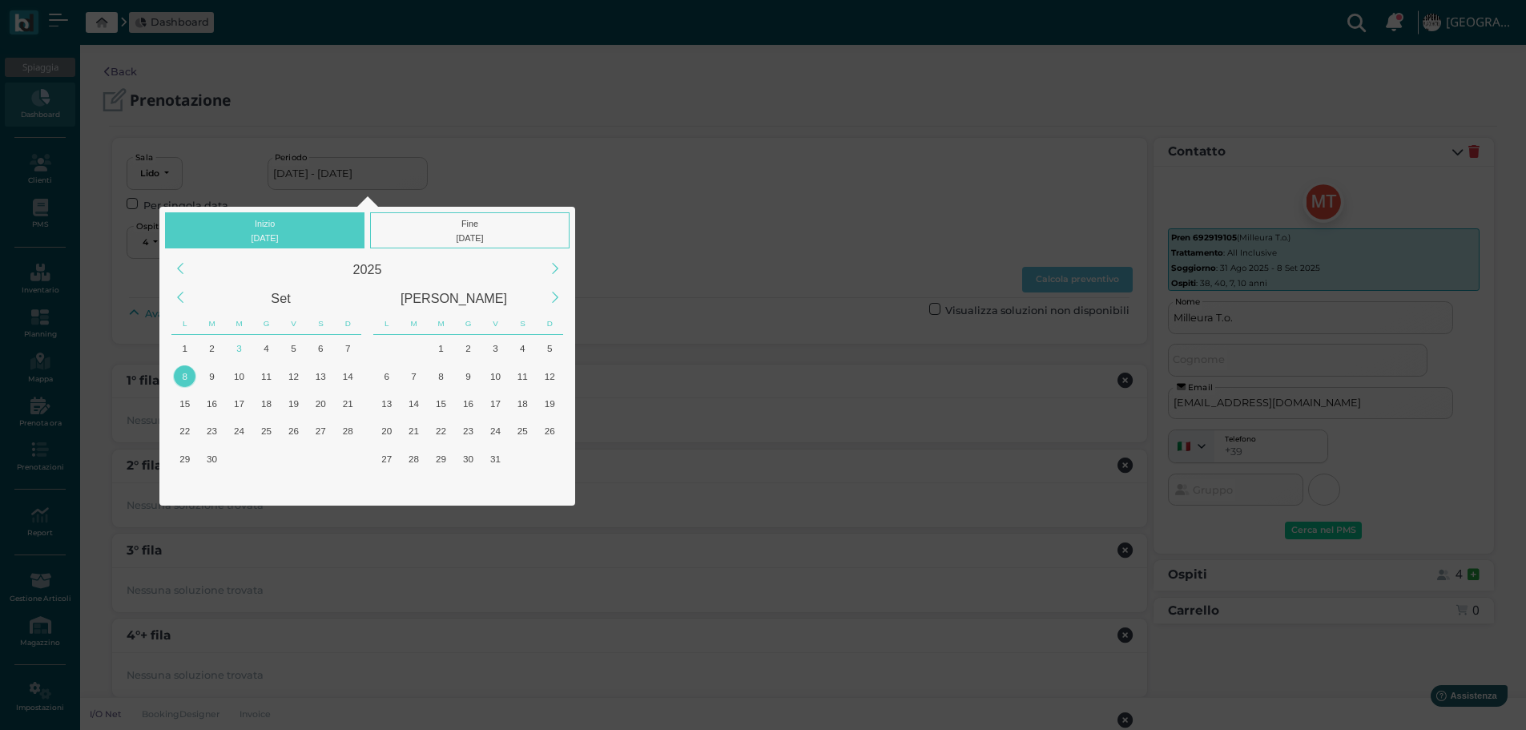
click at [180, 376] on div "8" at bounding box center [185, 376] width 22 height 22
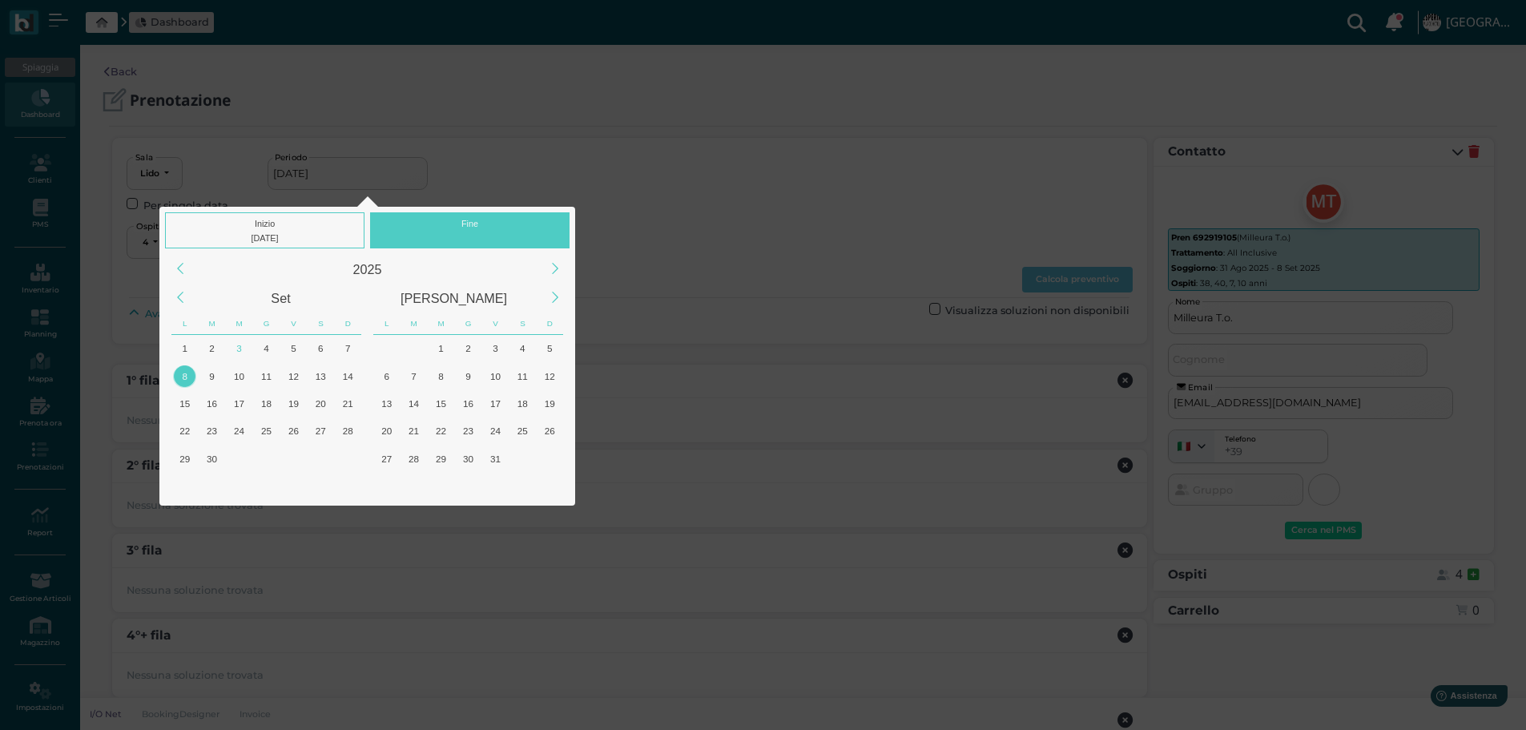
click at [489, 216] on div "Fine" at bounding box center [469, 230] width 199 height 36
click at [196, 381] on div "8" at bounding box center [184, 375] width 27 height 27
type input "[DATE] - [DATE]"
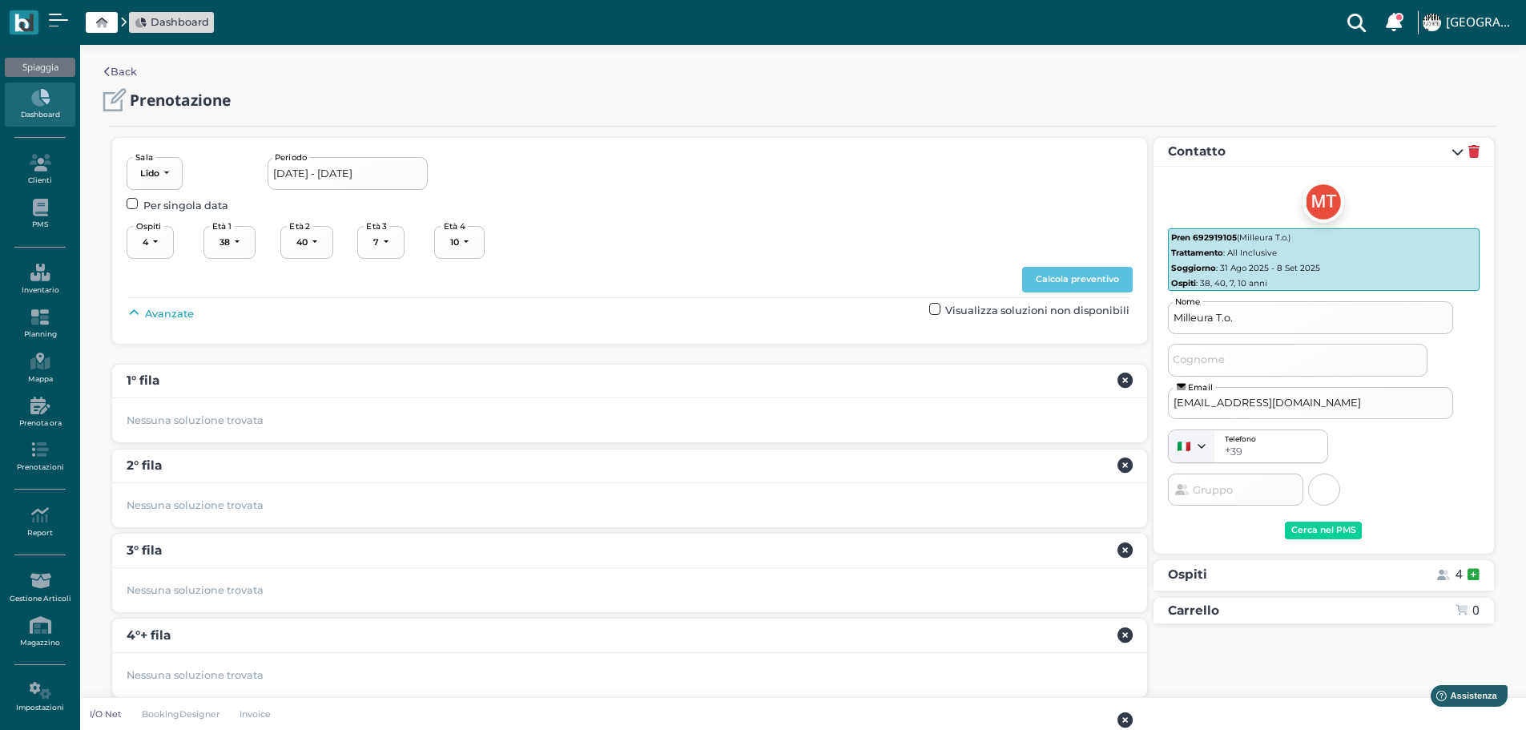
click at [934, 309] on label at bounding box center [934, 308] width 11 height 11
click at [0, 0] on input "checkbox" at bounding box center [0, 0] width 0 height 0
click at [1093, 278] on button "Calcola preventivo" at bounding box center [1077, 280] width 111 height 26
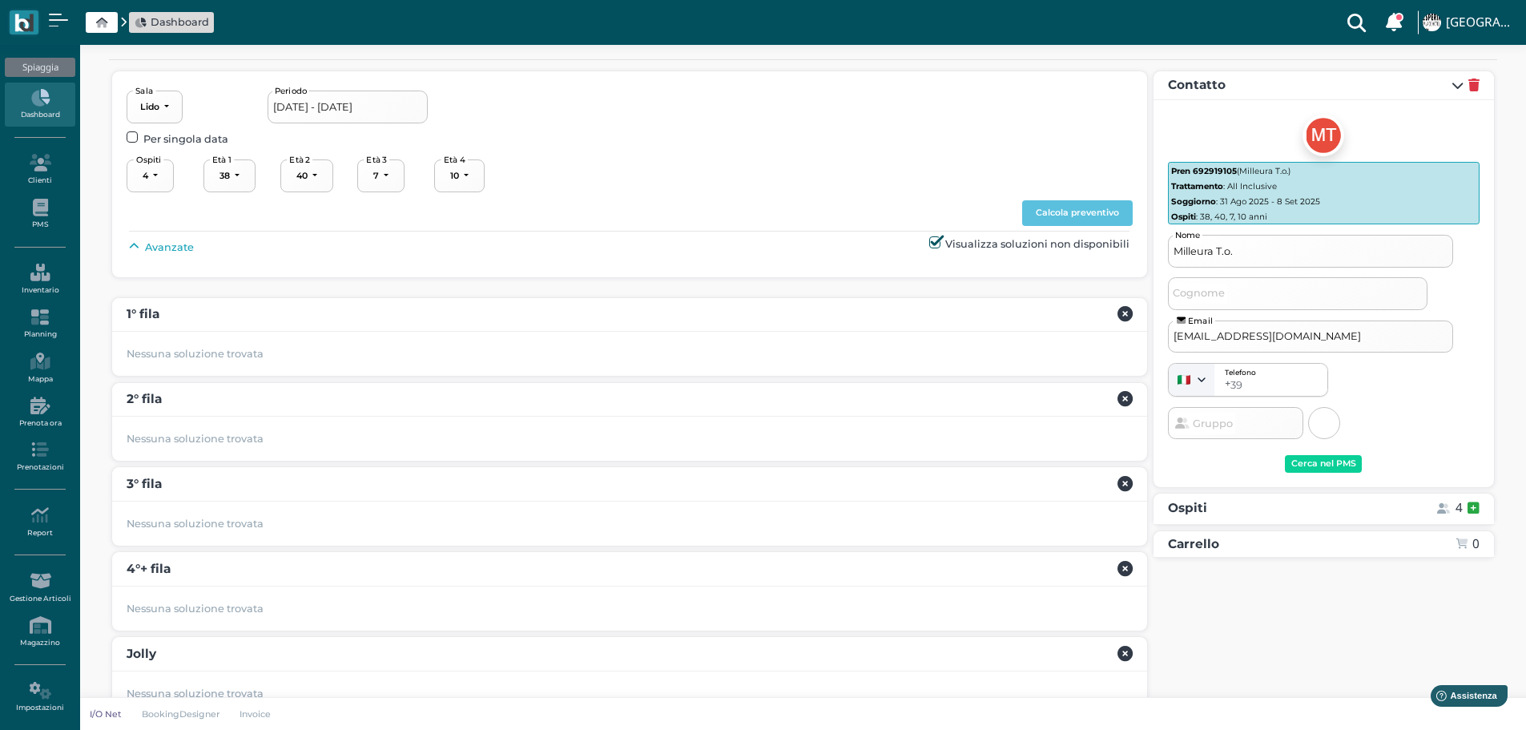
scroll to position [99, 0]
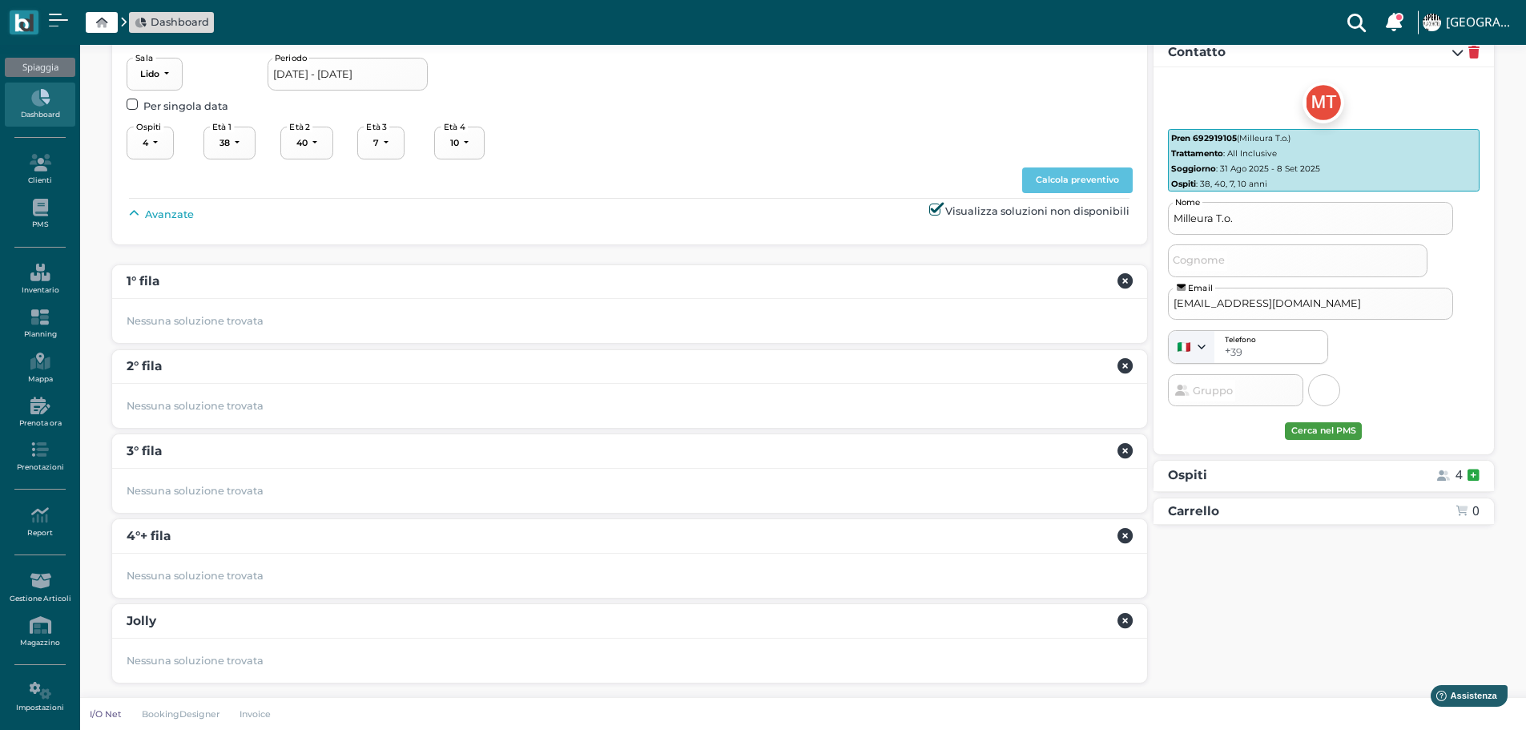
click at [1333, 432] on div "Cerca nel PMS" at bounding box center [1323, 430] width 65 height 11
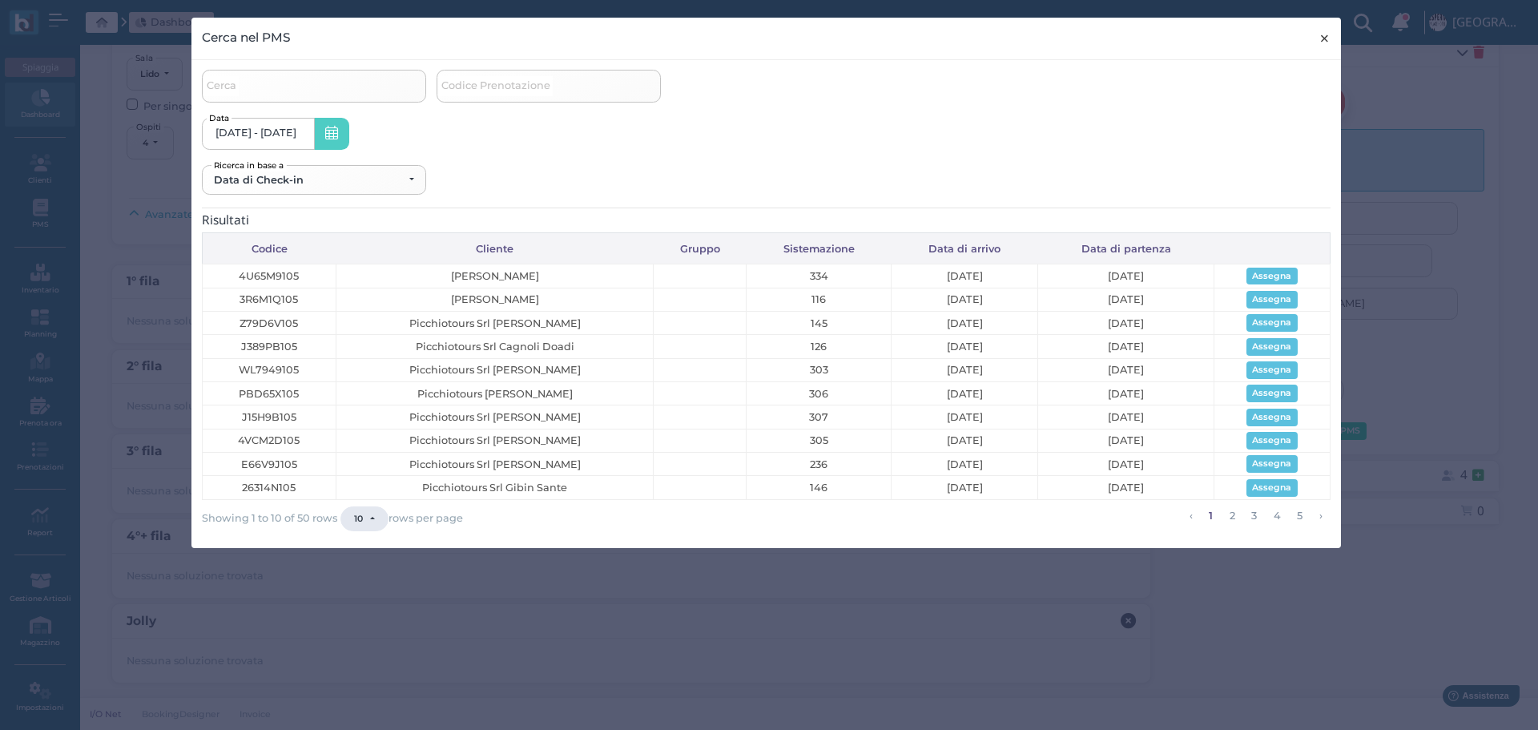
click at [1316, 36] on button "× close" at bounding box center [1324, 38] width 33 height 41
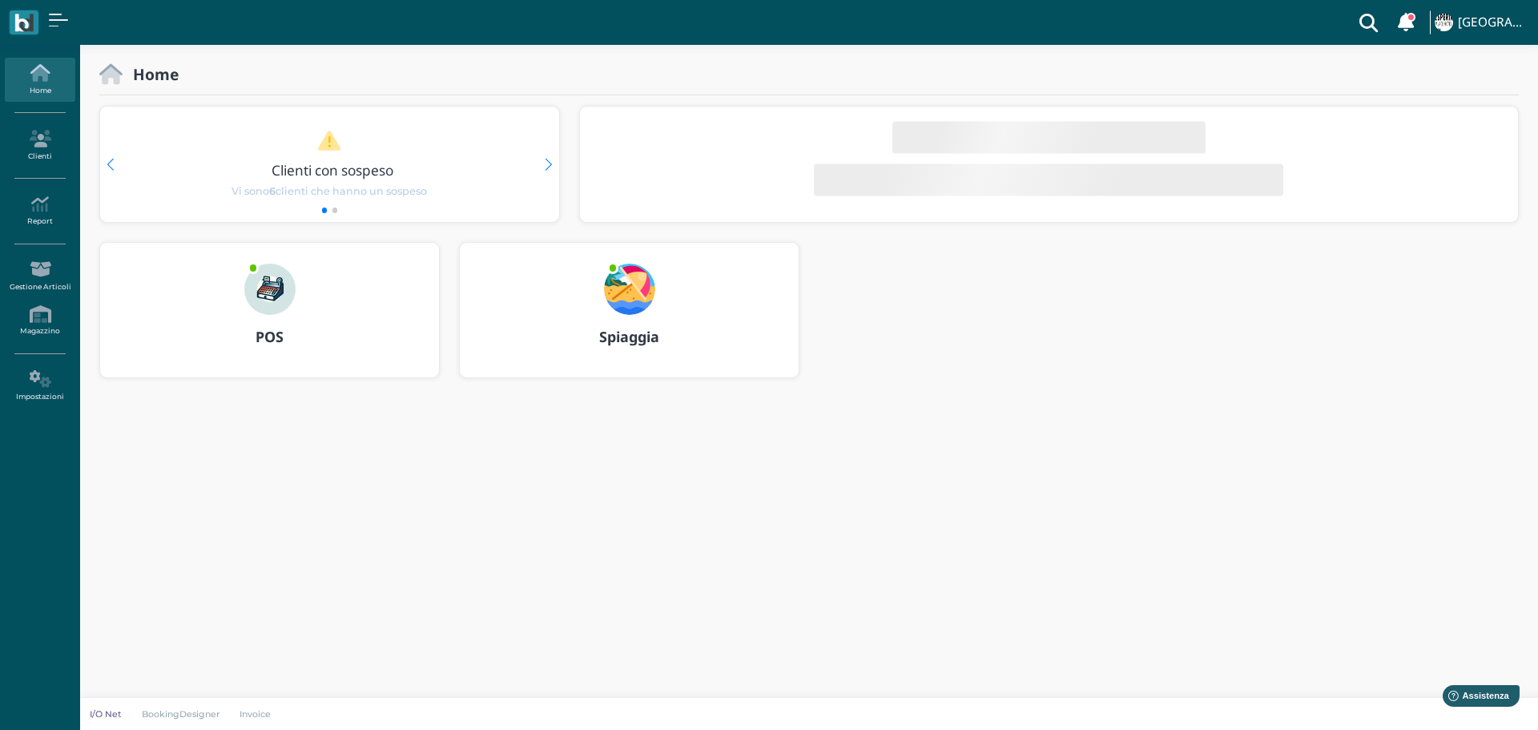
drag, startPoint x: 640, startPoint y: 290, endPoint x: 726, endPoint y: 300, distance: 86.3
click at [640, 290] on img at bounding box center [629, 289] width 51 height 51
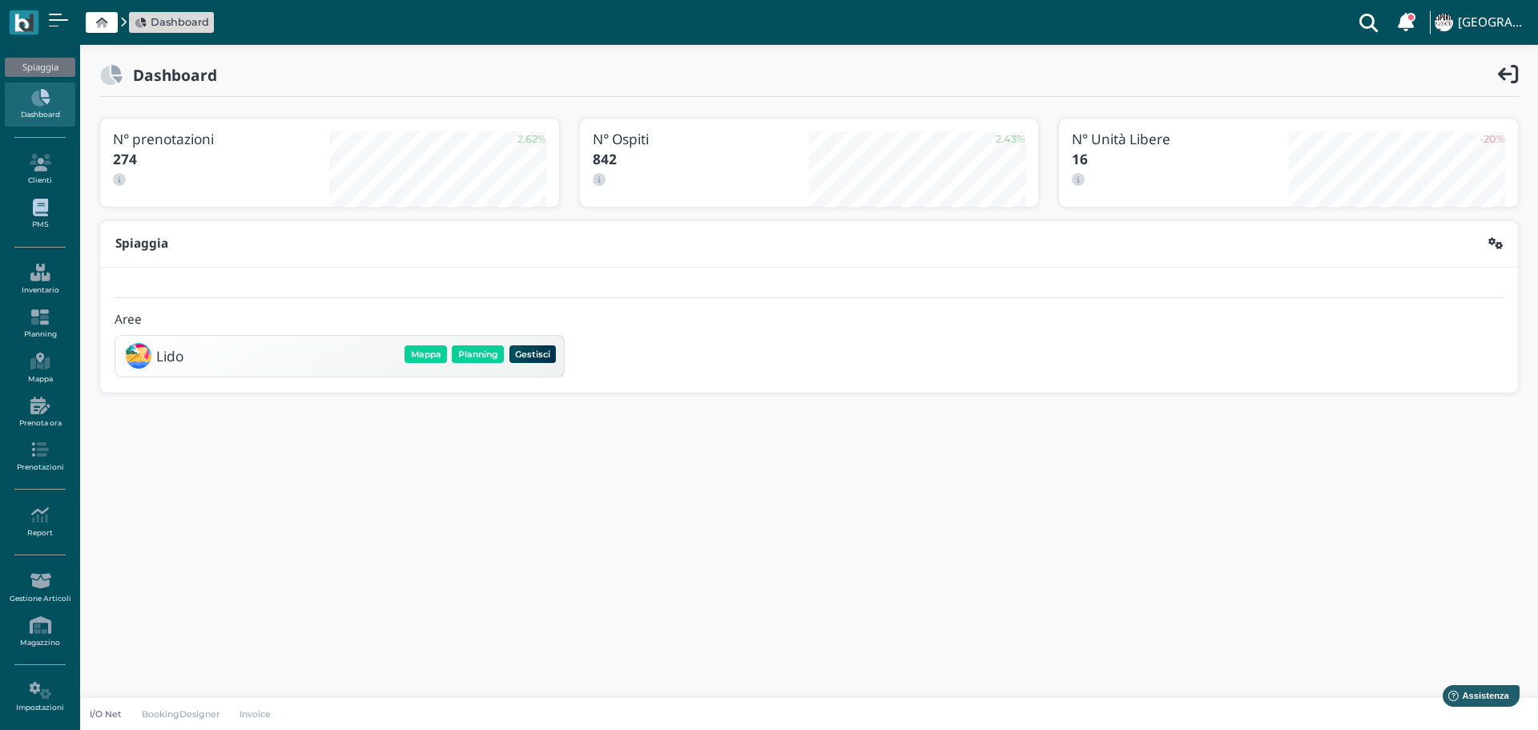
click at [48, 212] on icon at bounding box center [40, 208] width 70 height 18
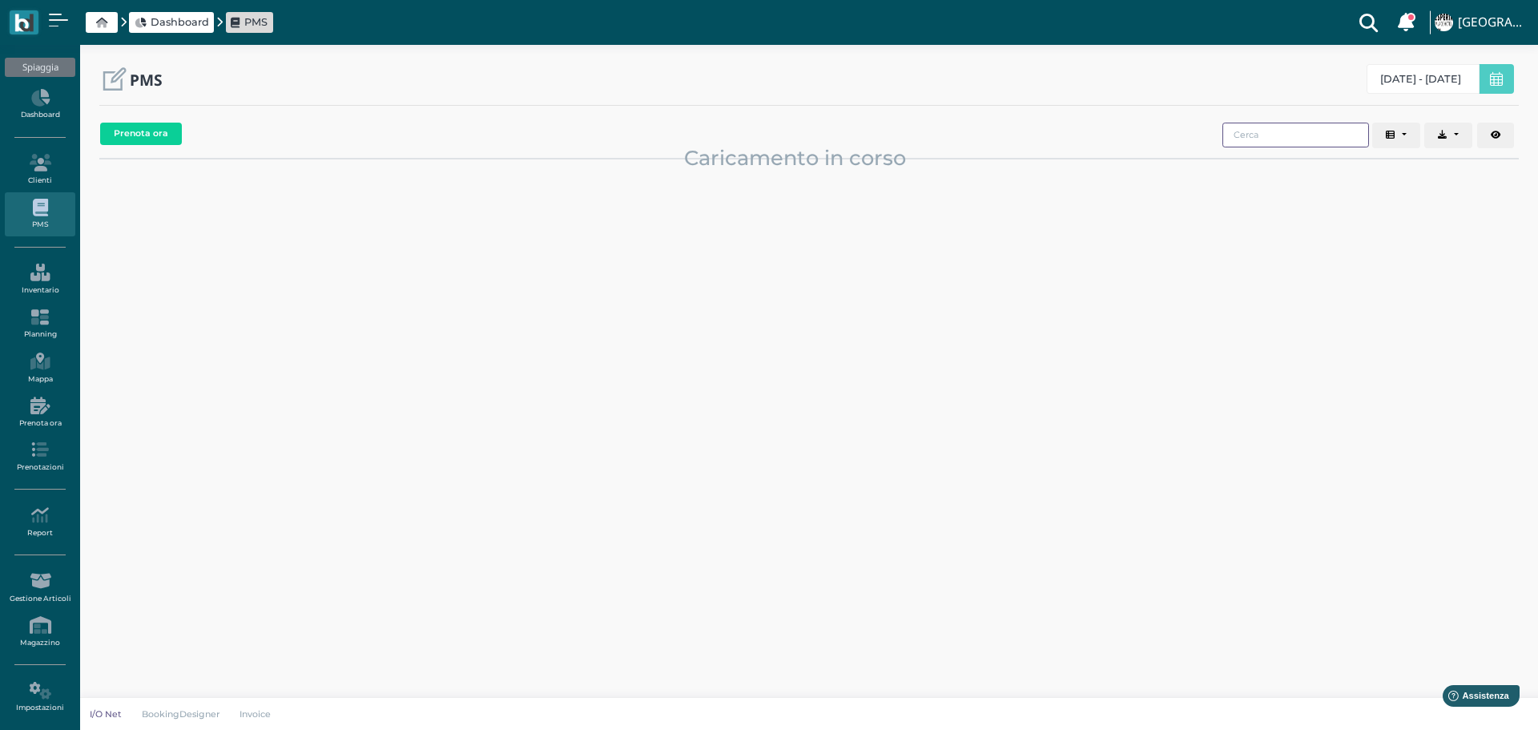
click at [1304, 131] on input "search" at bounding box center [1295, 135] width 147 height 25
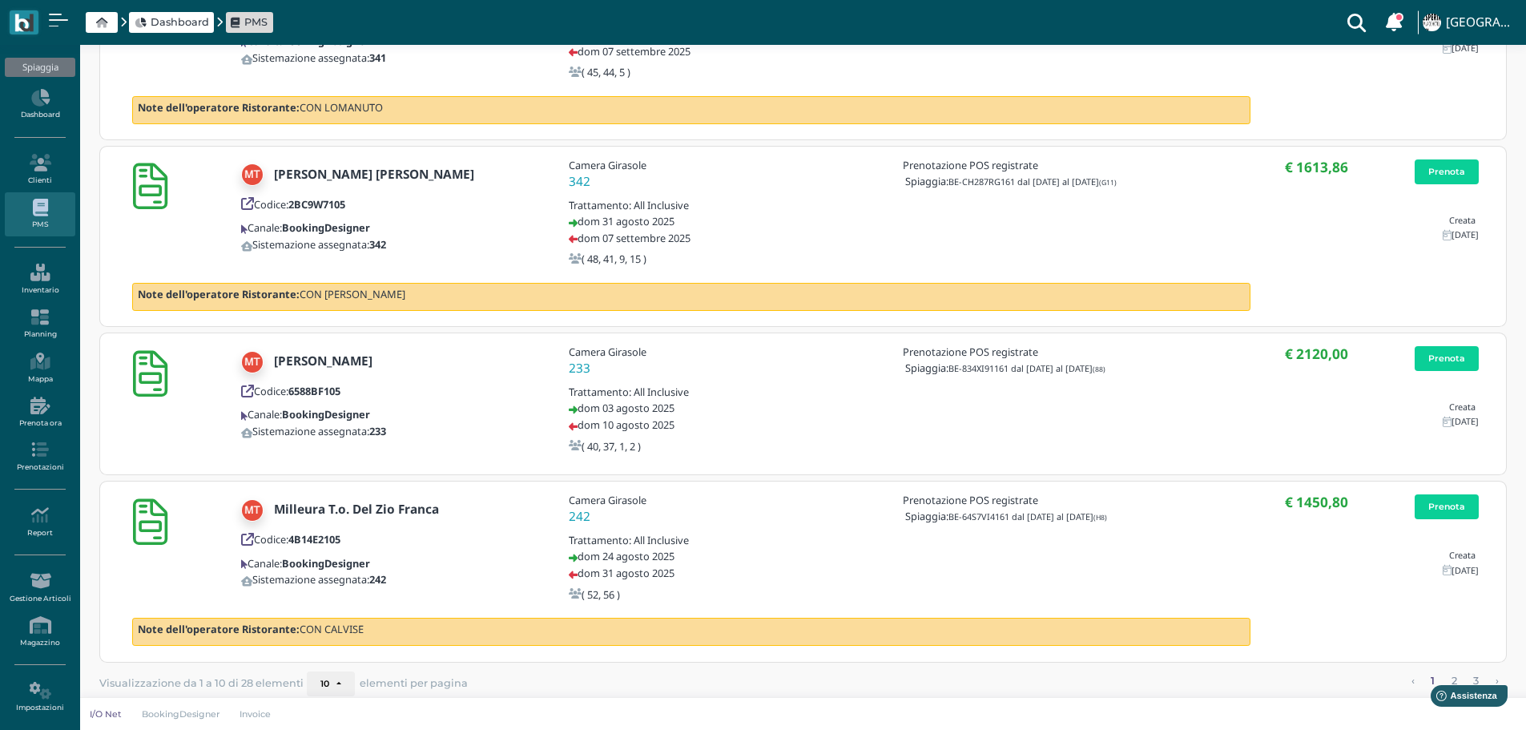
scroll to position [1104, 0]
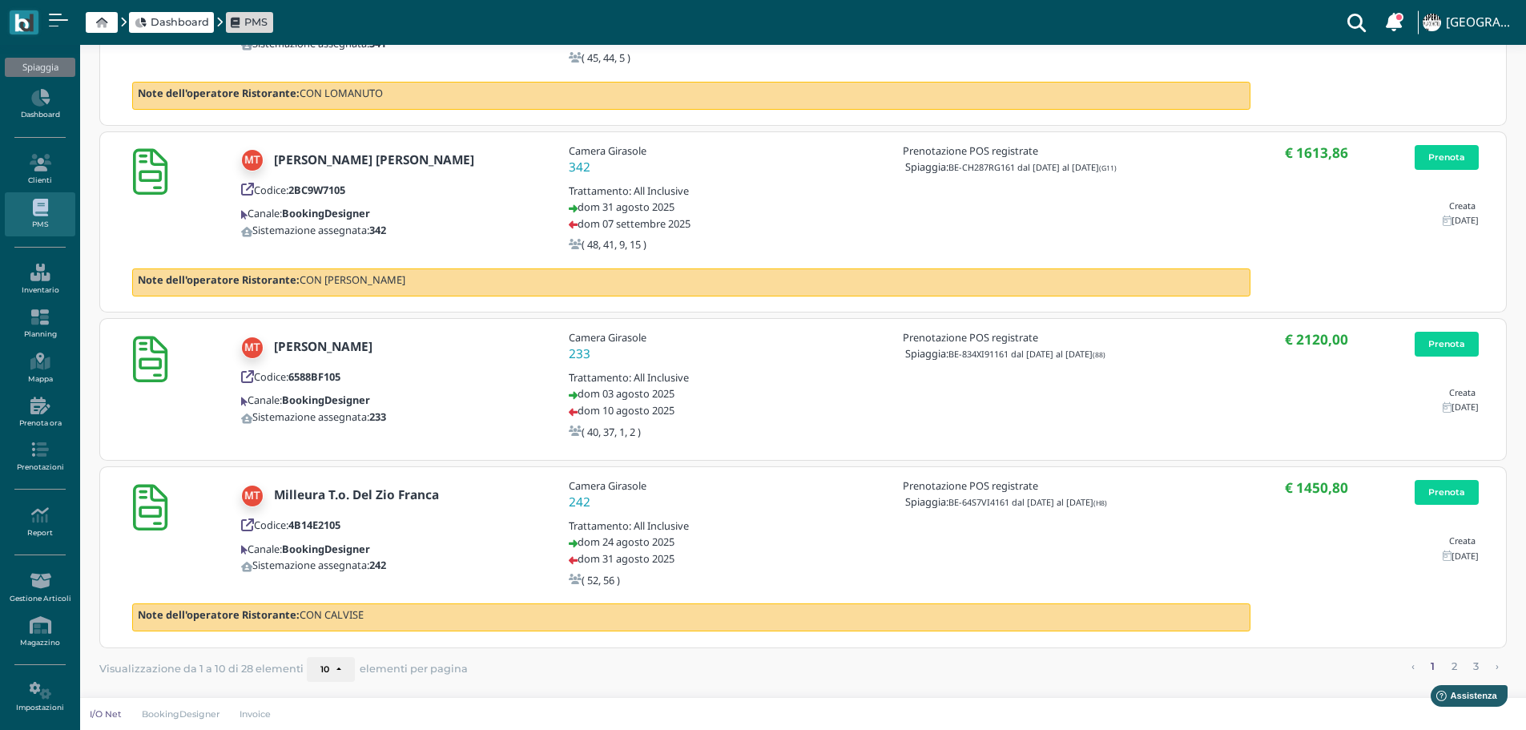
type input "MILLEURA"
click at [338, 668] on button "10" at bounding box center [331, 670] width 48 height 26
click at [285, 268] on link "25" at bounding box center [293, 268] width 101 height 21
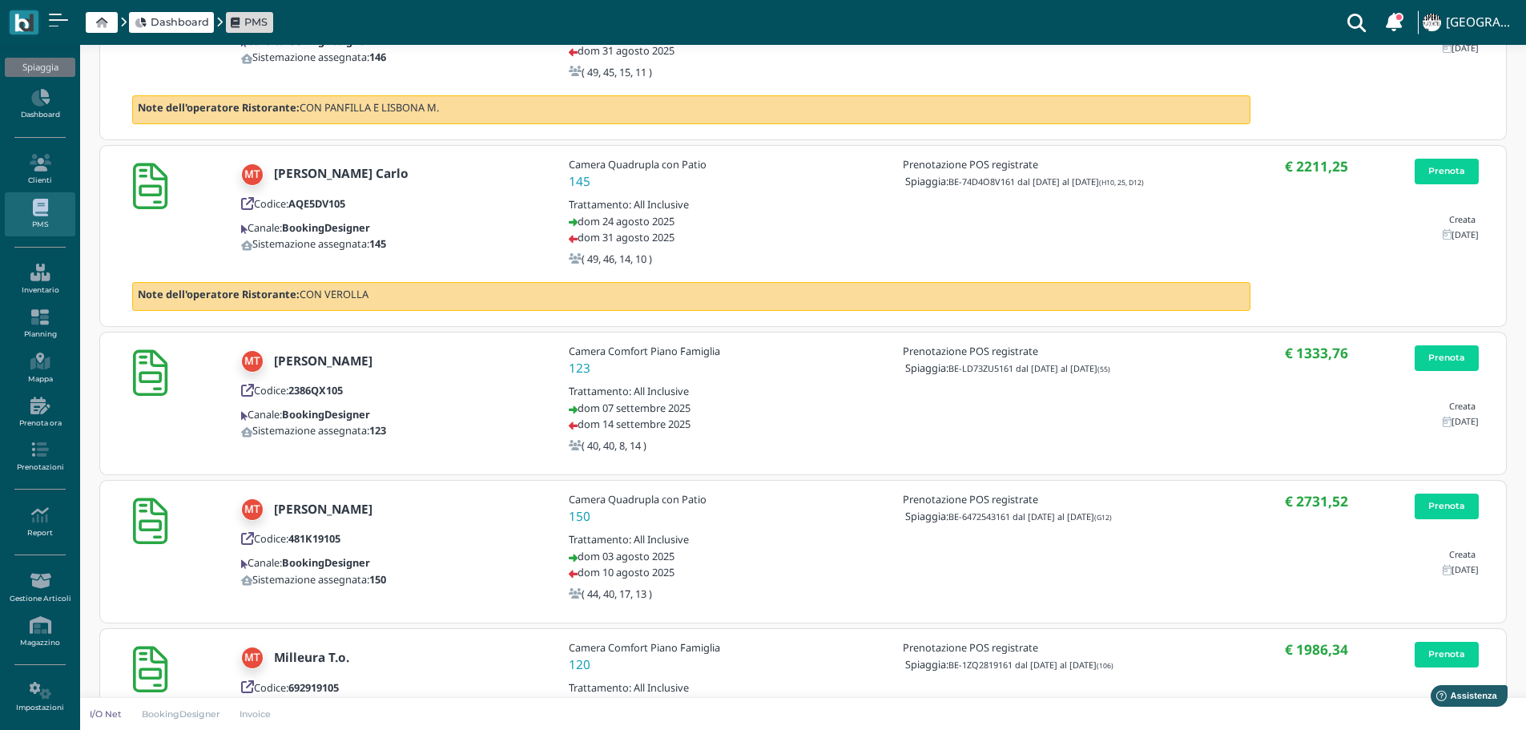
scroll to position [2226, 0]
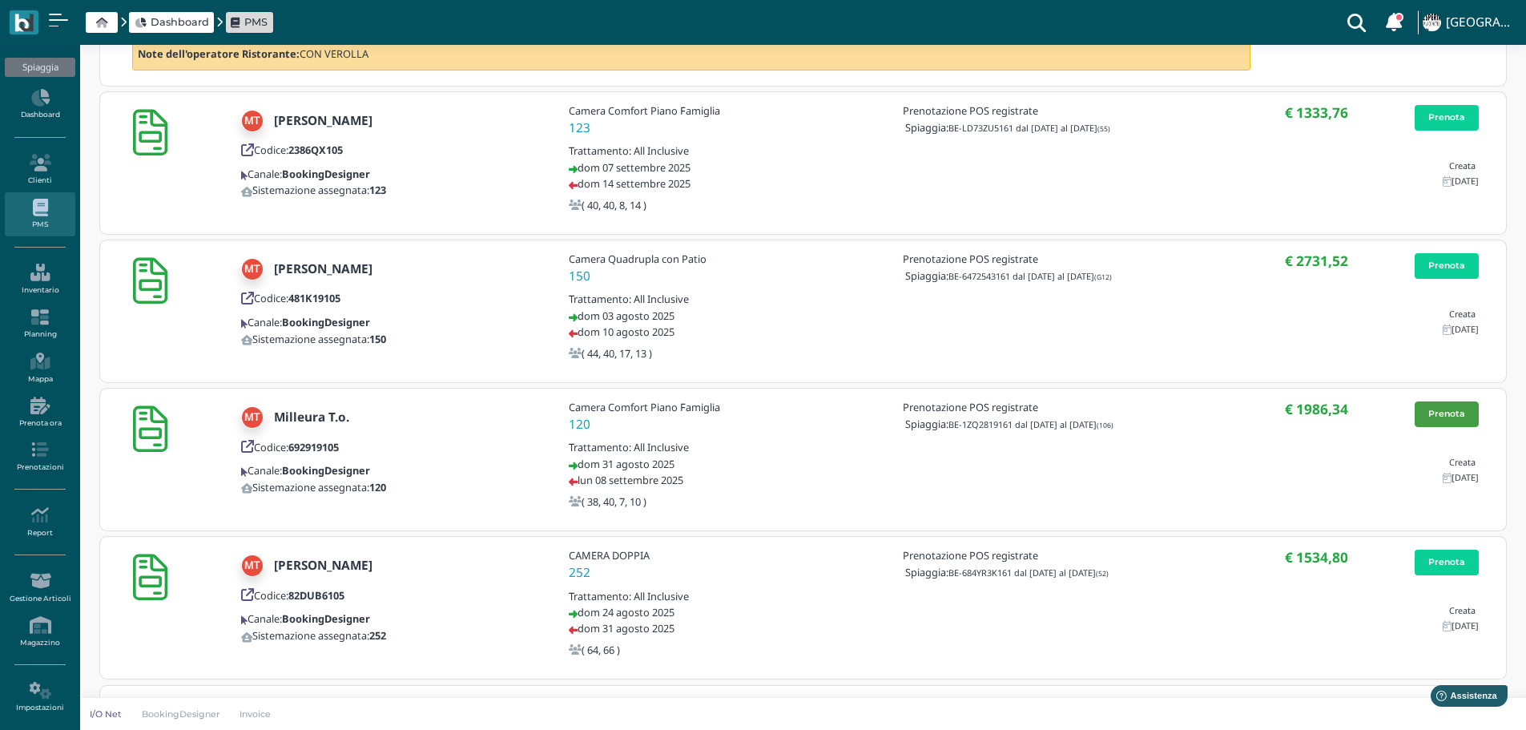
click at [1459, 412] on link "Prenota" at bounding box center [1446, 414] width 64 height 26
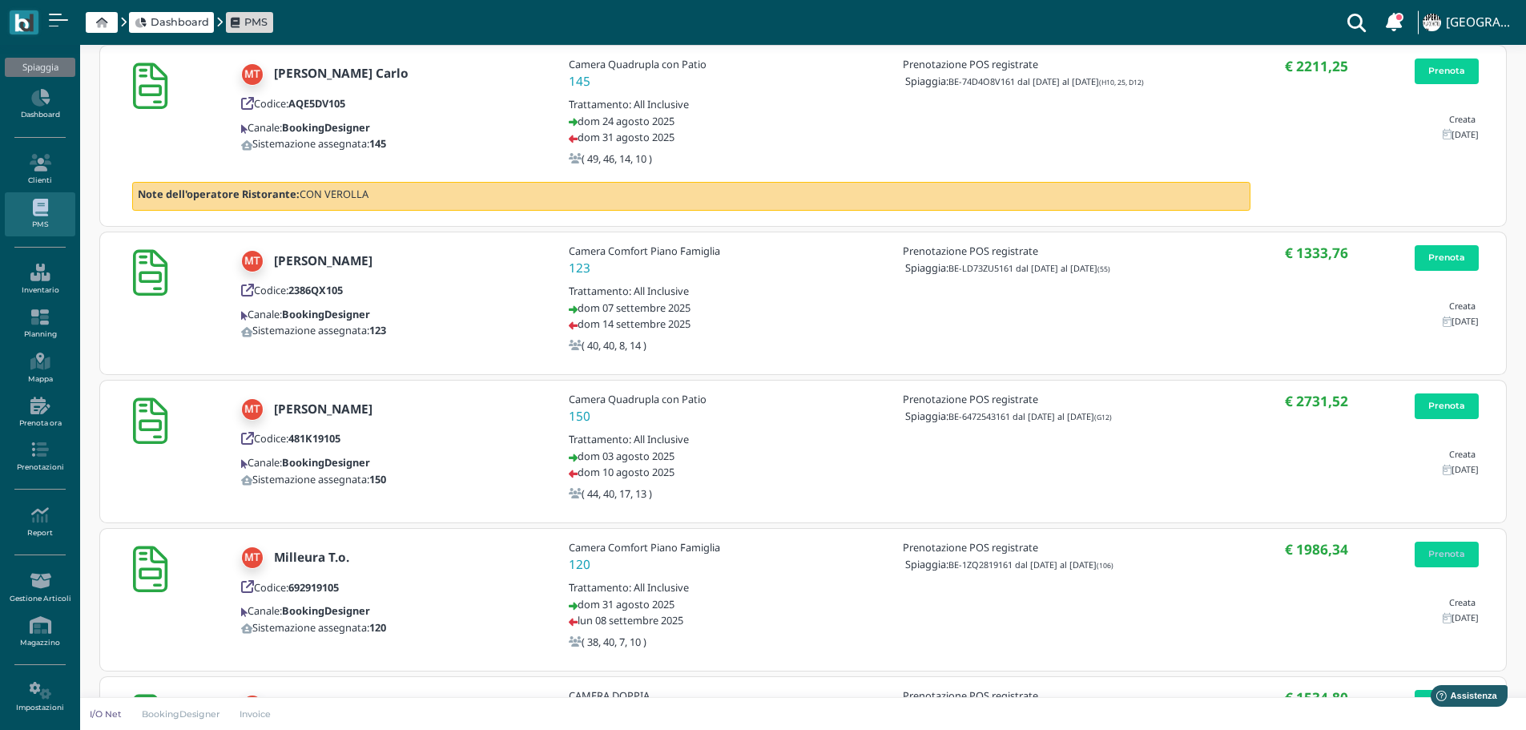
scroll to position [1825, 0]
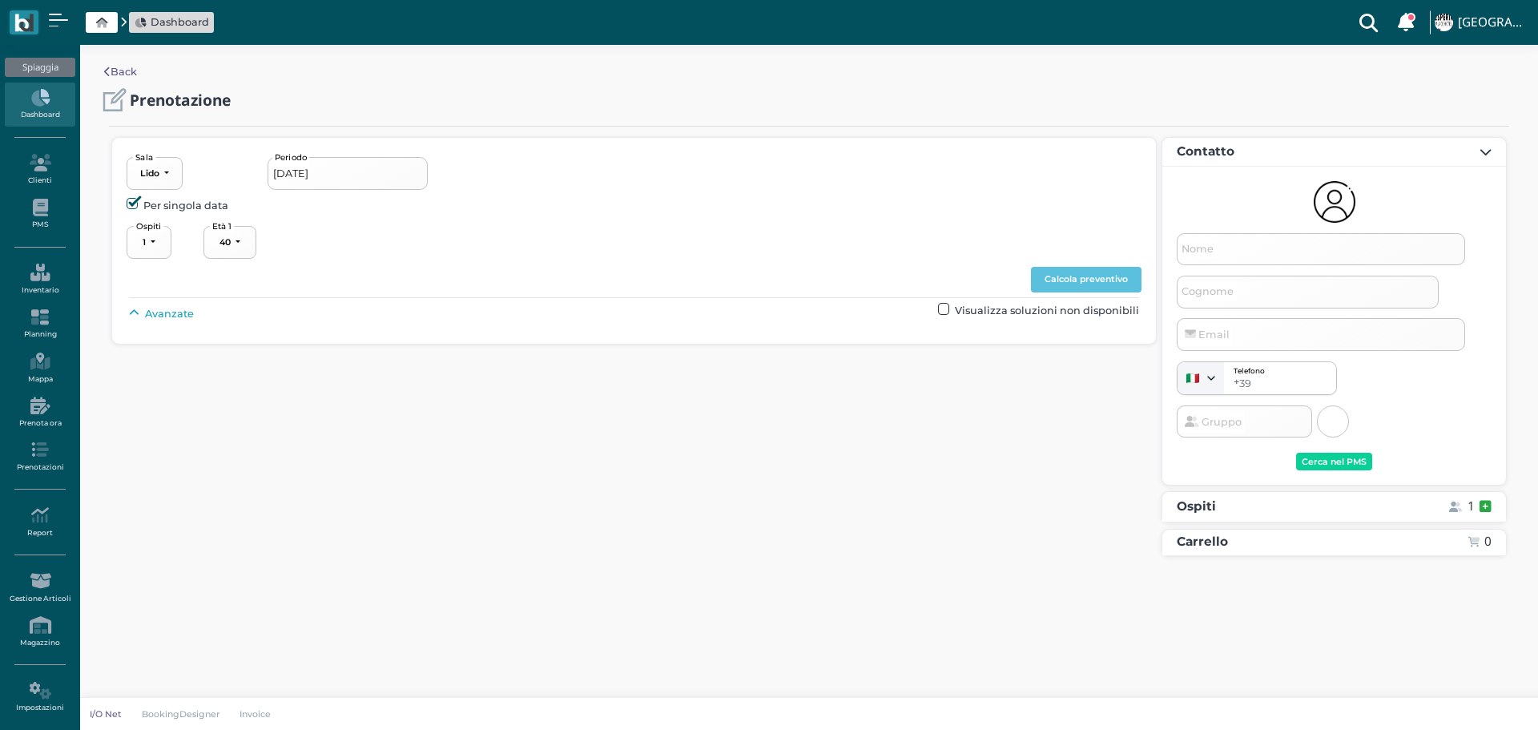
select select "40"
click at [335, 171] on input "[DATE]" at bounding box center [348, 173] width 160 height 32
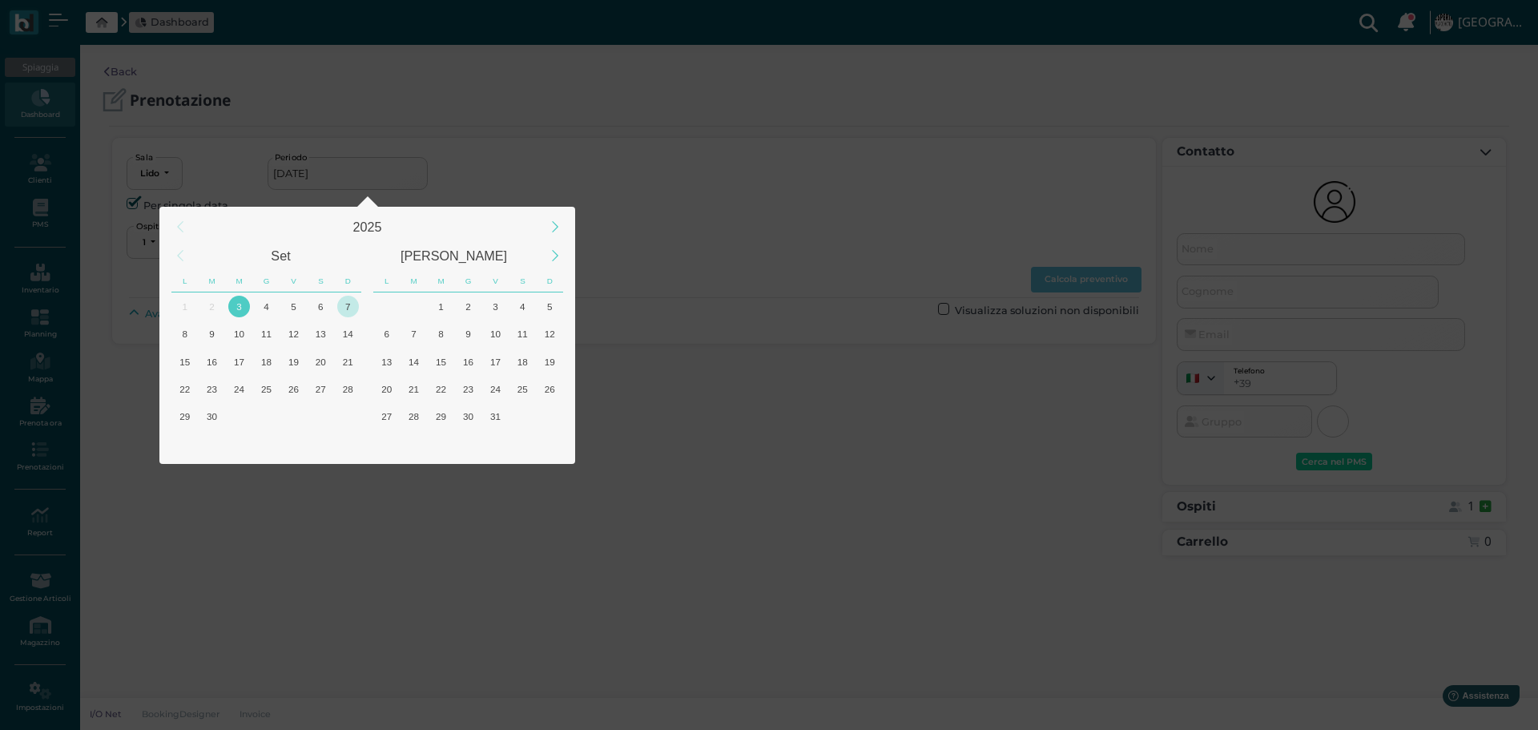
click at [350, 304] on div "7" at bounding box center [348, 307] width 22 height 22
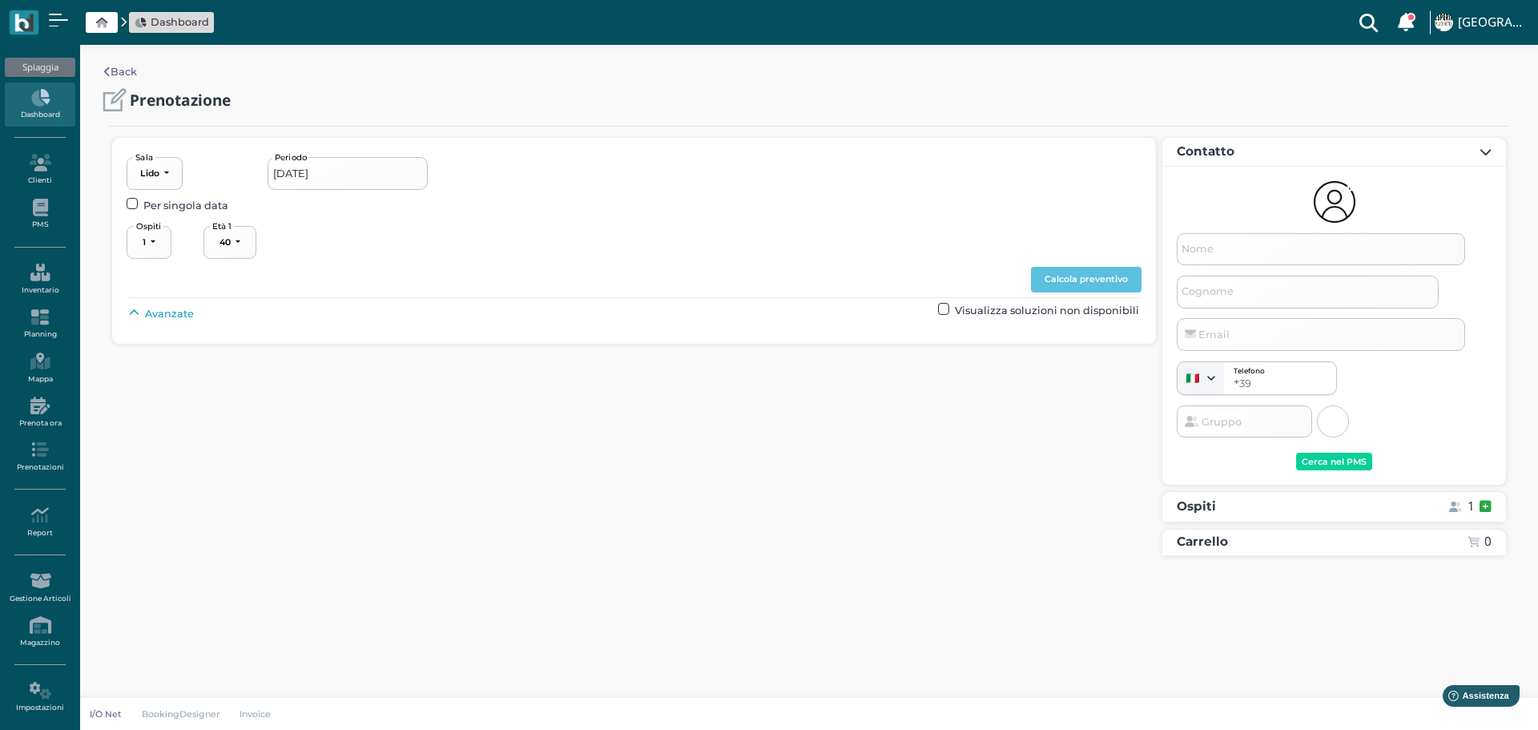
type input "03/09/2025 - 08/09/2025"
select select "4"
type input "Milleura T.o."
type input "booking@milleuraviaggi.it"
select select "40"
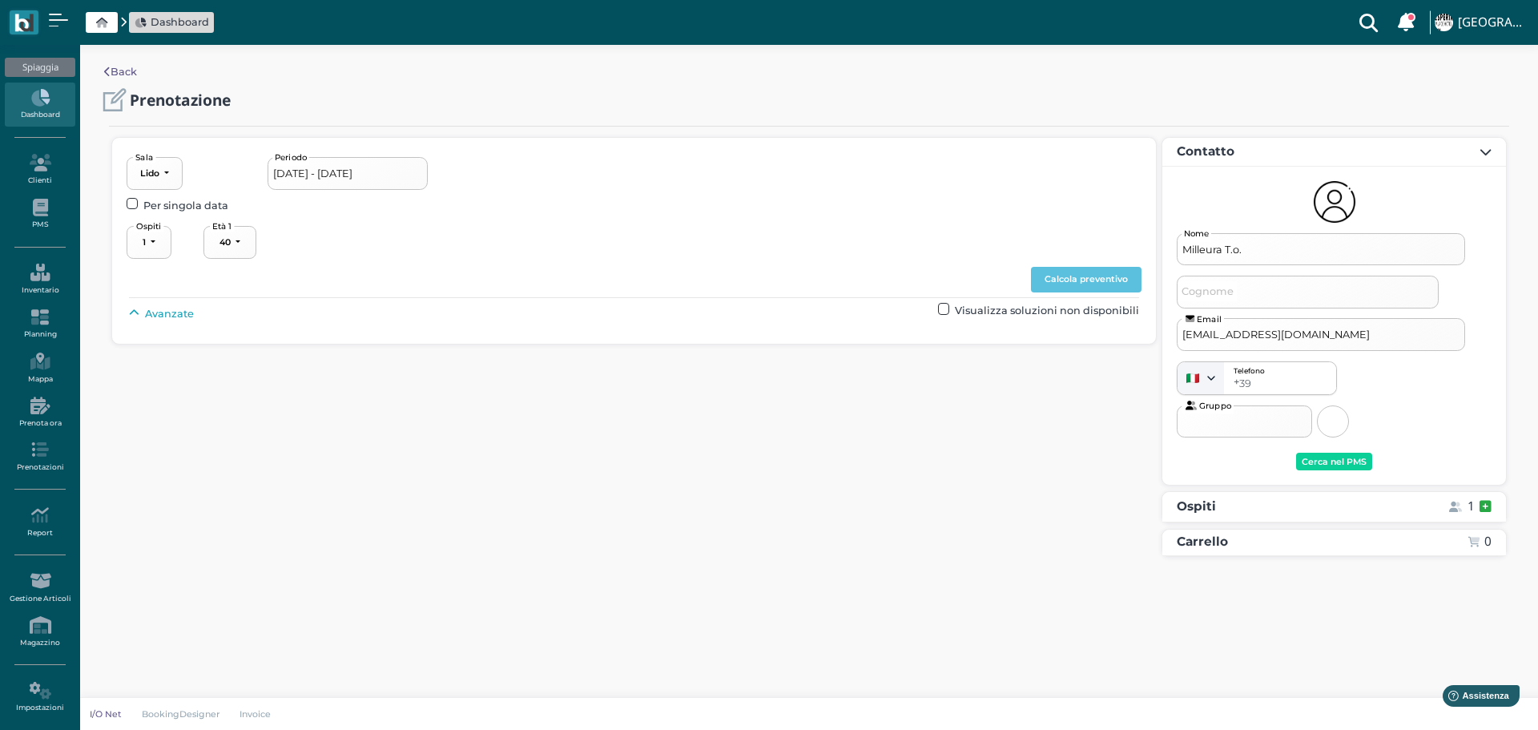
select select "40"
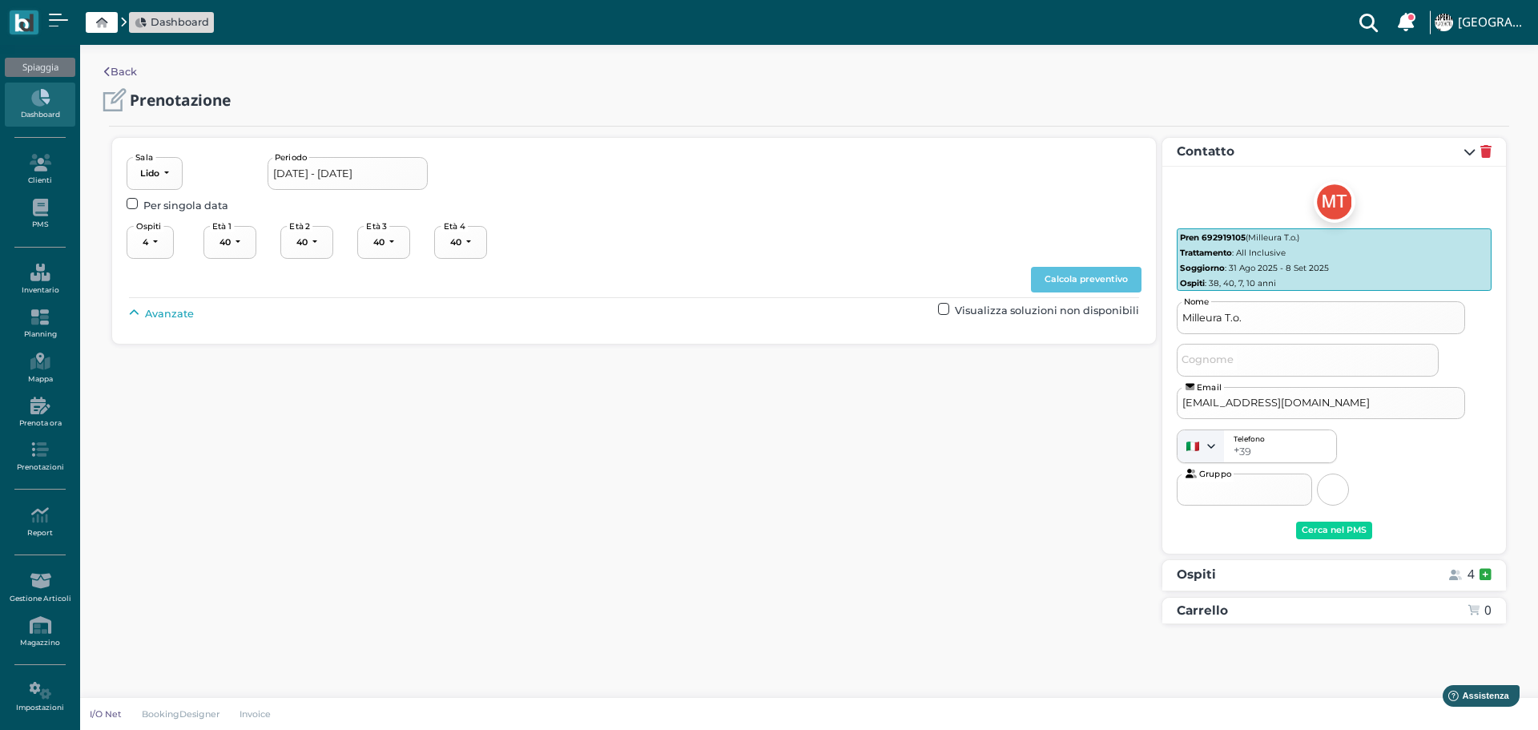
select select "38"
select select "7"
select select "10"
click at [412, 170] on input "03/09/2025 - 08/09/2025" at bounding box center [348, 173] width 160 height 32
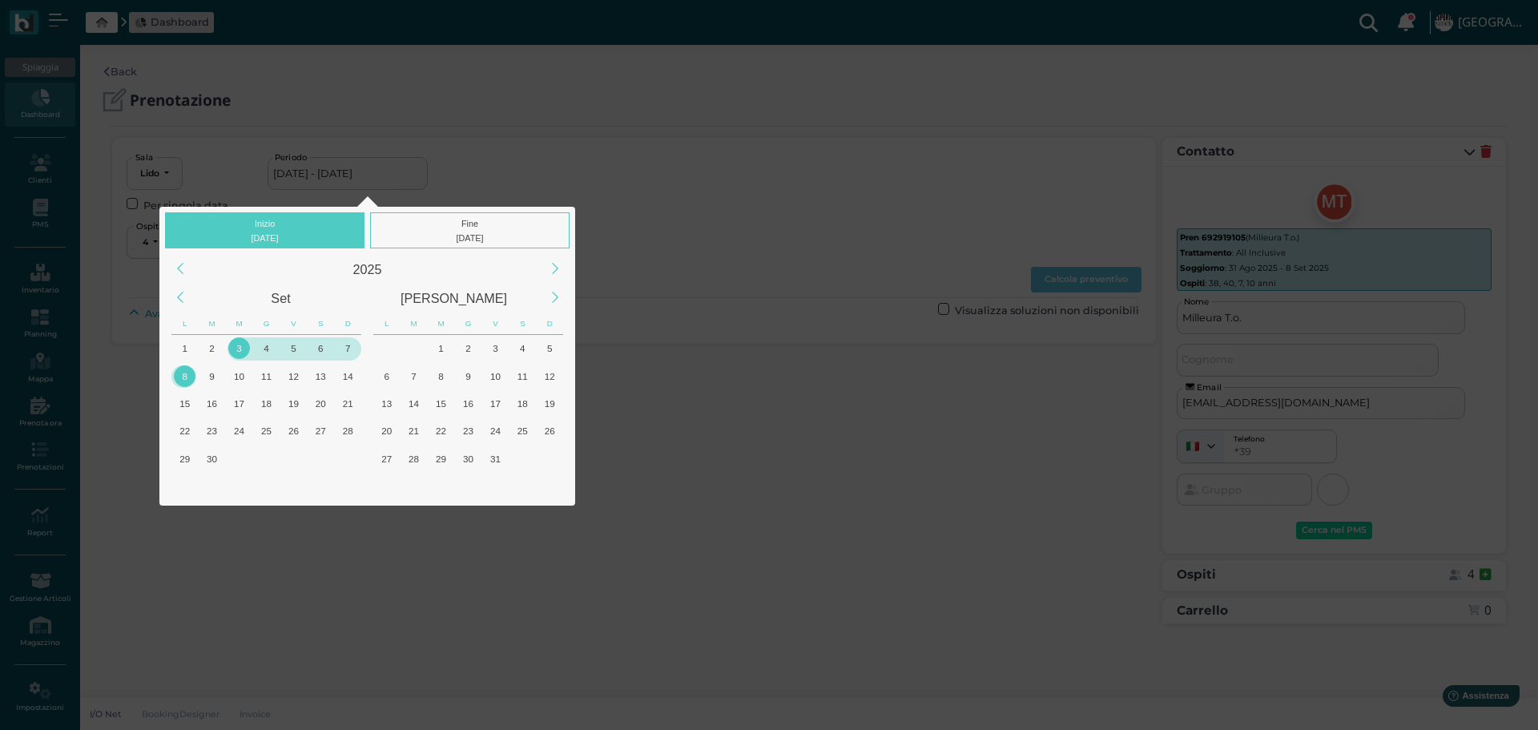
click at [350, 343] on div "7" at bounding box center [348, 348] width 22 height 22
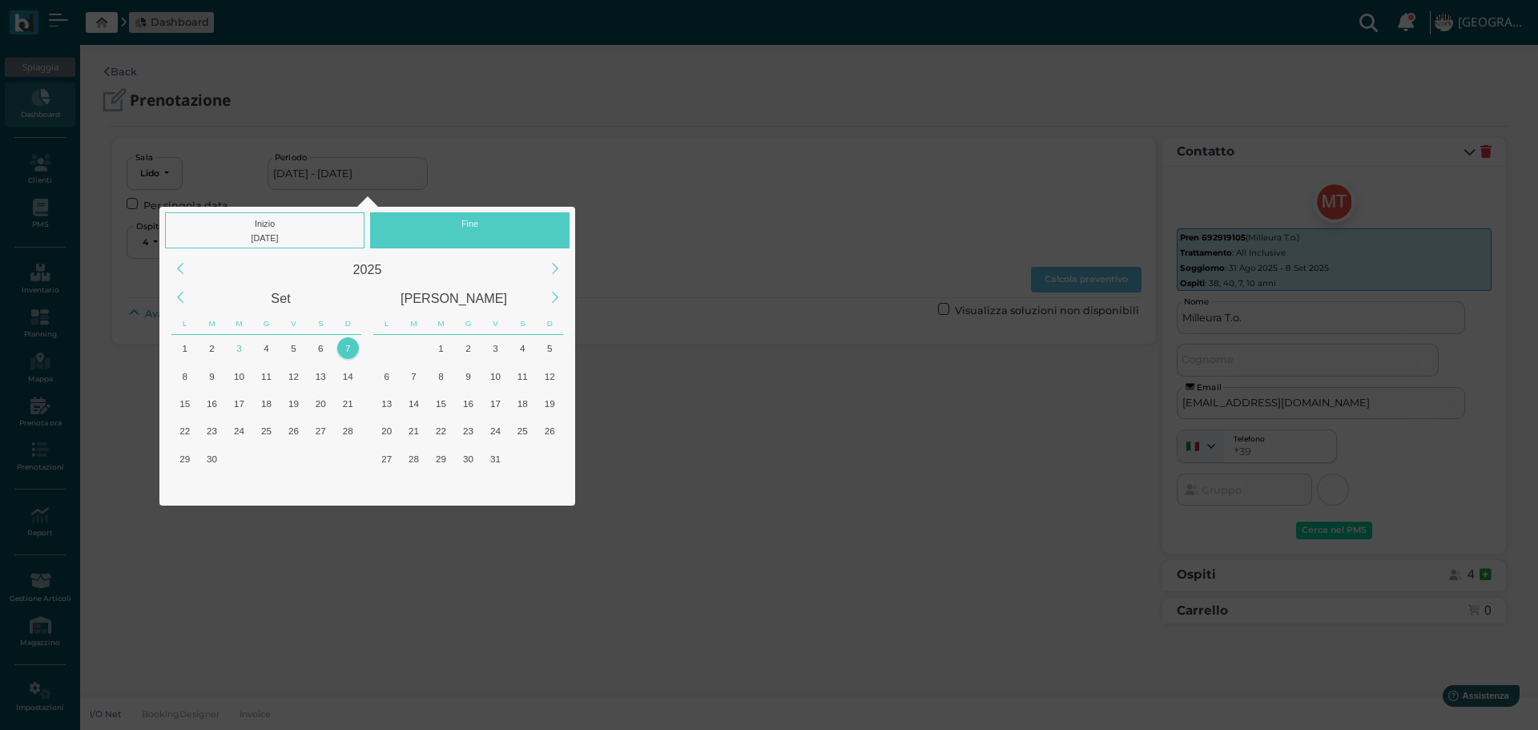
click at [494, 227] on div "Fine" at bounding box center [469, 230] width 199 height 36
click at [352, 343] on div "7" at bounding box center [348, 348] width 22 height 22
type input "07/09/2025 - 07/09/2025"
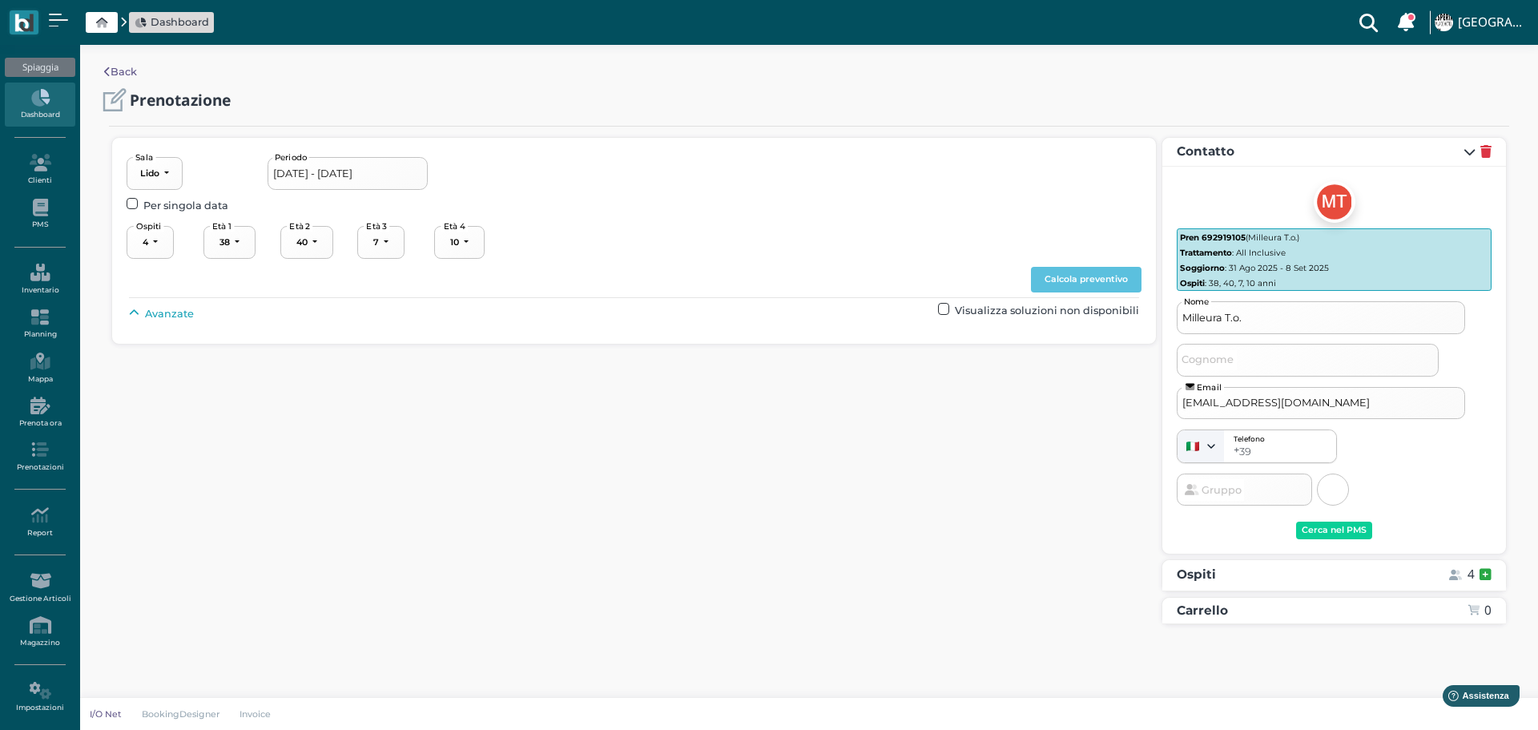
click at [167, 316] on span "Avanzate" at bounding box center [169, 313] width 49 height 15
click at [756, 345] on div "---------------------- 1° fila 2° fila 3° fila 4°+ fila ---------------------- …" at bounding box center [692, 350] width 137 height 33
click at [741, 347] on button "----------------------" at bounding box center [687, 350] width 107 height 33
click at [690, 469] on span "4°+ fila" at bounding box center [674, 469] width 34 height 15
click at [1109, 268] on button "Calcola preventivo" at bounding box center [1086, 280] width 111 height 26
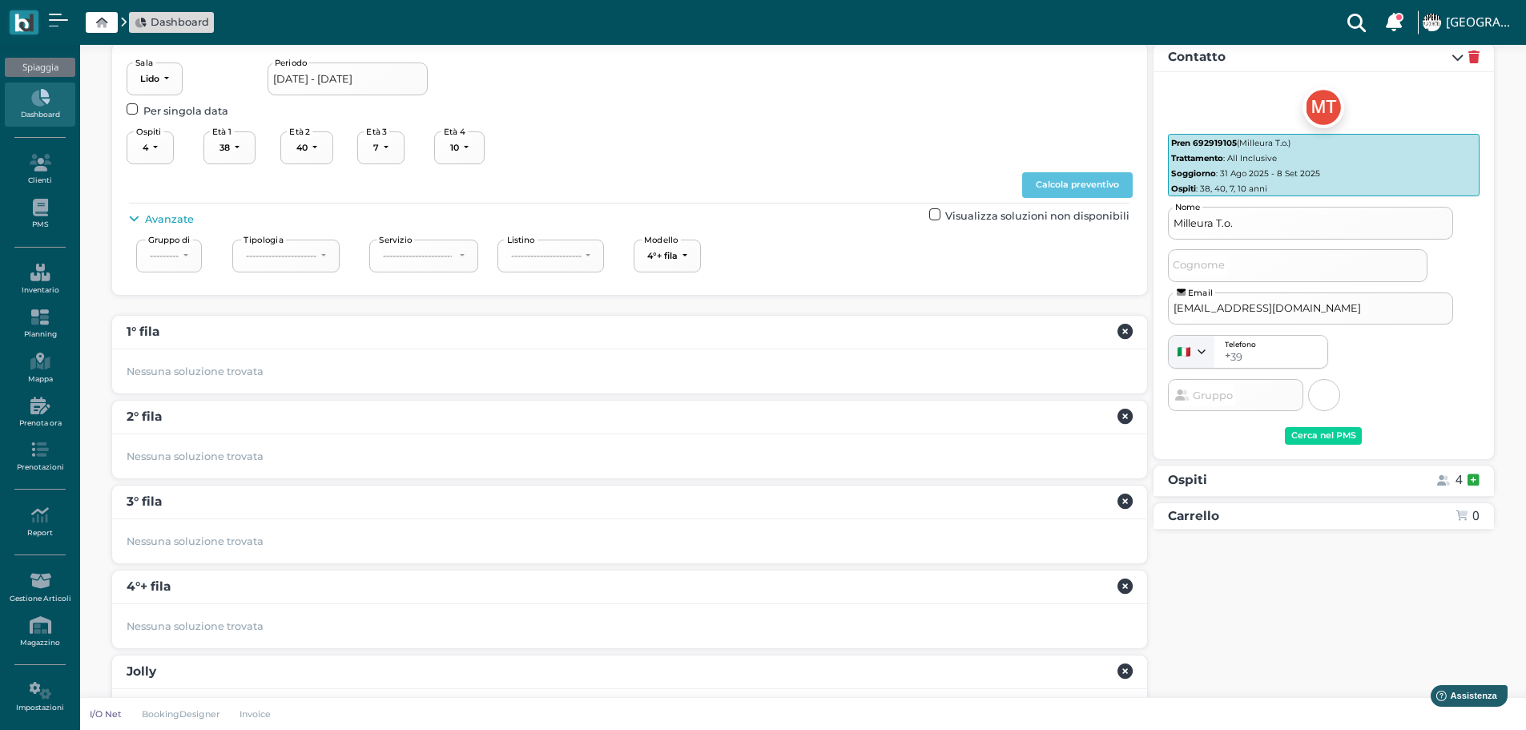
scroll to position [66, 0]
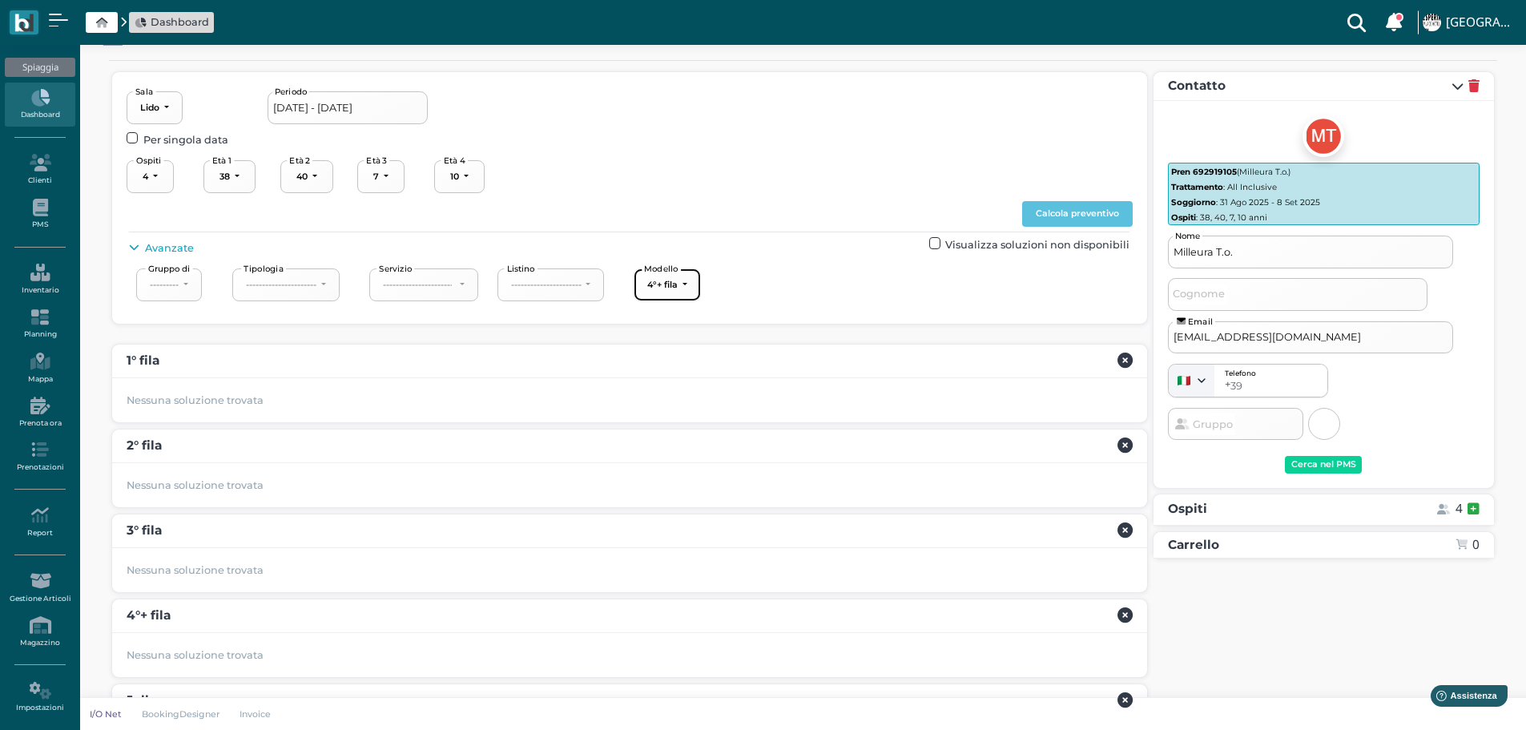
click at [691, 285] on button "4°+ fila" at bounding box center [667, 284] width 67 height 33
drag, startPoint x: 687, startPoint y: 387, endPoint x: 754, endPoint y: 351, distance: 76.3
click at [687, 386] on link "3° fila" at bounding box center [701, 383] width 119 height 21
click at [1096, 211] on button "Calcola preventivo" at bounding box center [1077, 214] width 111 height 26
click at [690, 283] on button "3° fila" at bounding box center [665, 284] width 62 height 33
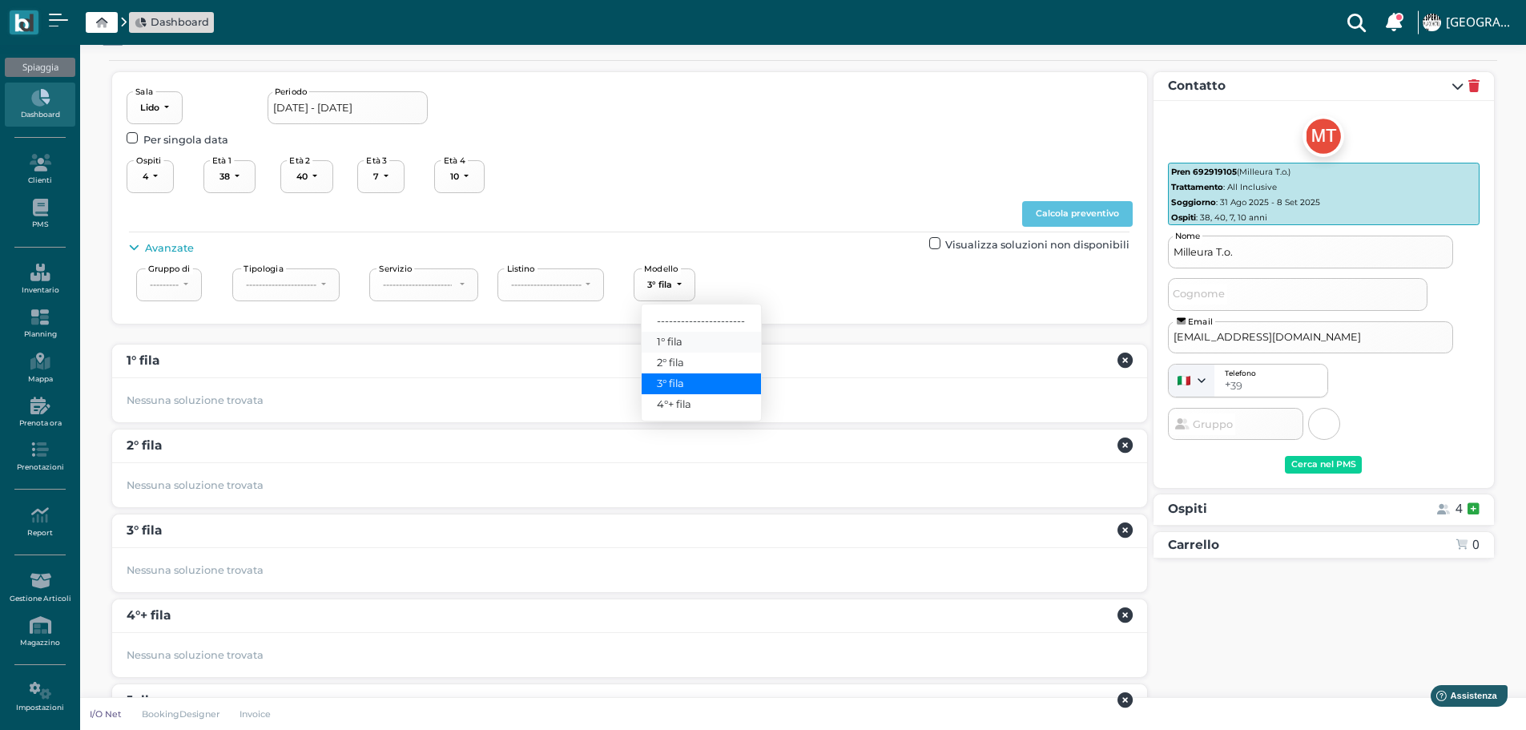
click at [679, 341] on span "1° fila" at bounding box center [670, 341] width 26 height 15
select select "237"
click at [1098, 213] on button "Calcola preventivo" at bounding box center [1077, 214] width 111 height 26
drag, startPoint x: 135, startPoint y: 247, endPoint x: 189, endPoint y: 273, distance: 59.8
click at [136, 247] on icon at bounding box center [134, 248] width 10 height 10
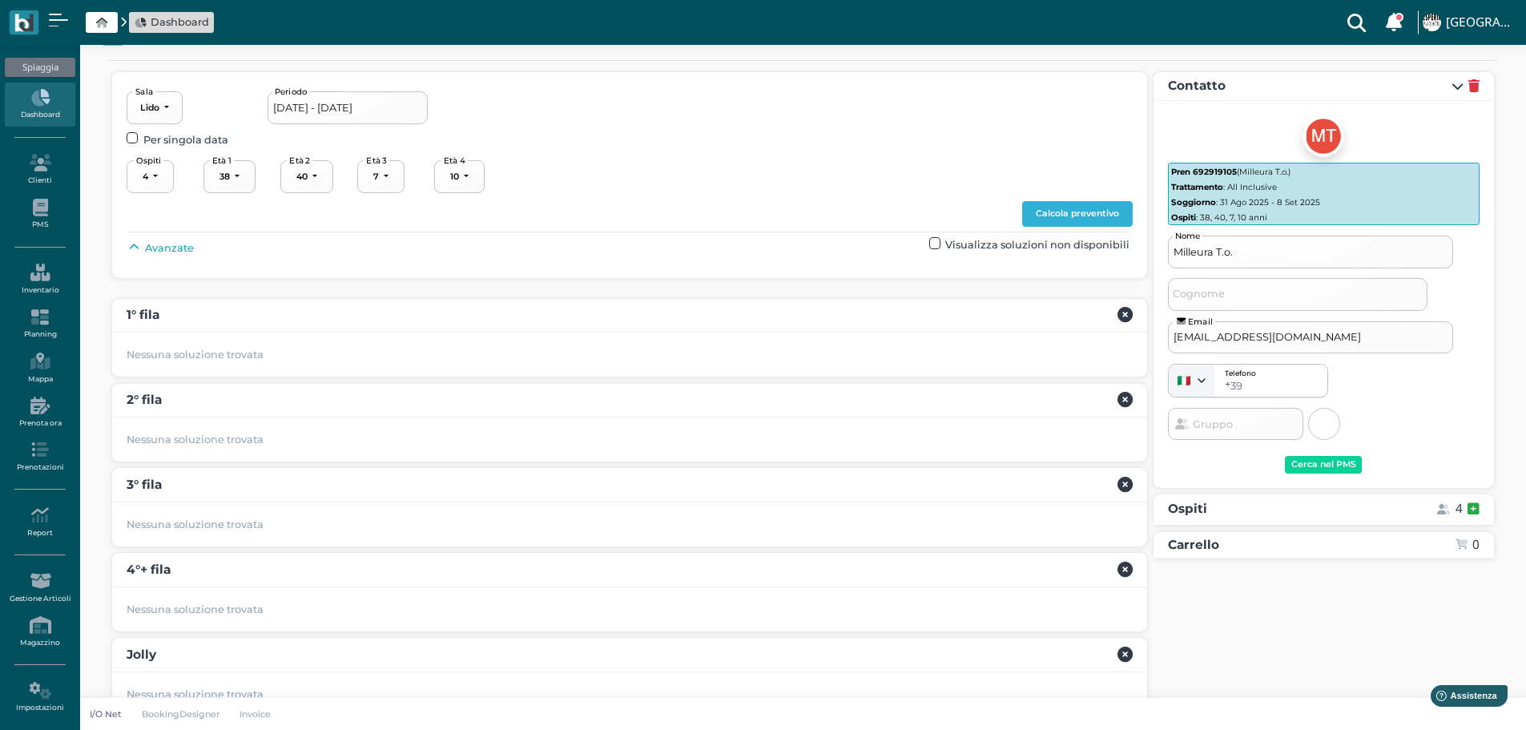
click at [1117, 211] on button "Calcola preventivo" at bounding box center [1077, 214] width 111 height 26
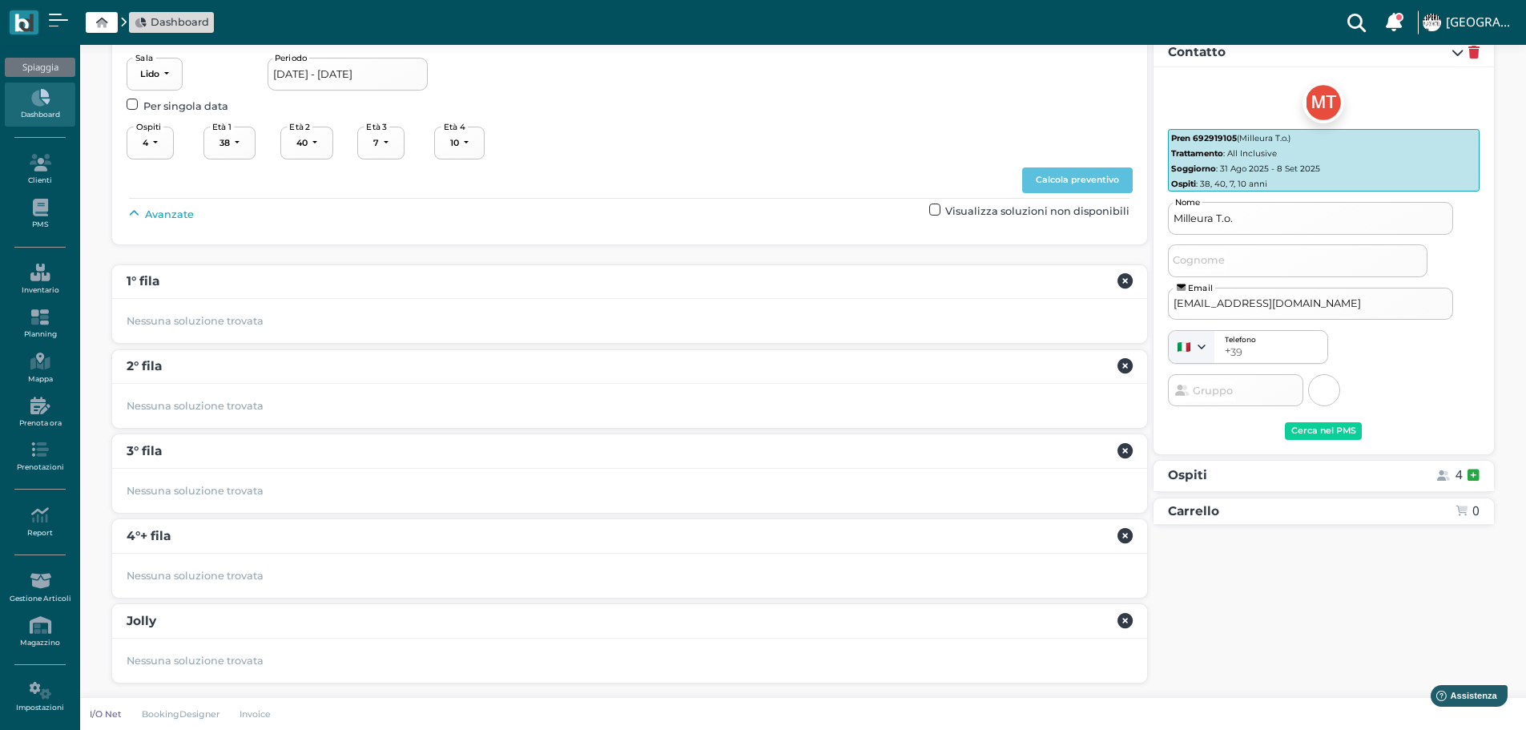
scroll to position [0, 0]
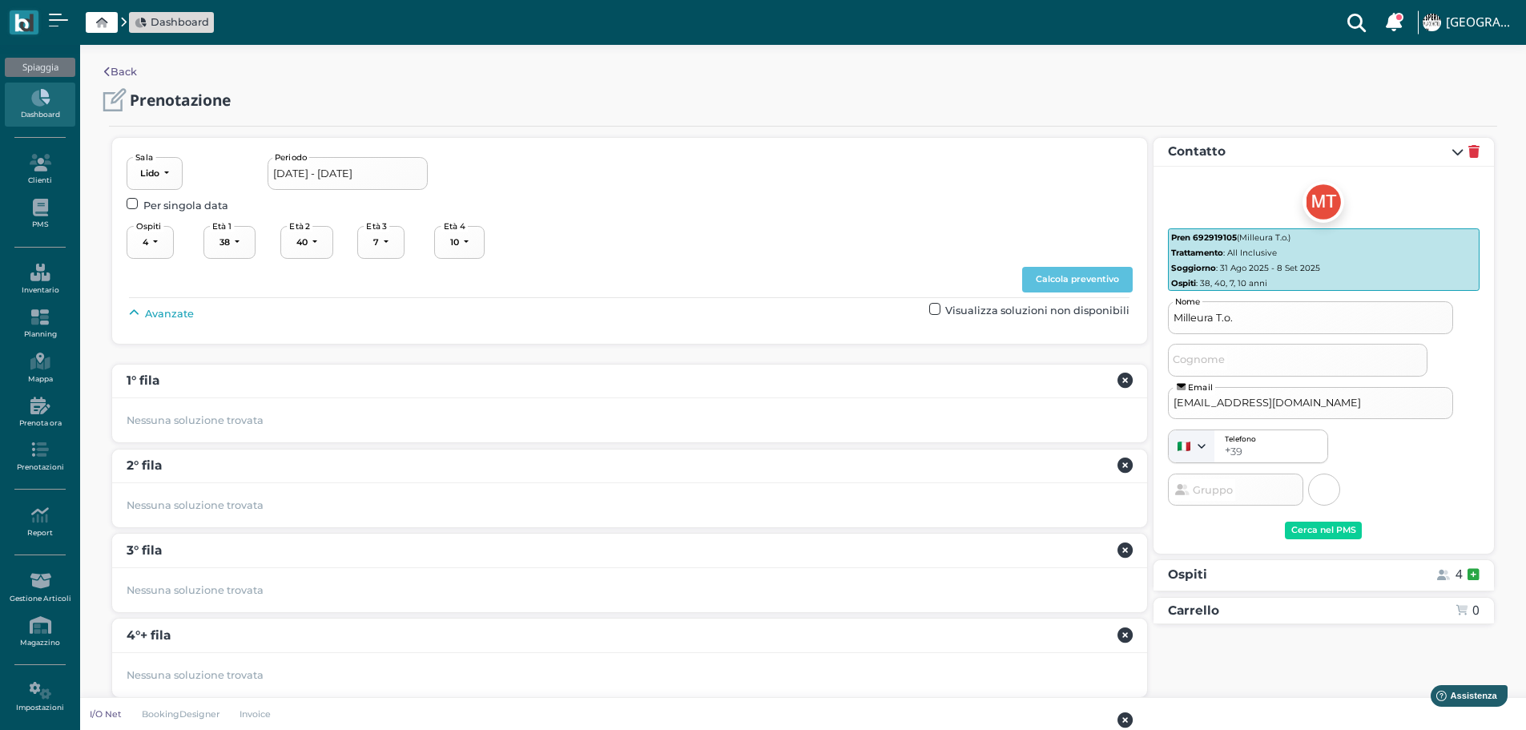
click at [413, 171] on input "07/09/2025 - 07/09/2025" at bounding box center [348, 173] width 160 height 32
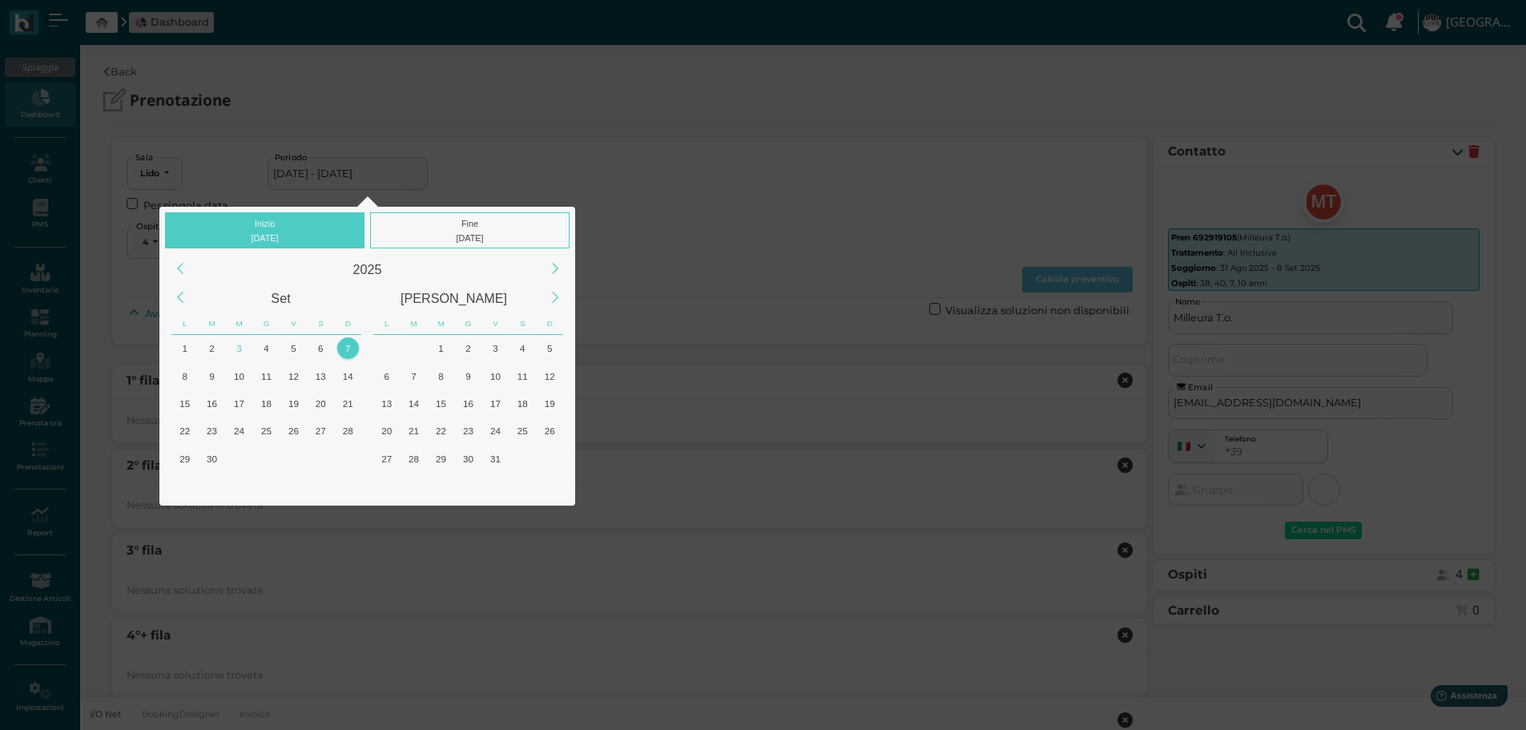
click at [348, 343] on div "7" at bounding box center [348, 348] width 22 height 22
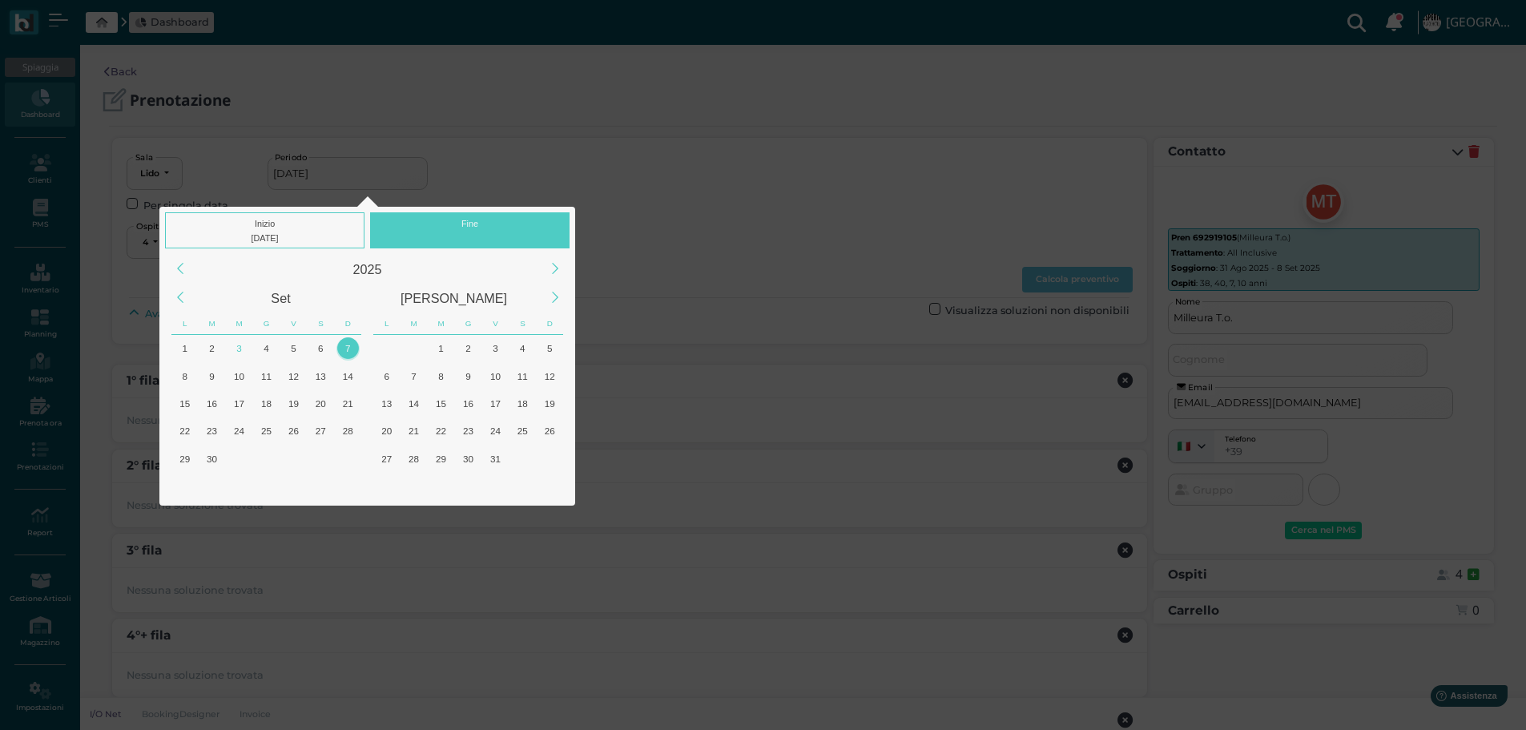
click at [473, 230] on div "Fine" at bounding box center [469, 230] width 199 height 36
click at [179, 373] on div "8" at bounding box center [185, 376] width 22 height 22
type input "07/09/2025 - 08/09/2025"
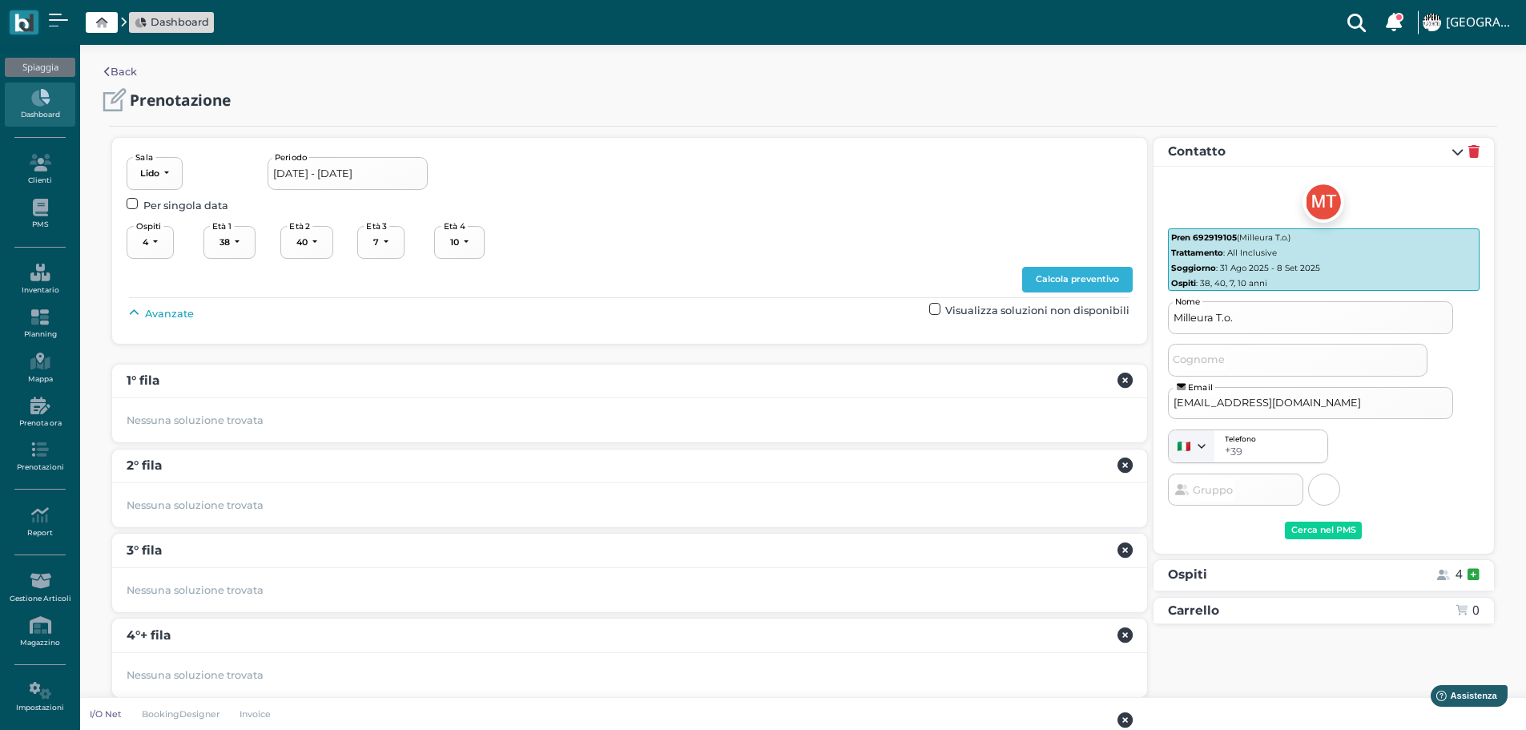
click at [1071, 272] on button "Calcola preventivo" at bounding box center [1077, 280] width 111 height 26
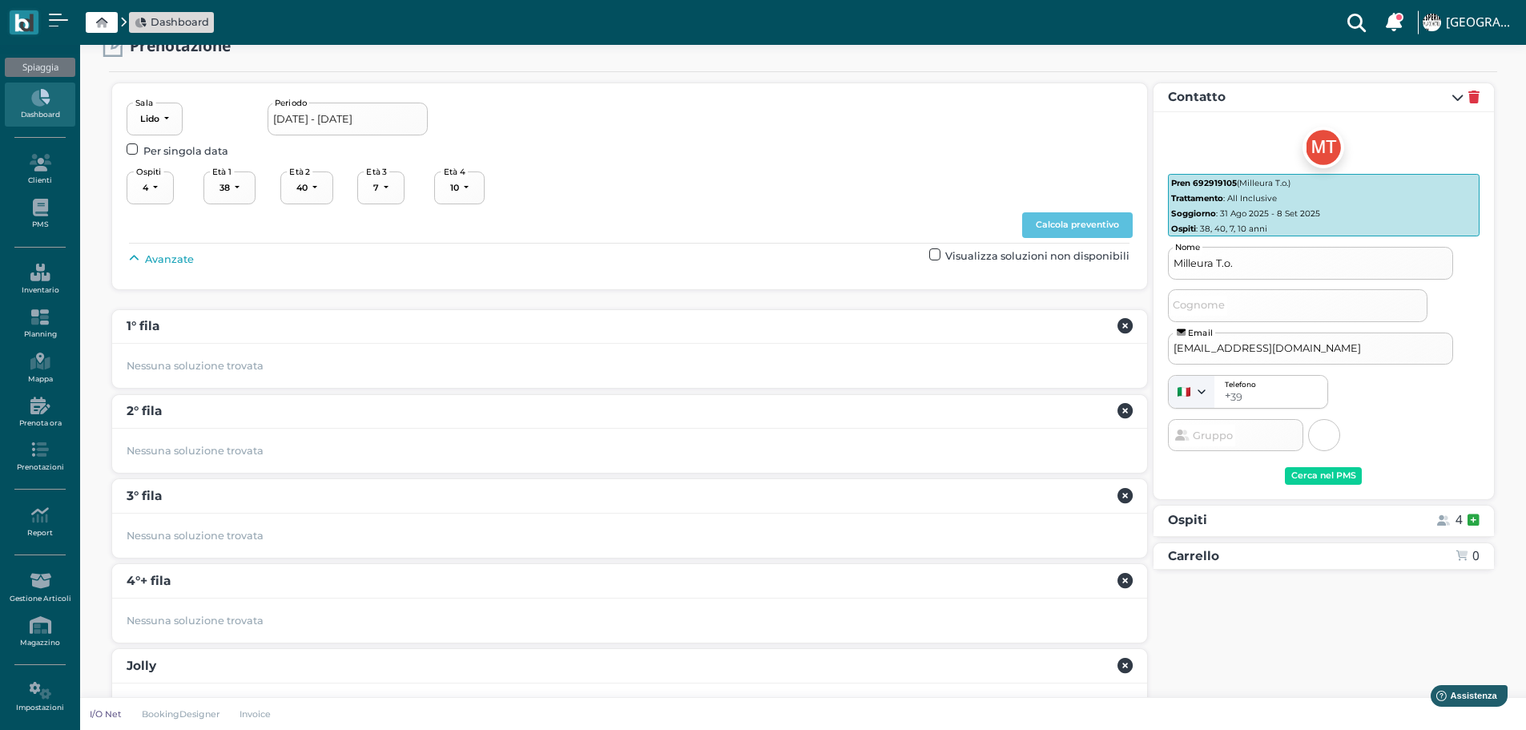
scroll to position [99, 0]
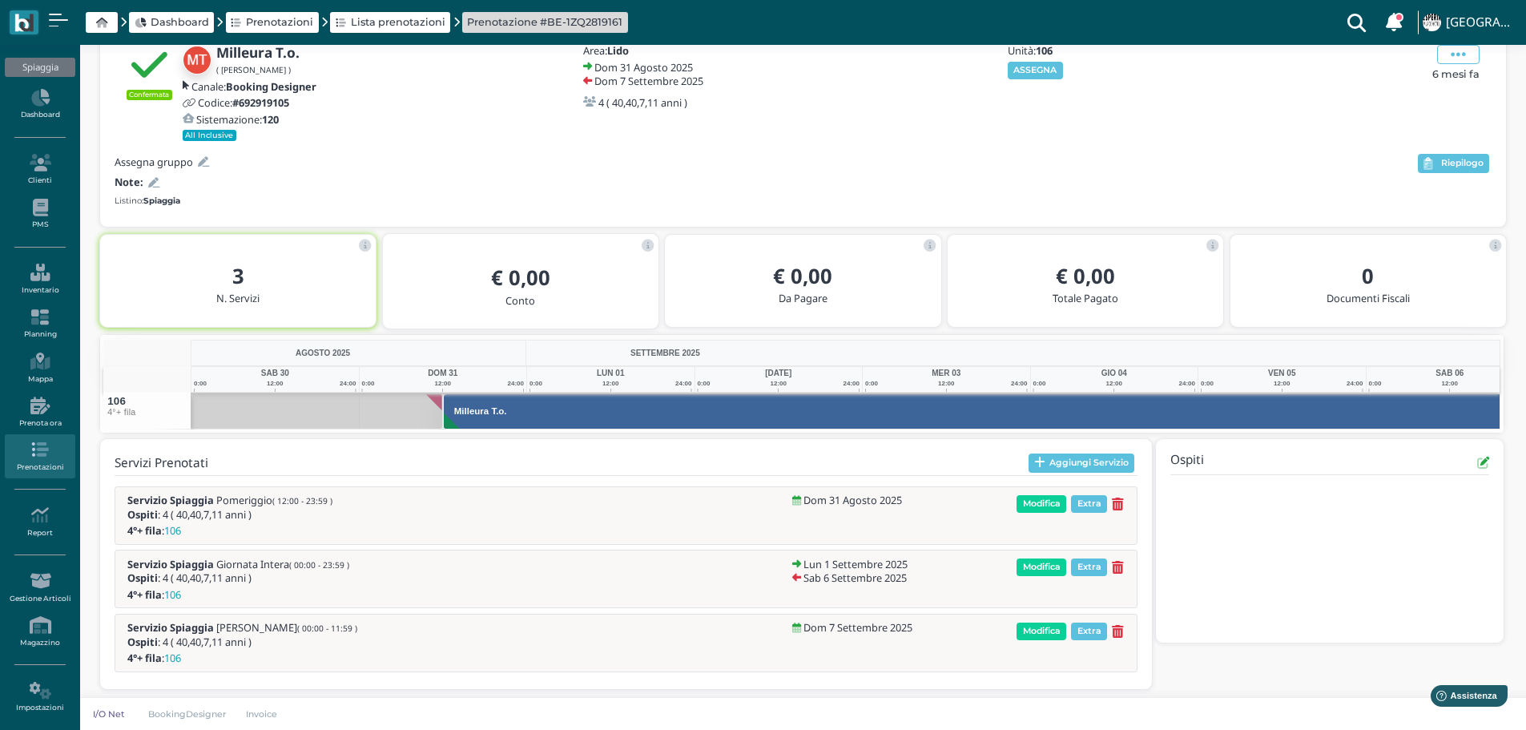
scroll to position [0, 117]
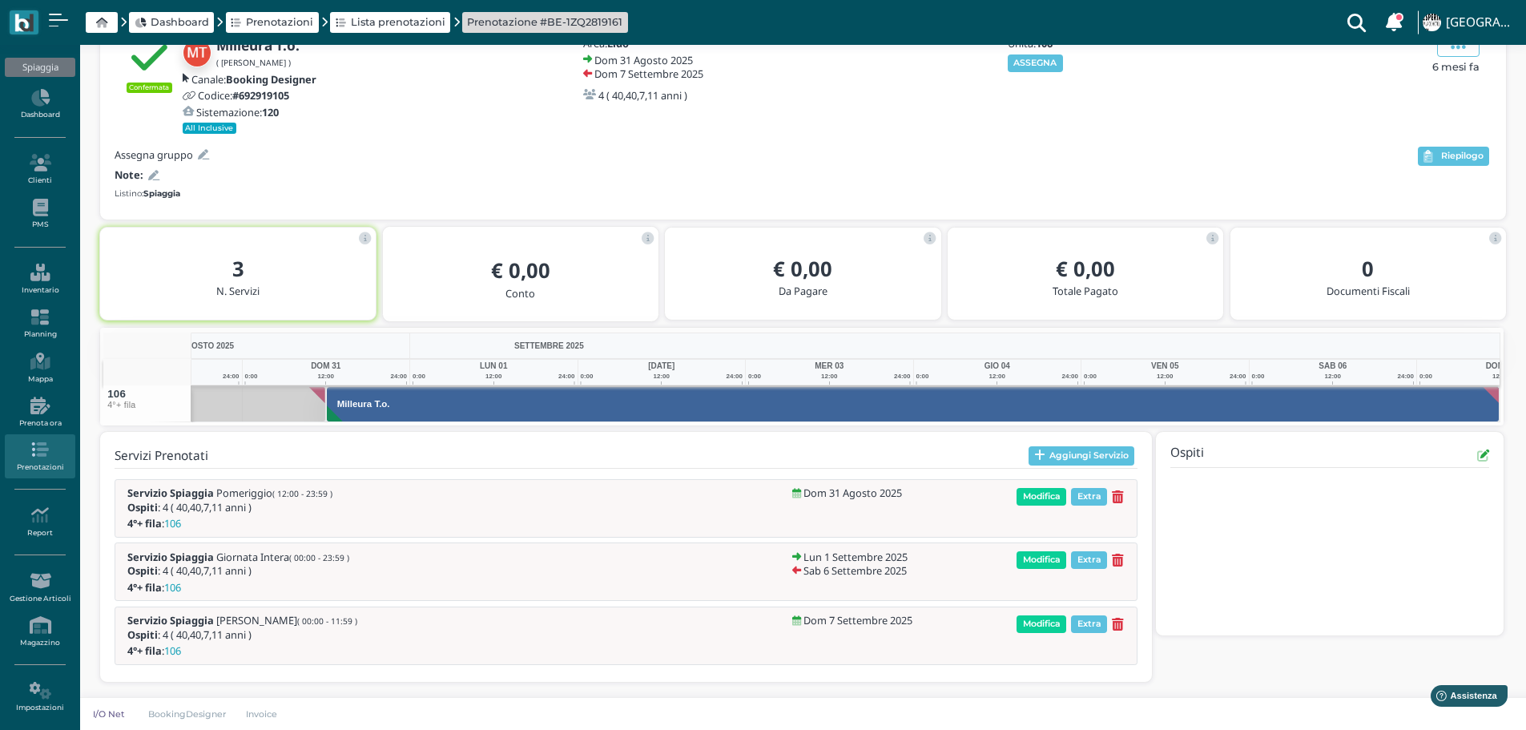
click at [1118, 622] on icon at bounding box center [1118, 625] width 12 height 14
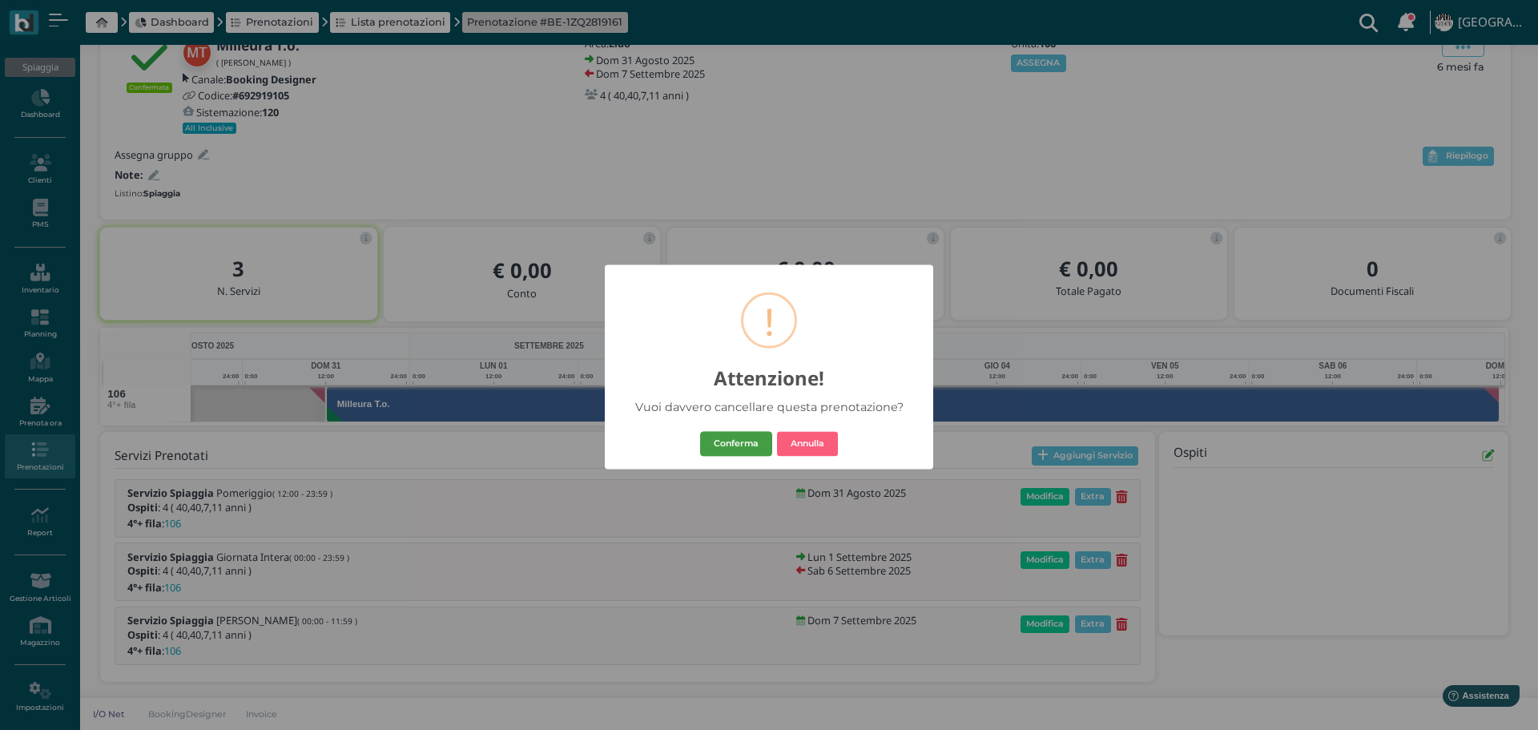
click at [726, 443] on button "Conferma" at bounding box center [736, 444] width 72 height 26
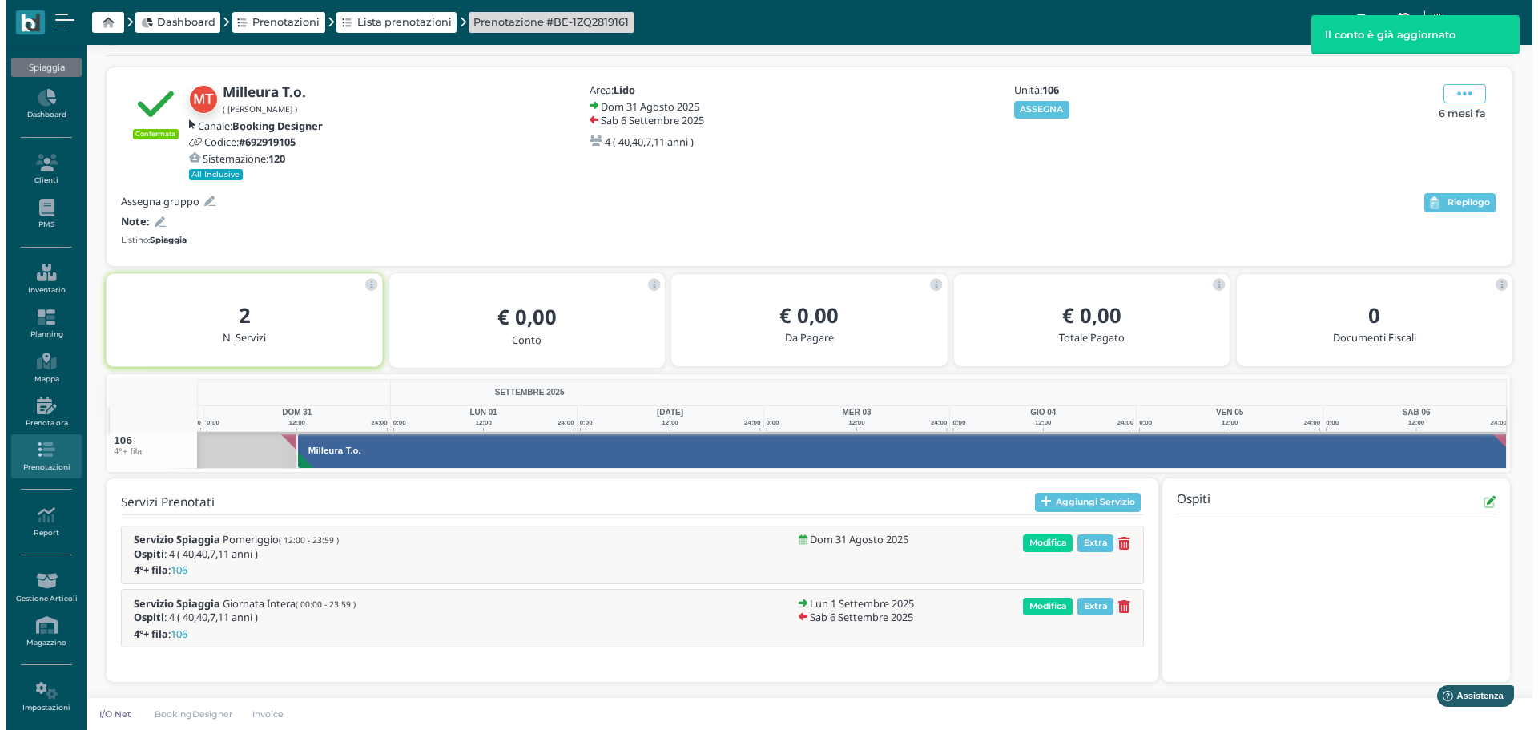
scroll to position [0, 0]
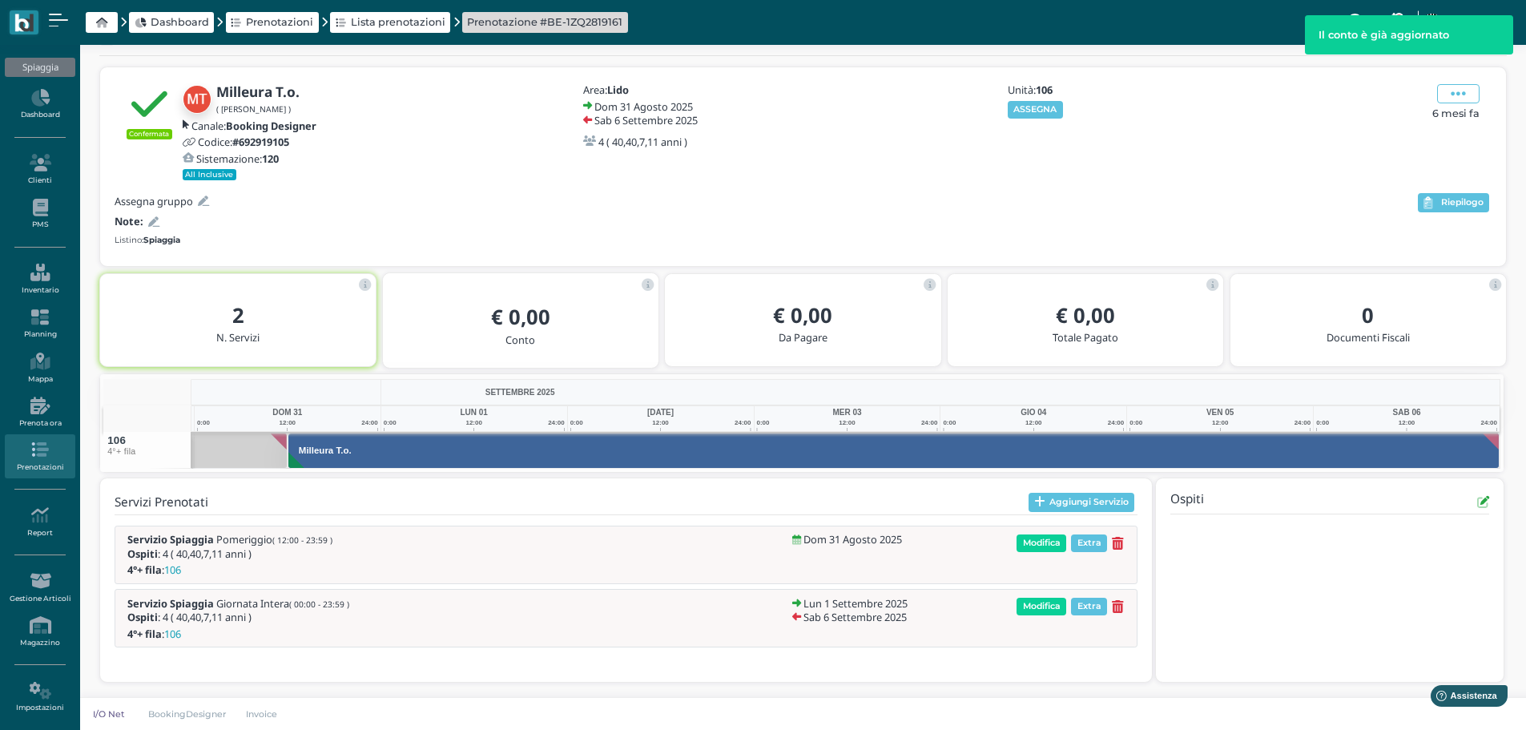
click at [1052, 599] on span "Modifica" at bounding box center [1041, 607] width 50 height 18
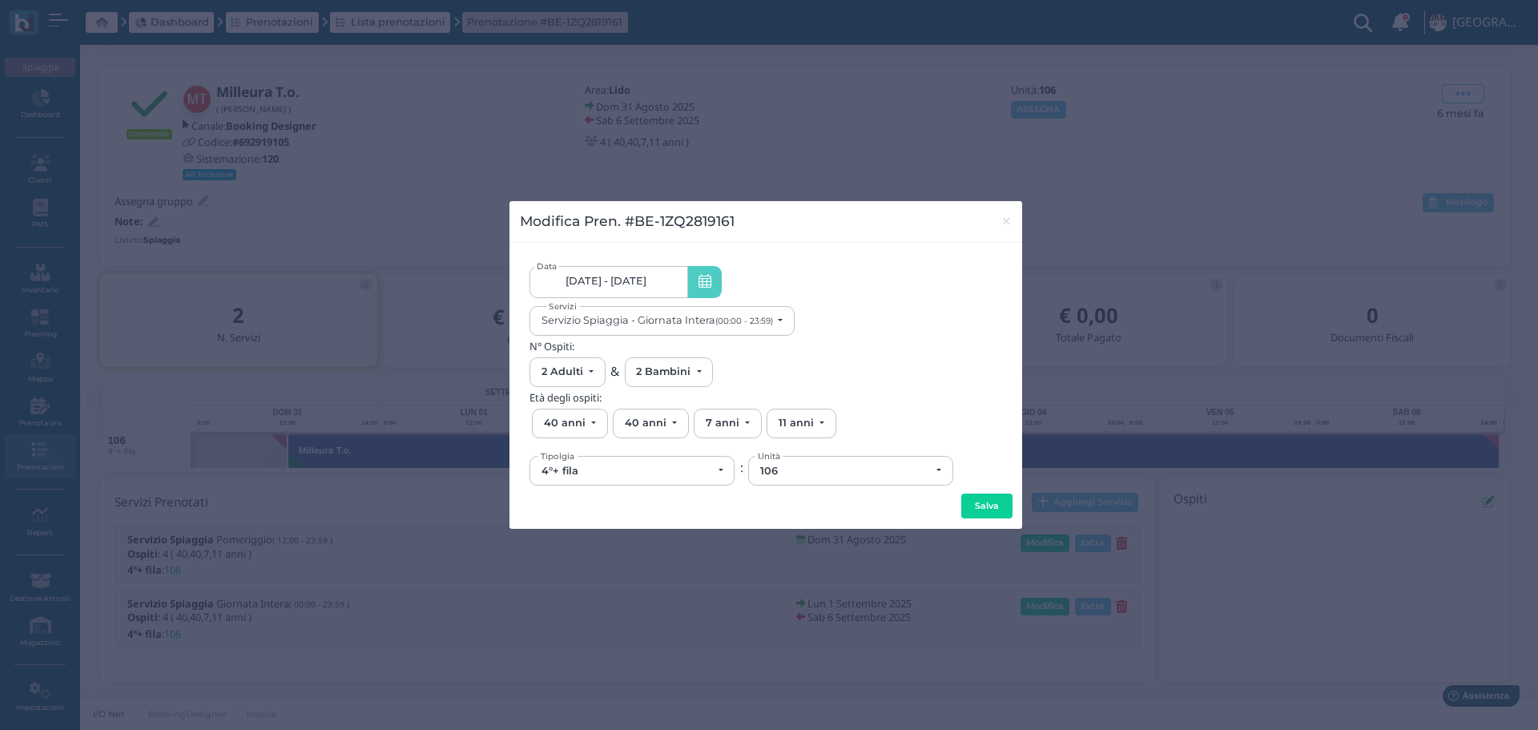
click at [646, 283] on span "[DATE] - [DATE]" at bounding box center [605, 281] width 81 height 13
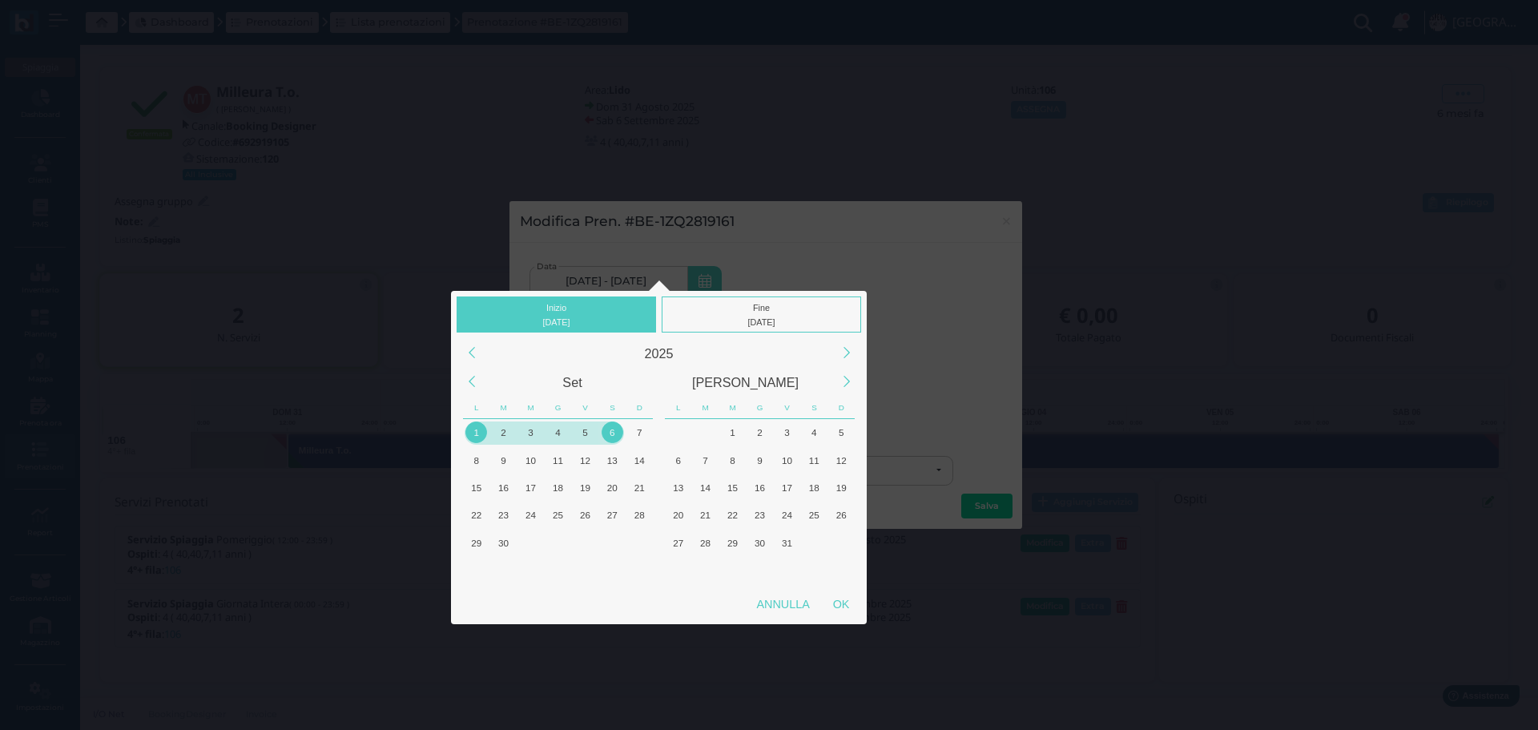
click at [469, 425] on div "1" at bounding box center [476, 432] width 22 height 22
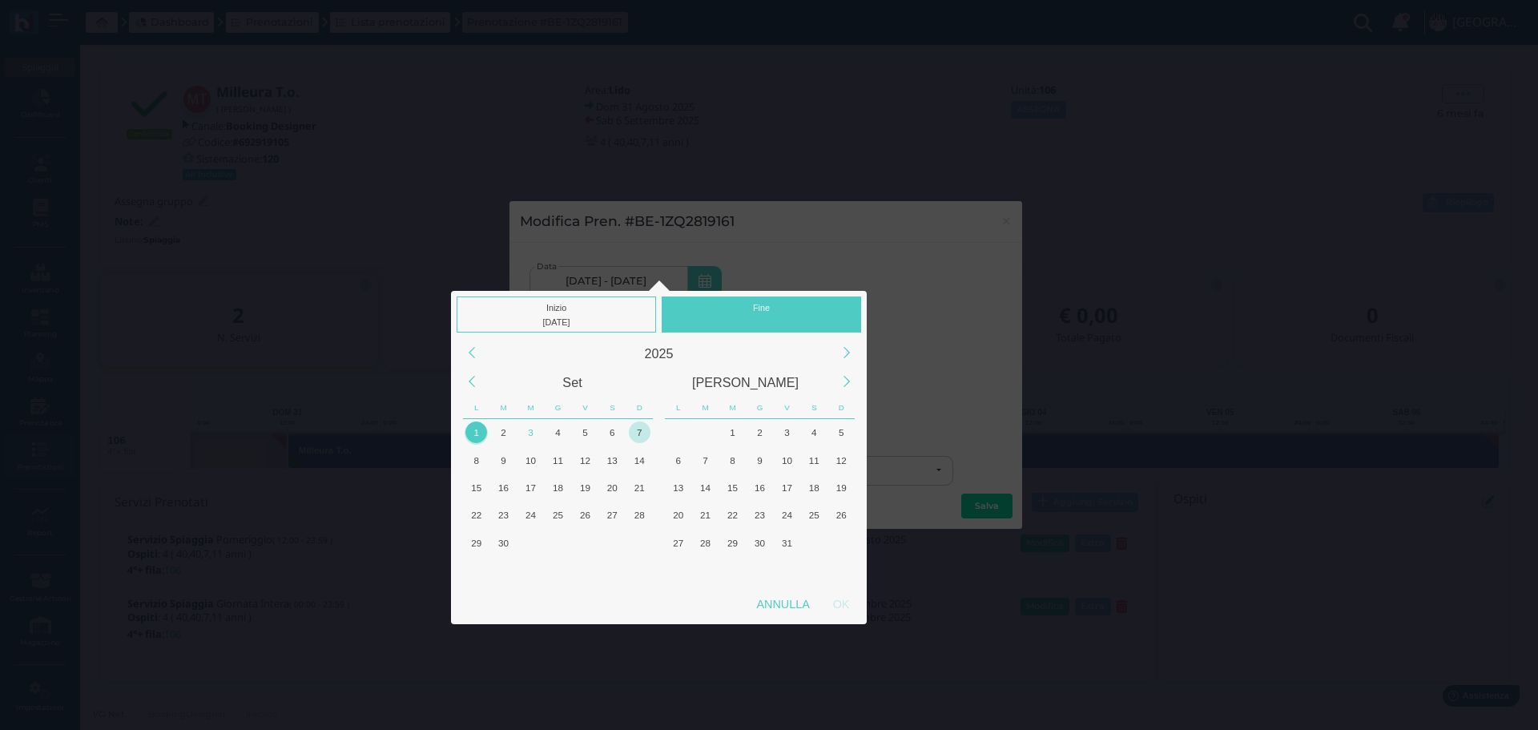
click at [638, 429] on div "7" at bounding box center [640, 432] width 22 height 22
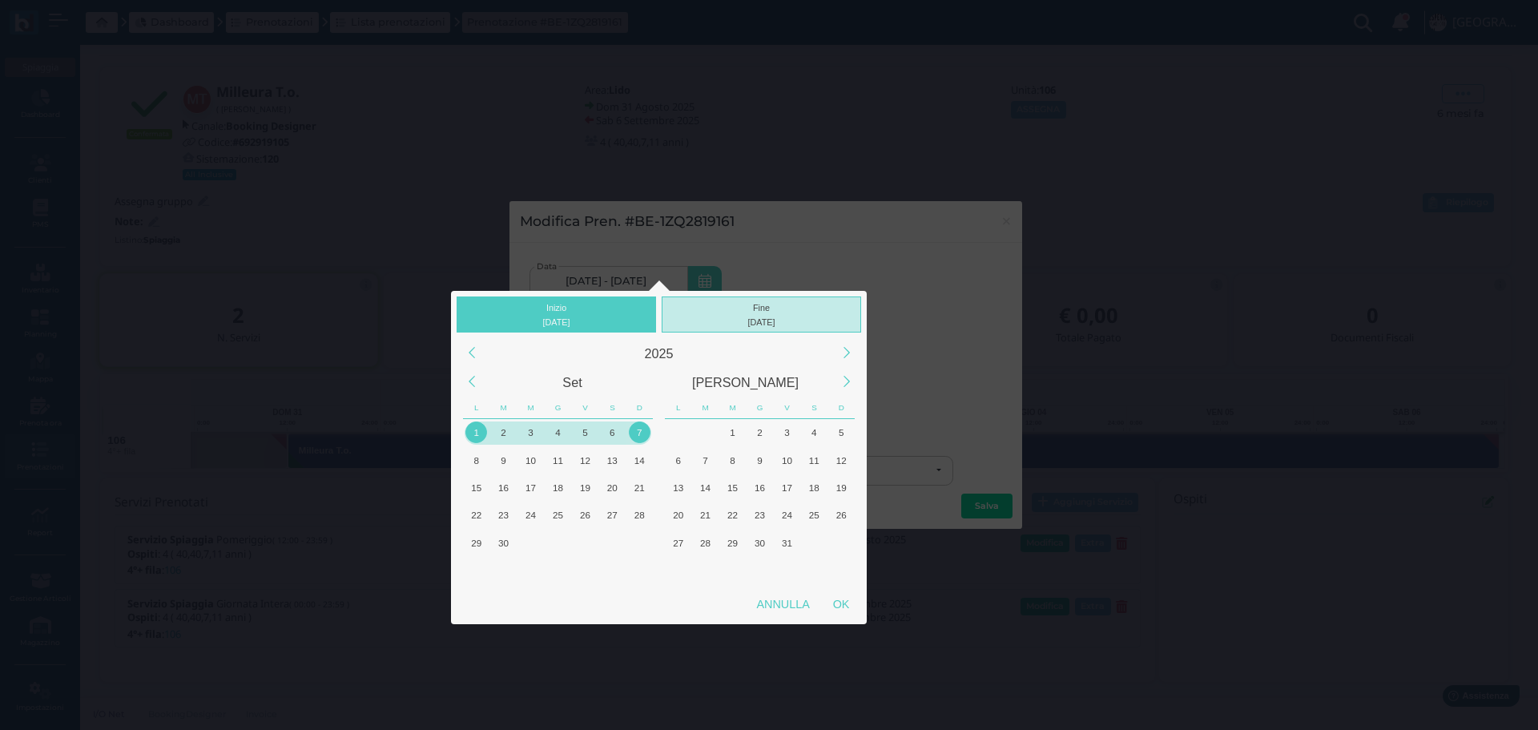
click at [770, 313] on div "Fine 07/09/2025" at bounding box center [761, 314] width 199 height 36
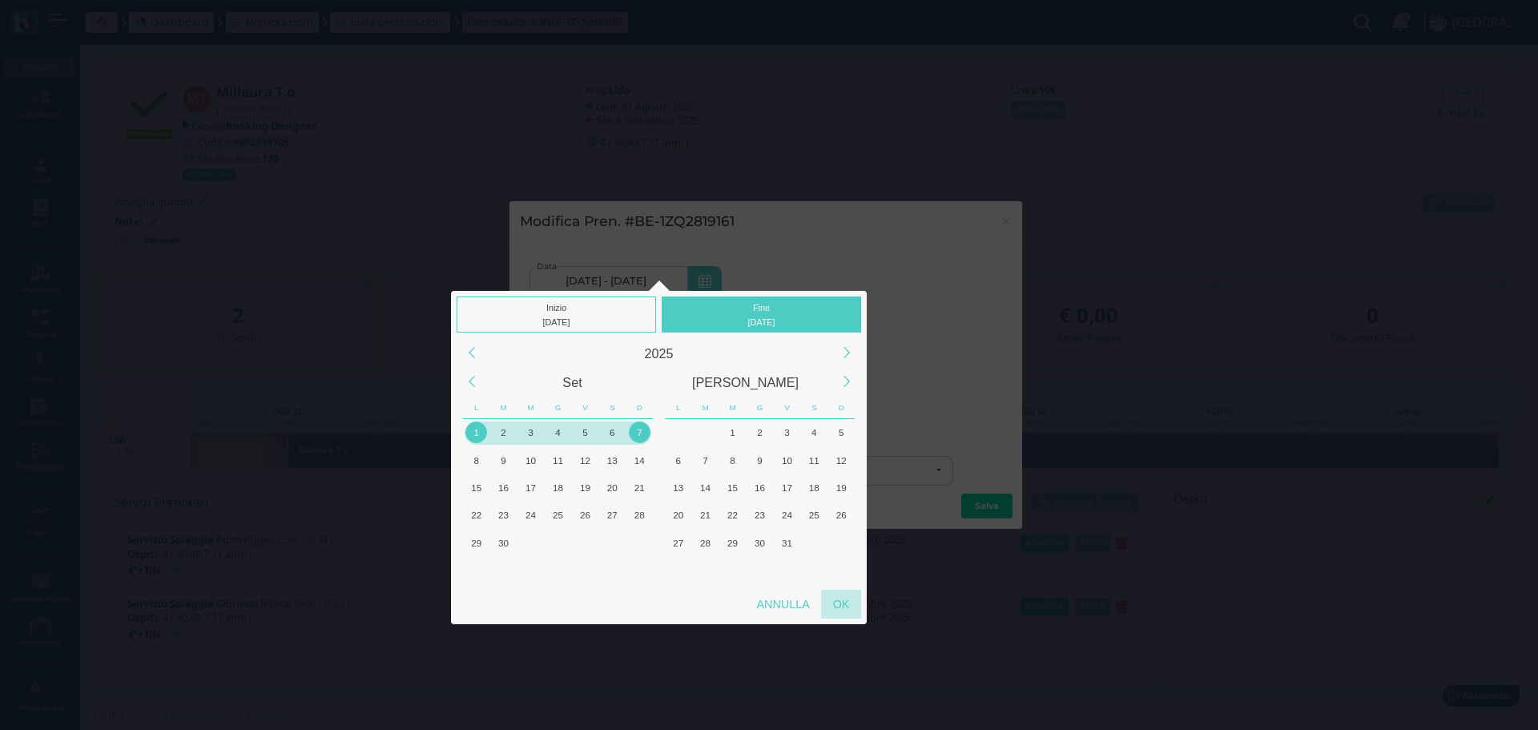
click at [836, 600] on div "OK" at bounding box center [841, 603] width 40 height 29
type input "01/09/2025 - 07/09/2025"
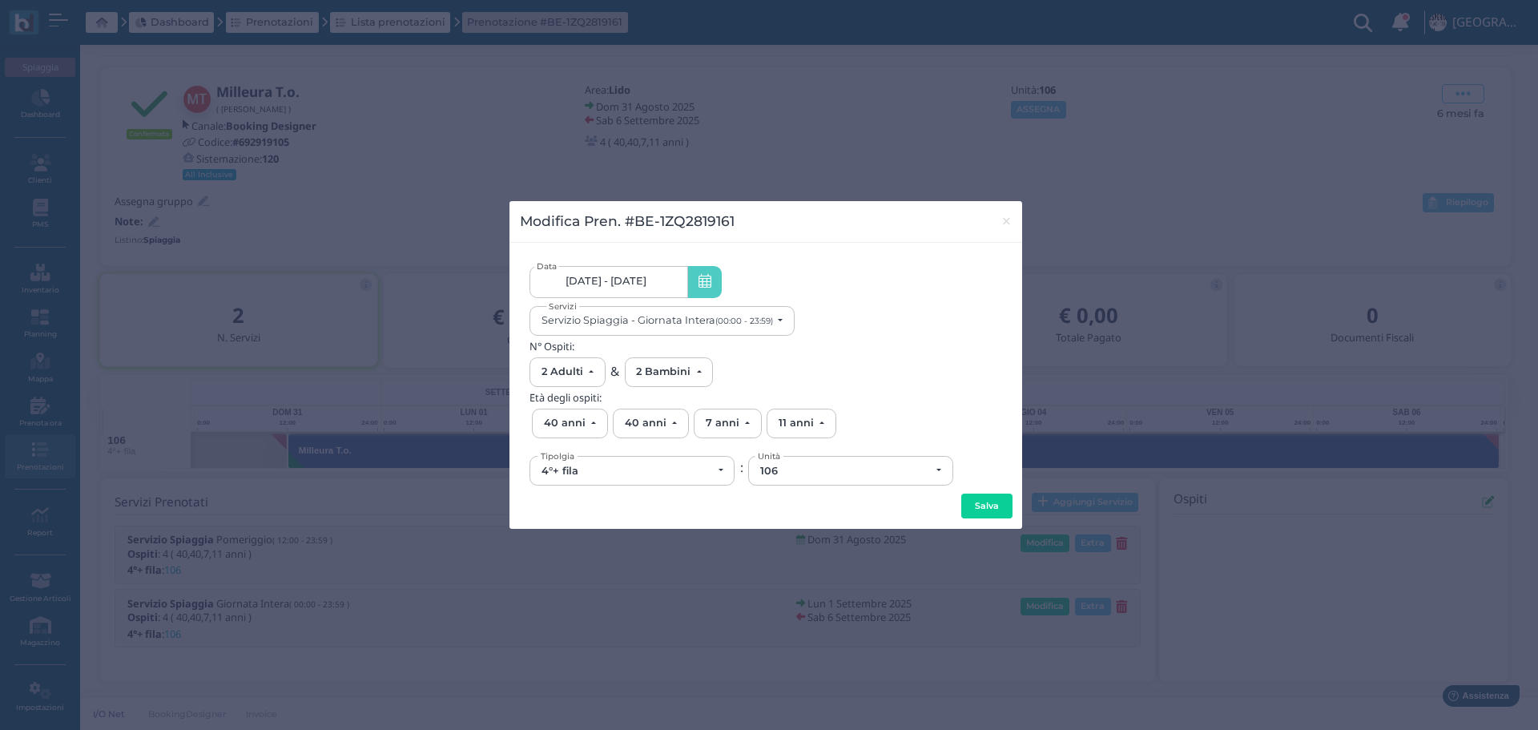
click at [992, 505] on button "Salva" at bounding box center [986, 506] width 51 height 26
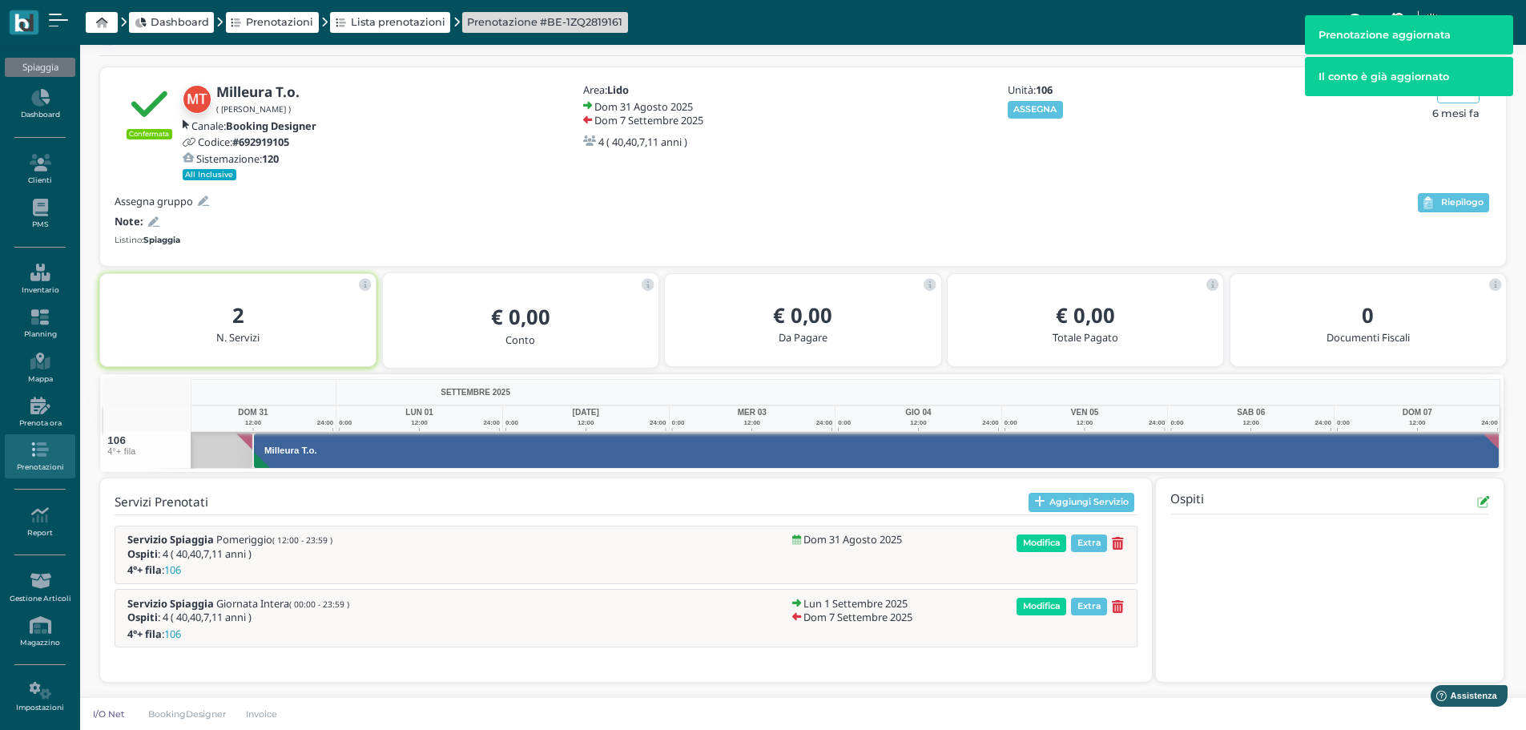
scroll to position [0, 188]
click at [1119, 501] on button "Aggiungi Servizio" at bounding box center [1081, 502] width 107 height 19
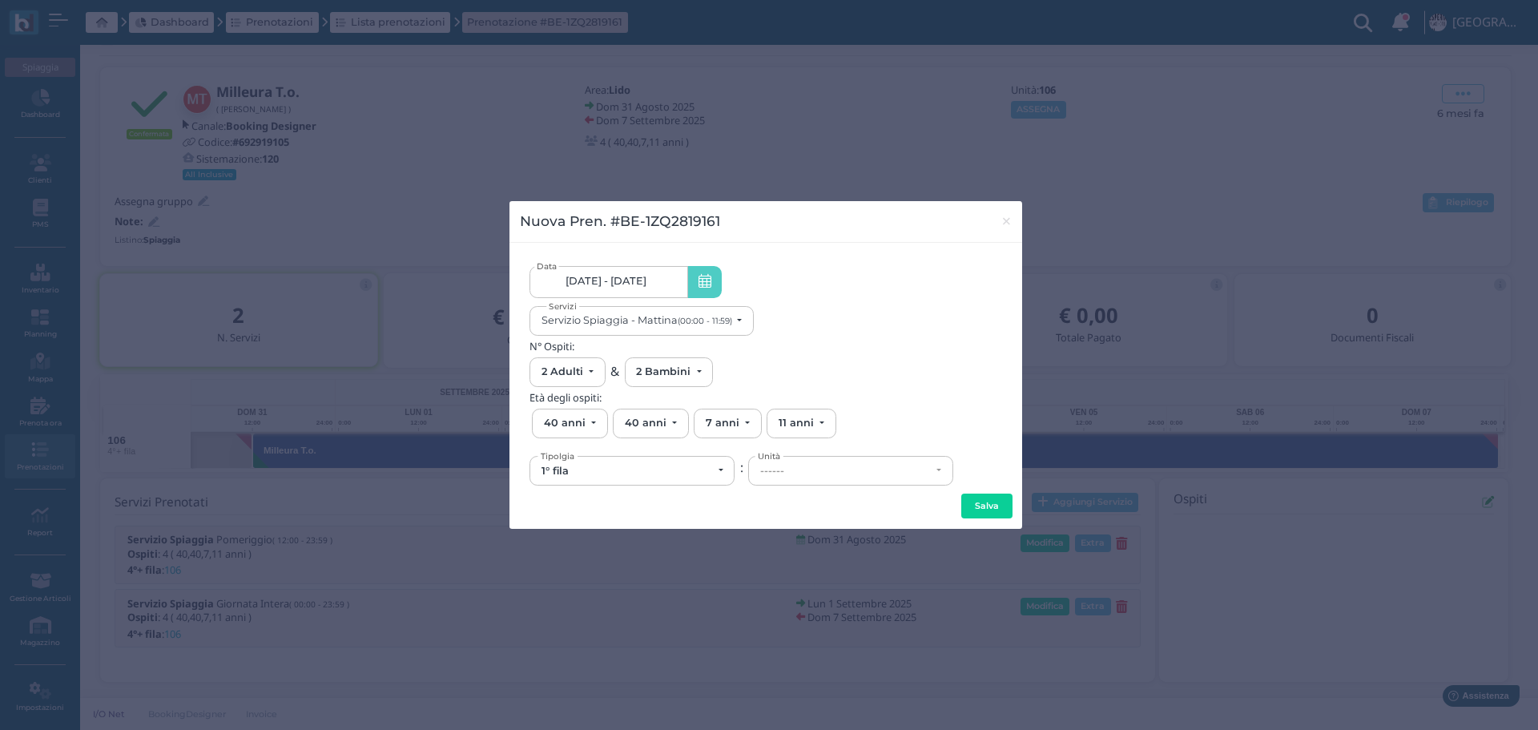
click at [662, 281] on link "31/08/25 - 07/09/25" at bounding box center [608, 282] width 158 height 32
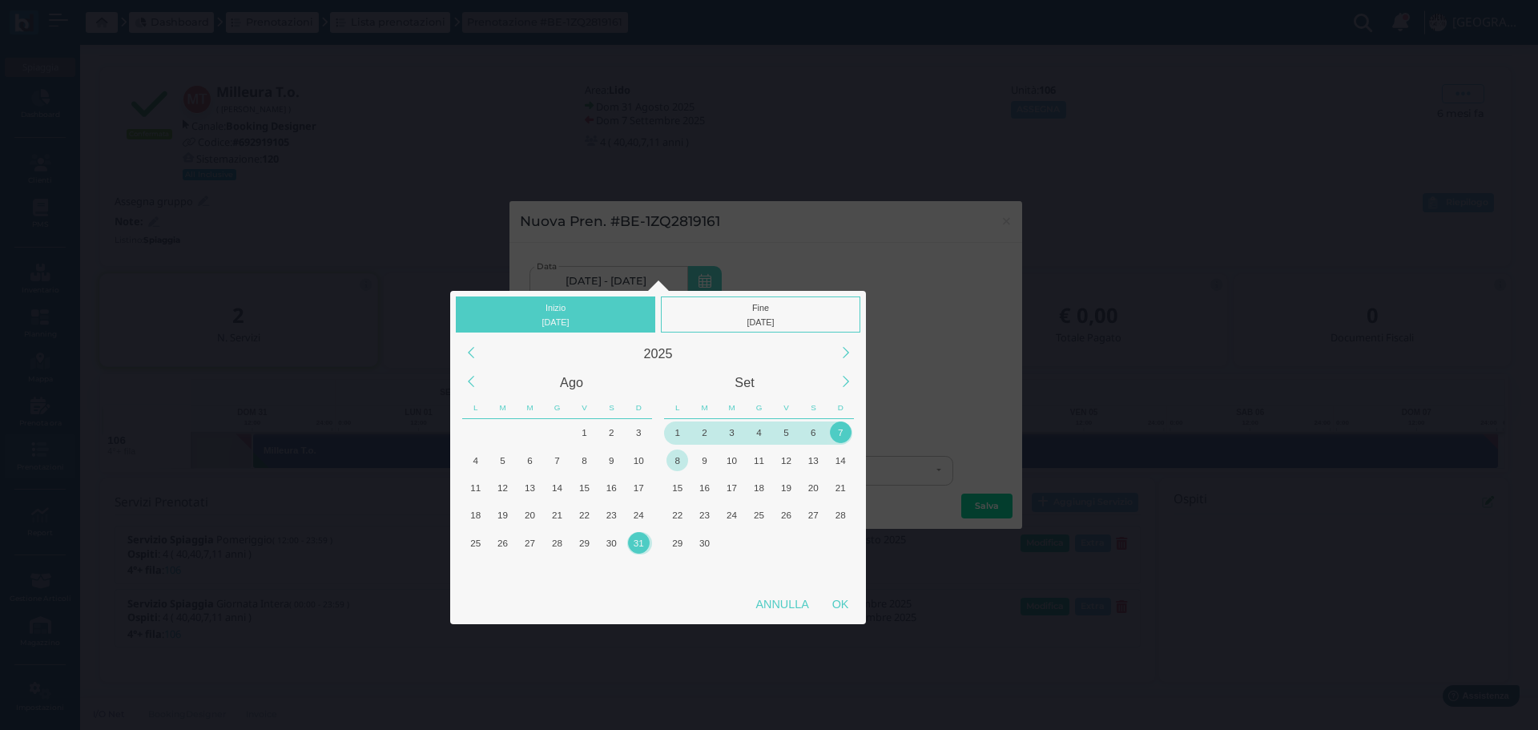
click at [682, 457] on div "8" at bounding box center [677, 460] width 22 height 22
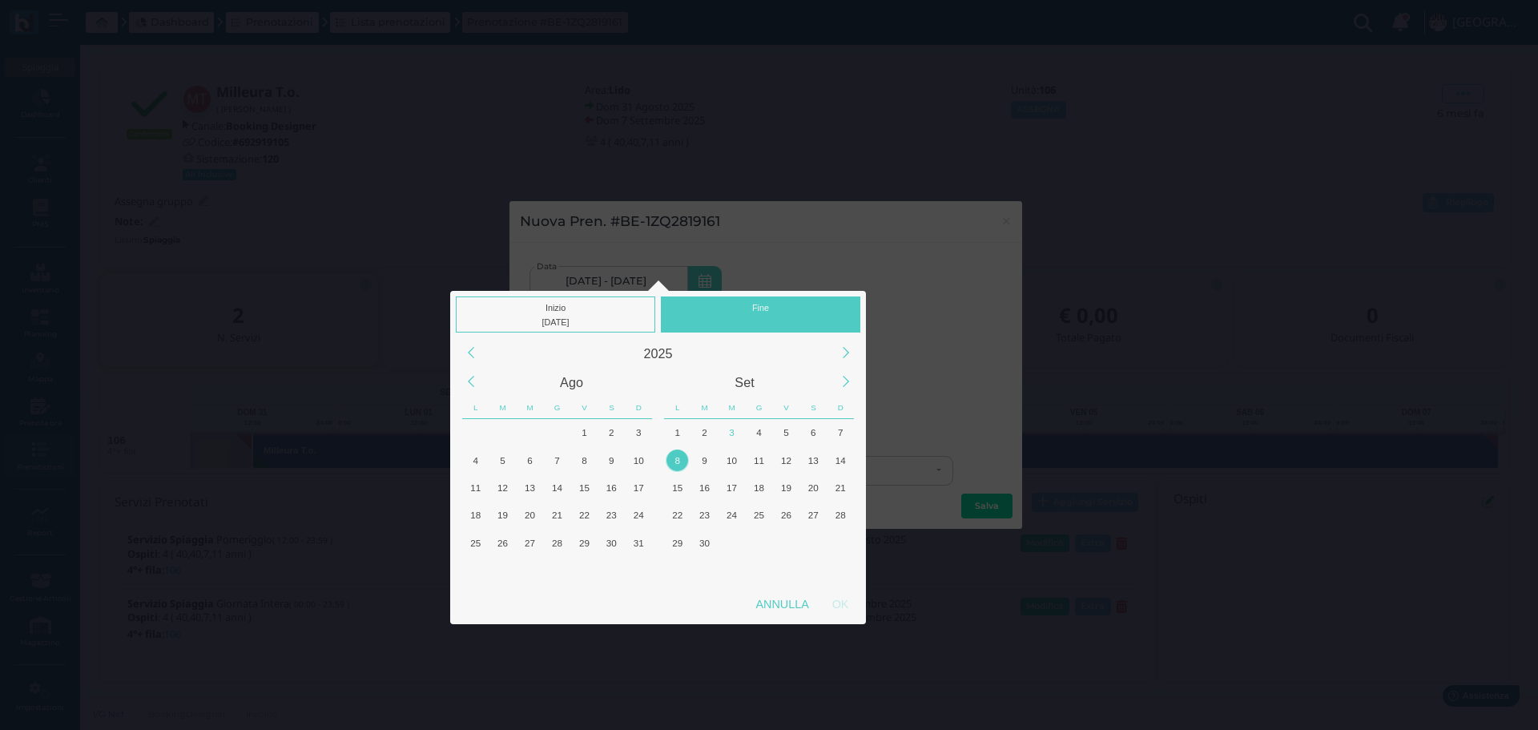
click at [766, 297] on div "Fine" at bounding box center [760, 314] width 199 height 36
click at [678, 451] on div "8" at bounding box center [677, 460] width 22 height 22
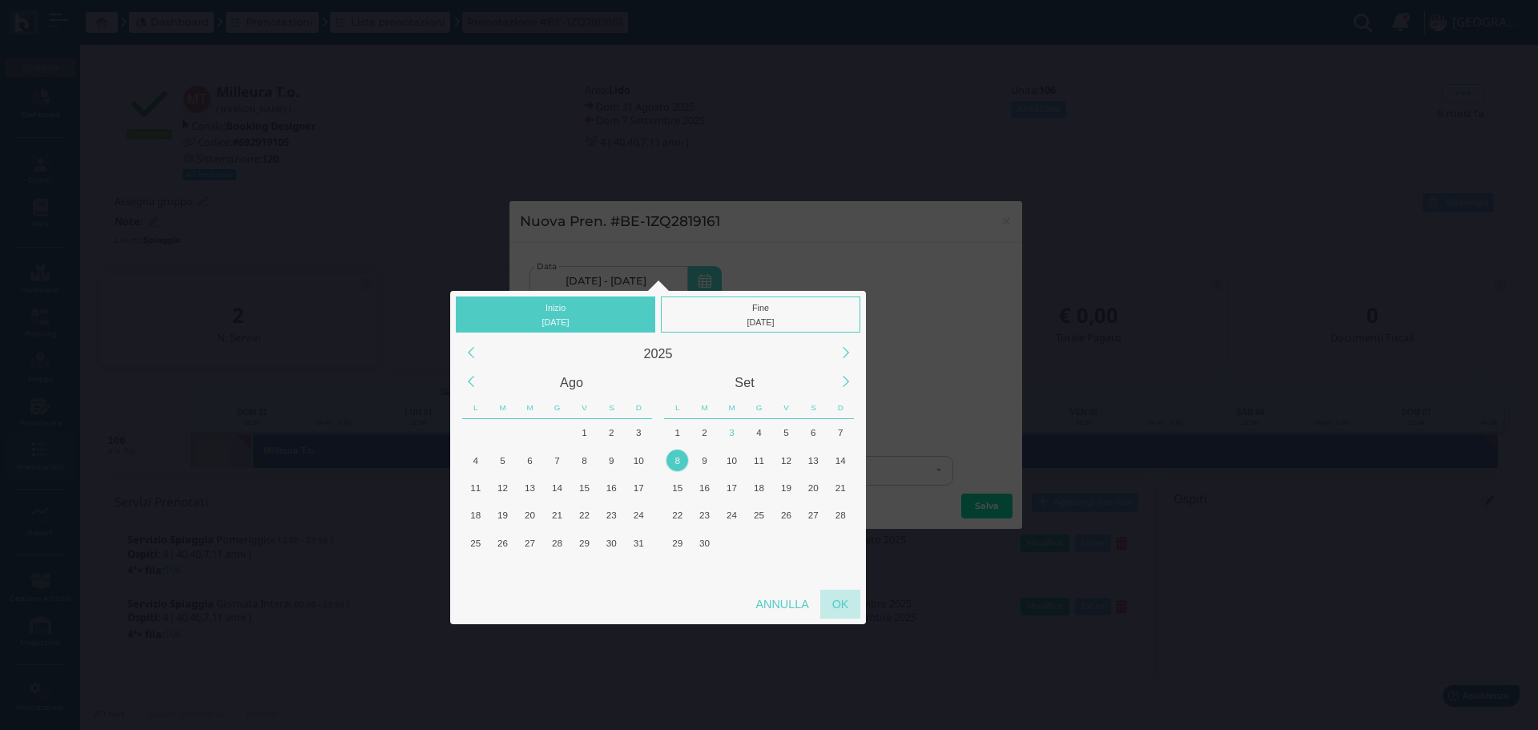
click at [846, 610] on div "OK" at bounding box center [840, 603] width 40 height 29
type input "[DATE] - [DATE]"
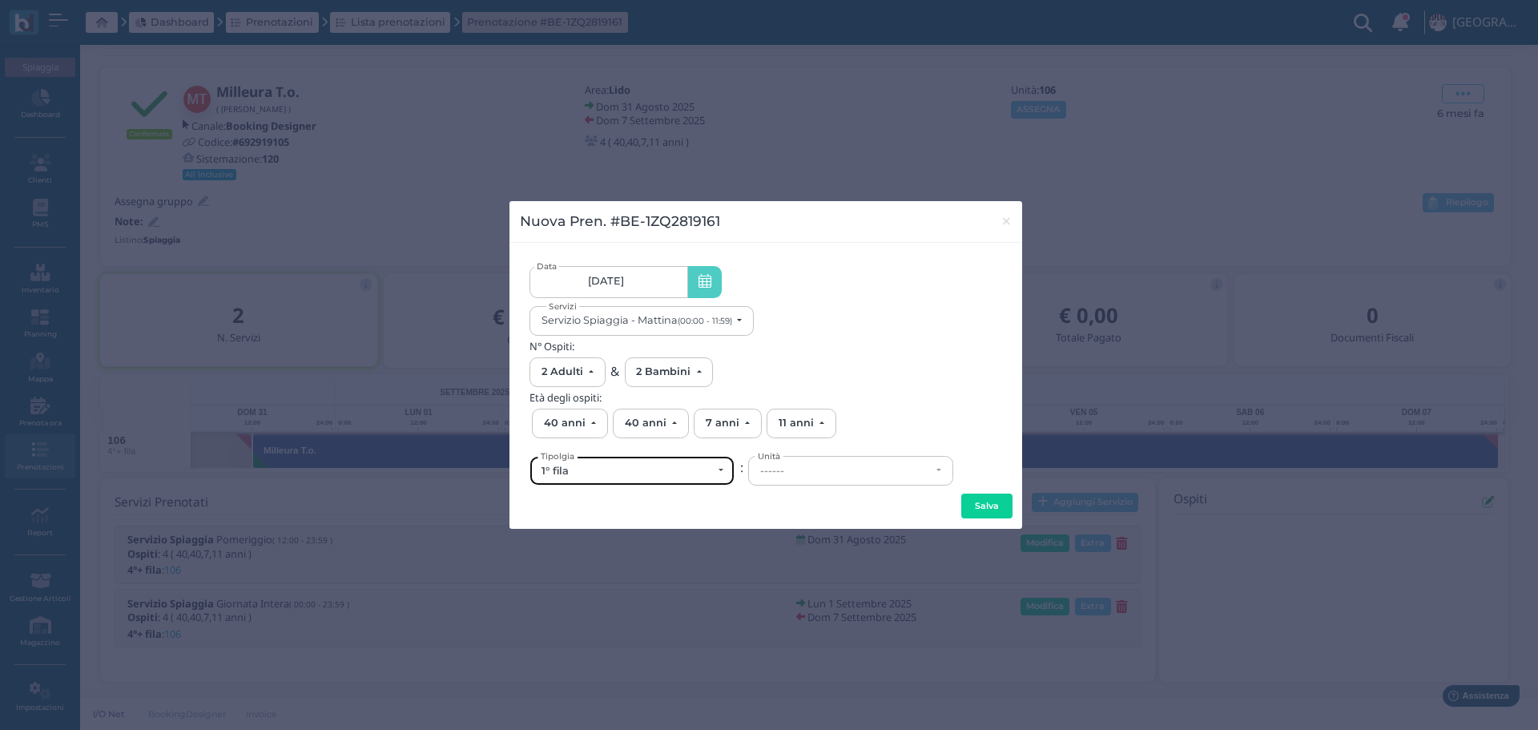
click at [694, 477] on div "1° fila" at bounding box center [631, 471] width 203 height 28
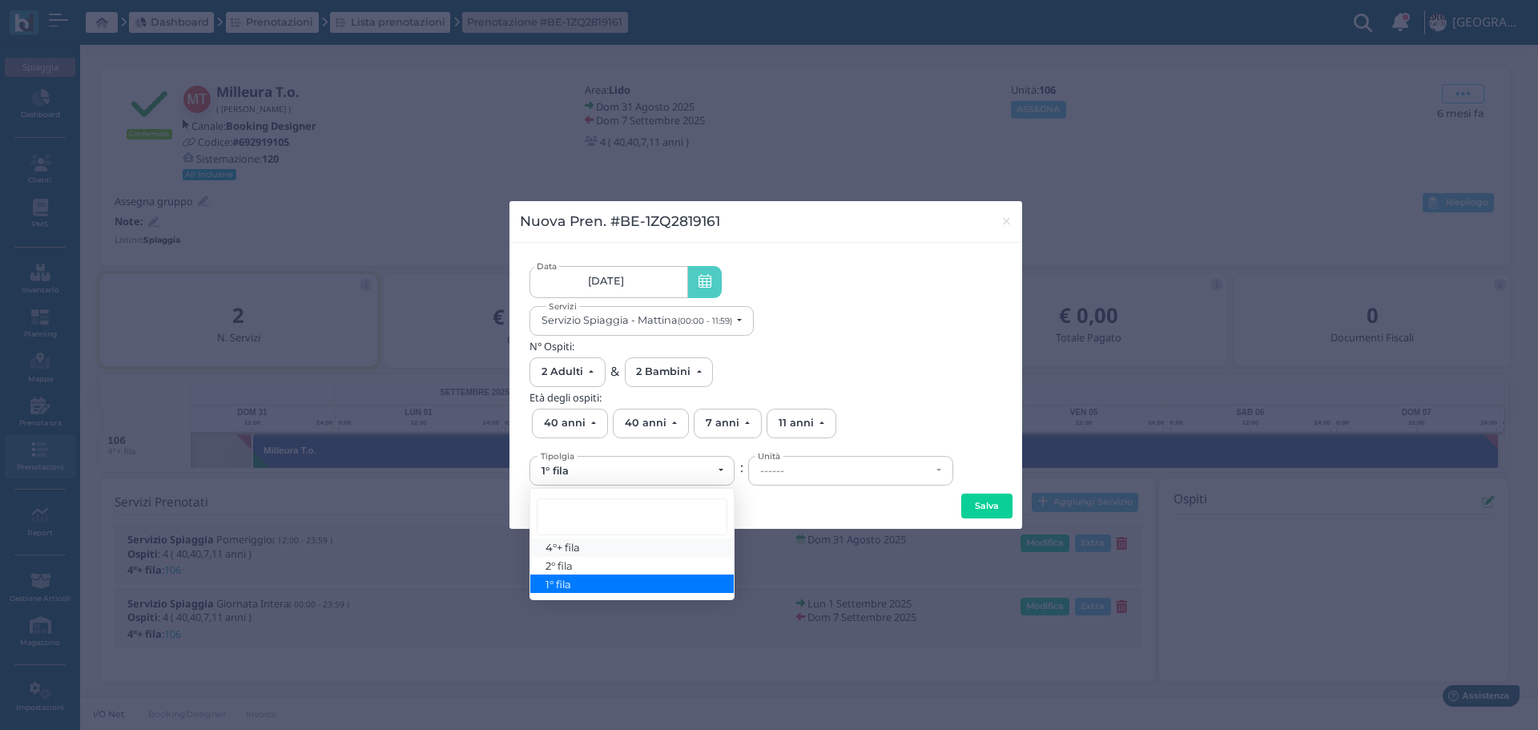
click at [619, 546] on link "4°+ fila" at bounding box center [631, 547] width 203 height 18
select select "434"
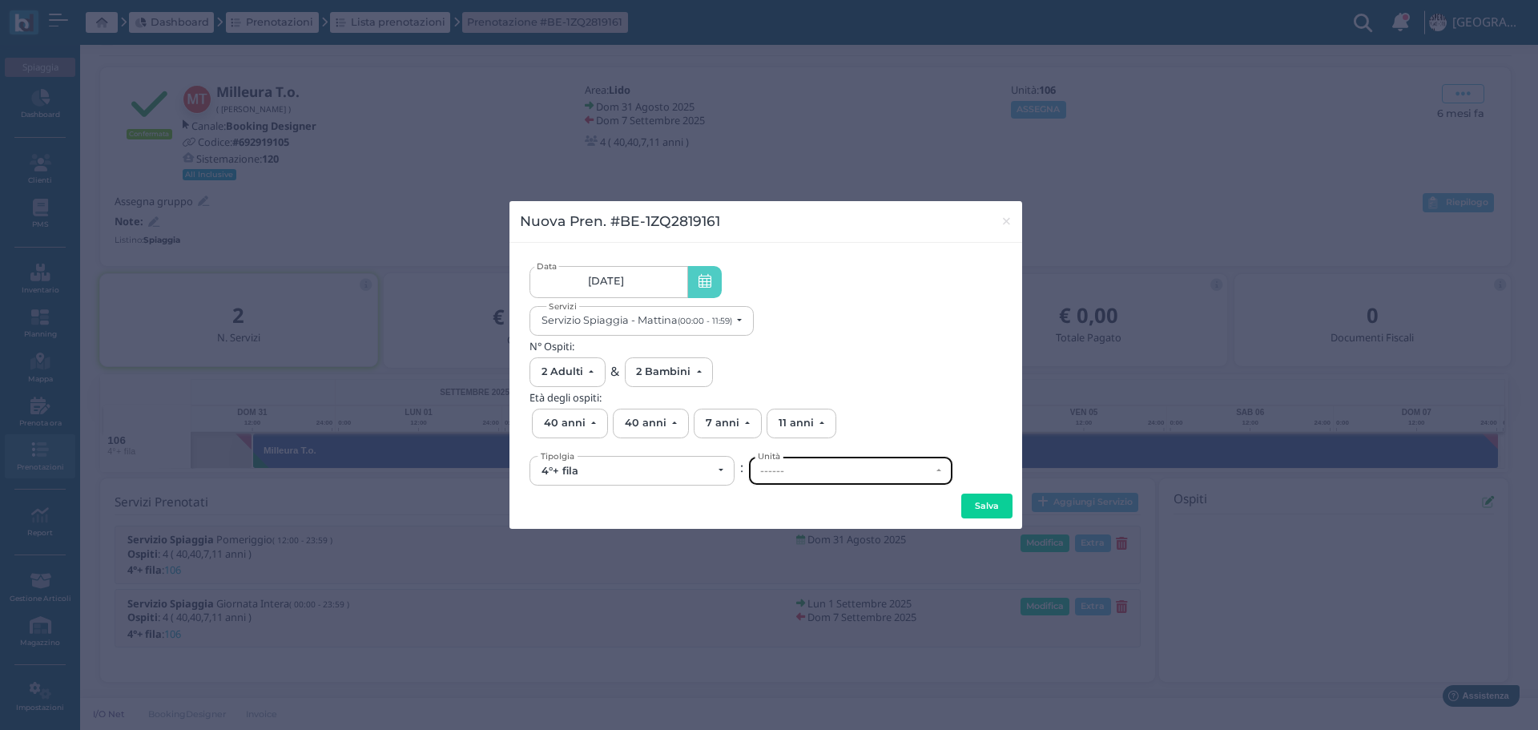
click at [795, 471] on div "------" at bounding box center [845, 471] width 171 height 13
click at [825, 397] on link "106" at bounding box center [850, 393] width 203 height 18
select select "6231"
click at [1000, 508] on button "Salva" at bounding box center [986, 506] width 51 height 26
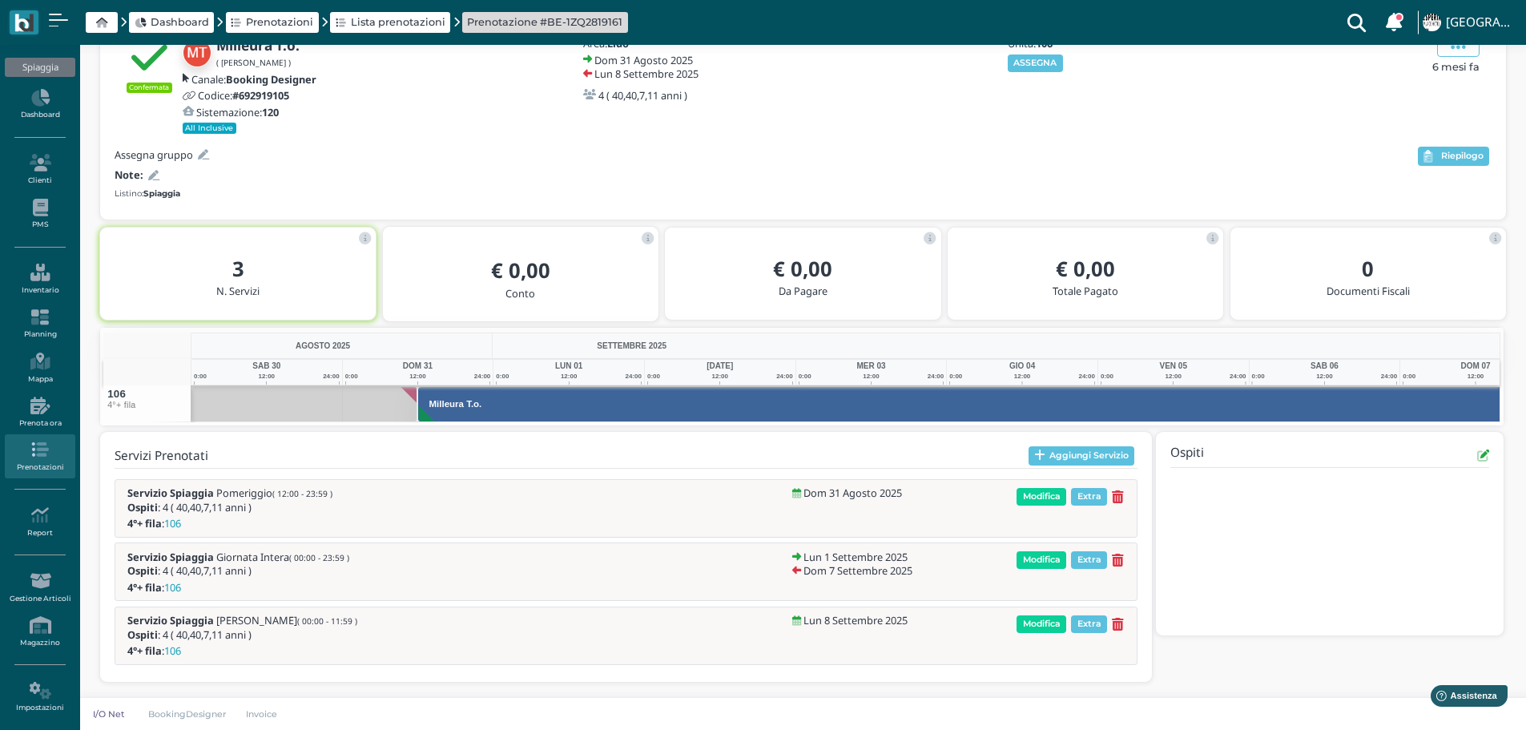
scroll to position [0, 127]
